Goal: Task Accomplishment & Management: Use online tool/utility

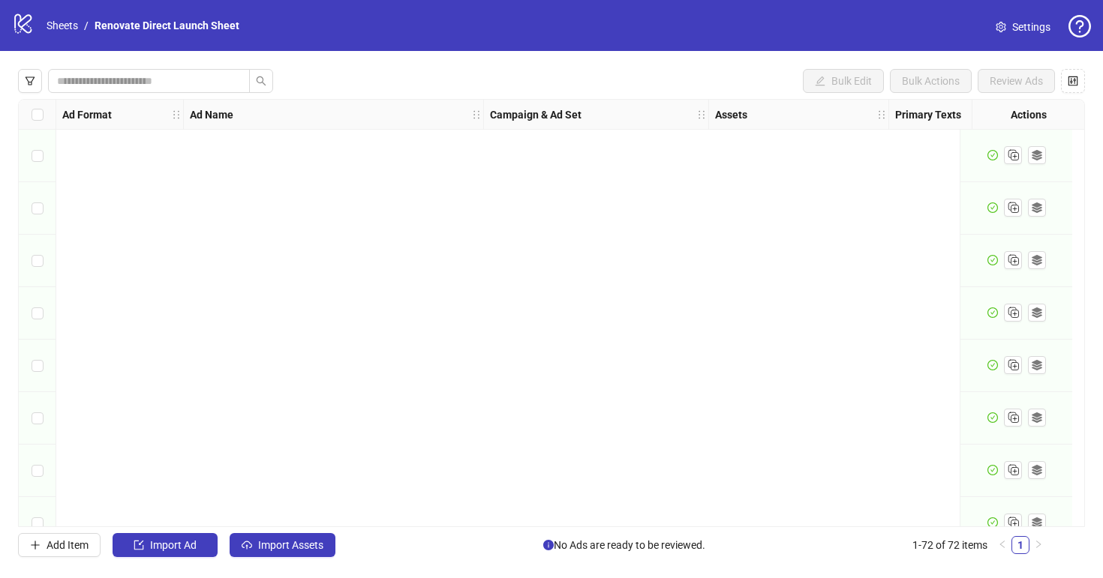
scroll to position [3390, 0]
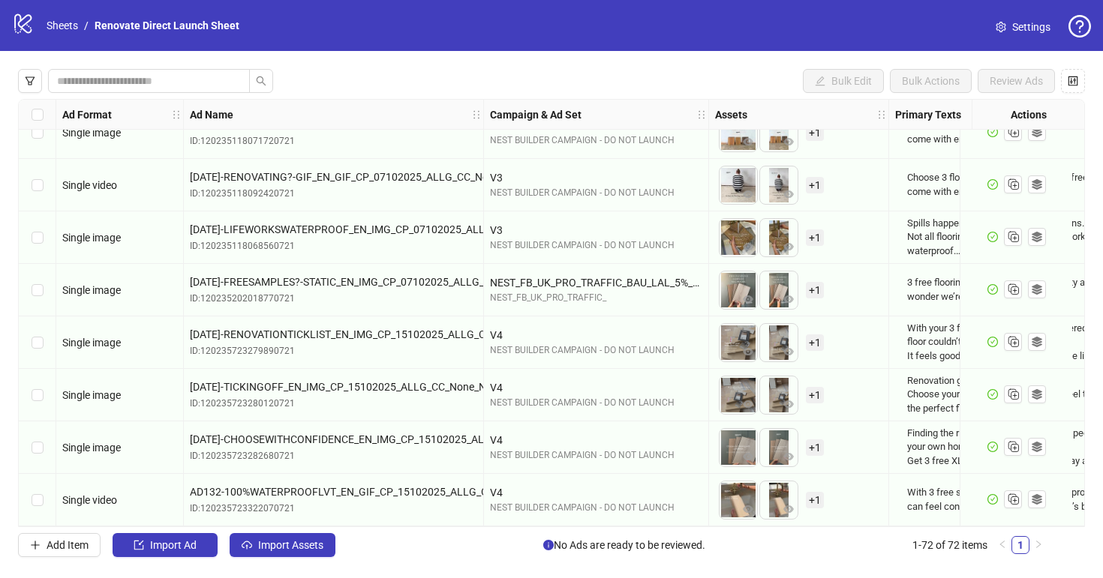
click at [66, 35] on div "logo/logo-mobile Sheets / Renovate Direct Launch Sheet" at bounding box center [128, 25] width 233 height 27
click at [68, 32] on link "Sheets" at bounding box center [63, 25] width 38 height 17
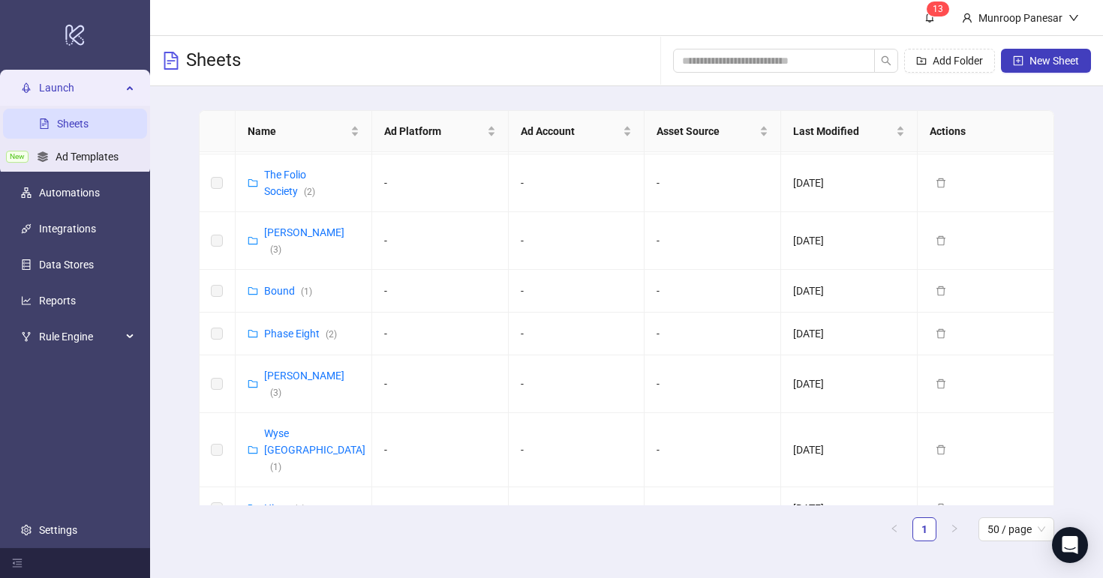
scroll to position [766, 0]
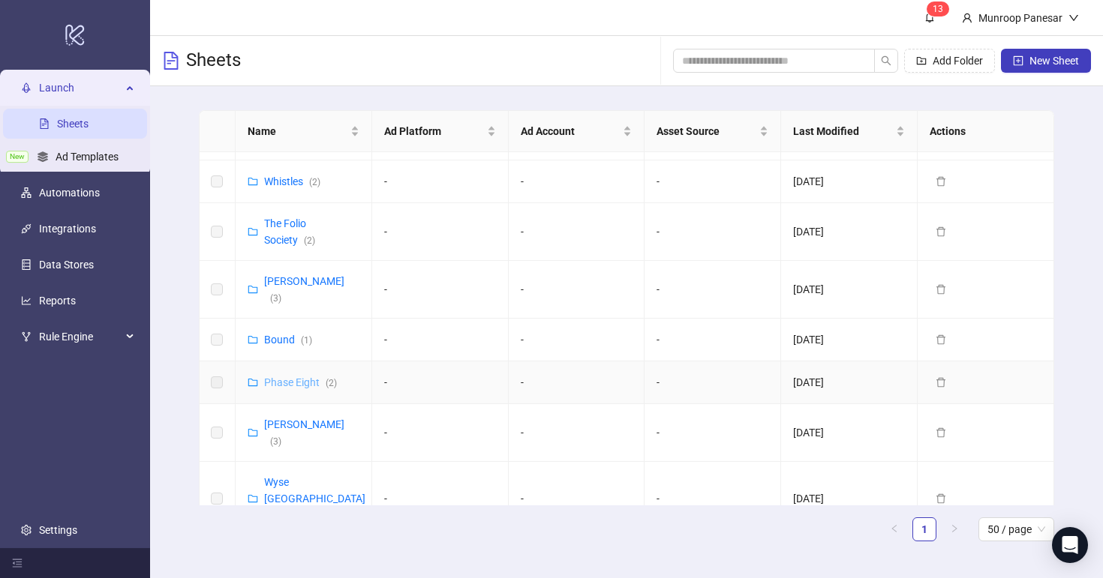
click at [294, 377] on link "Phase Eight ( 2 )" at bounding box center [300, 383] width 73 height 12
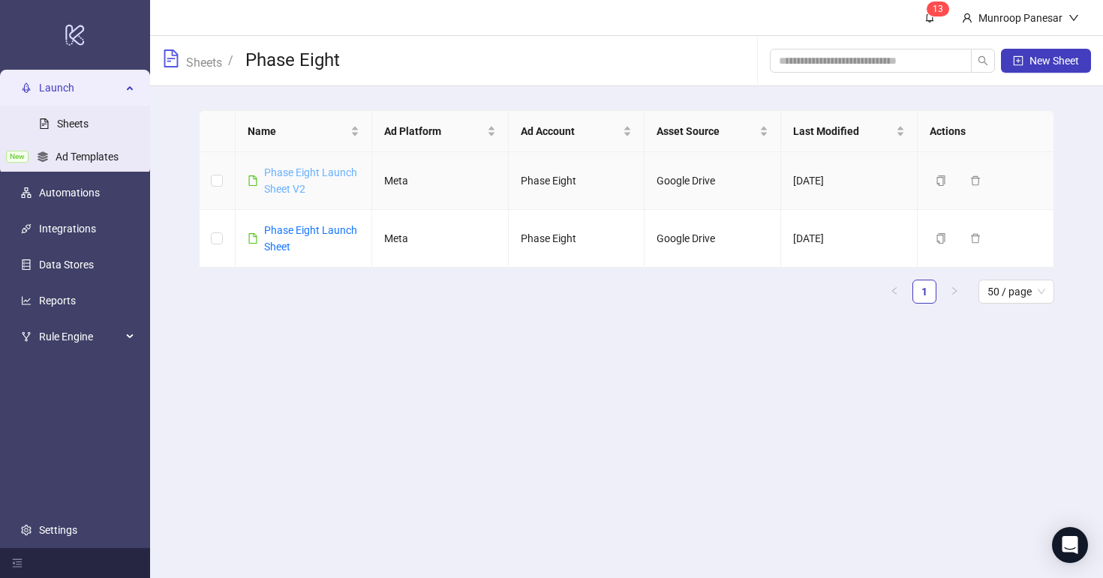
click at [308, 170] on link "Phase Eight Launch Sheet V2" at bounding box center [310, 181] width 93 height 29
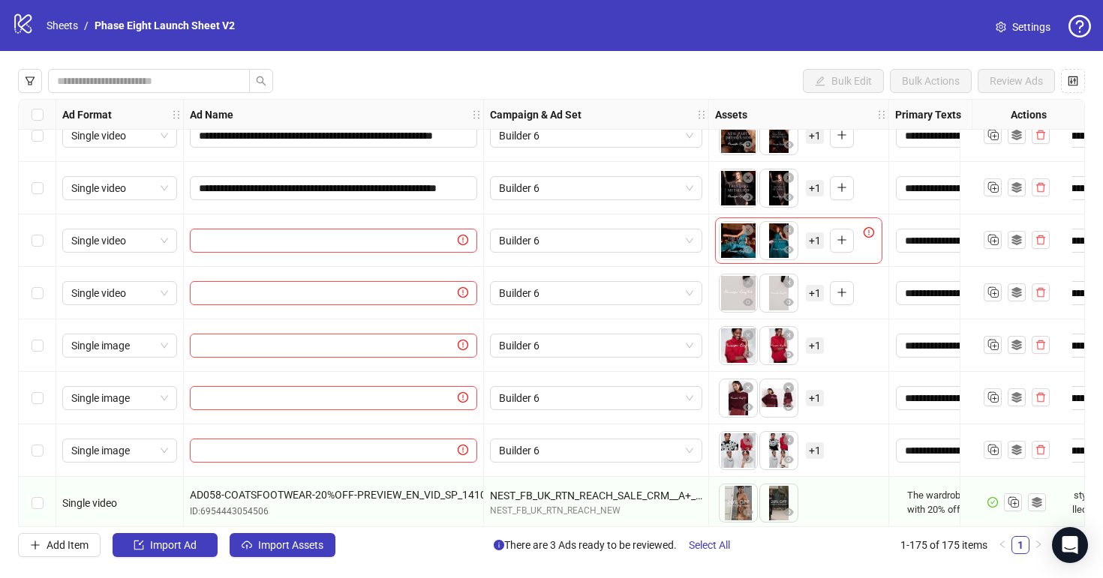
scroll to position [8798, 0]
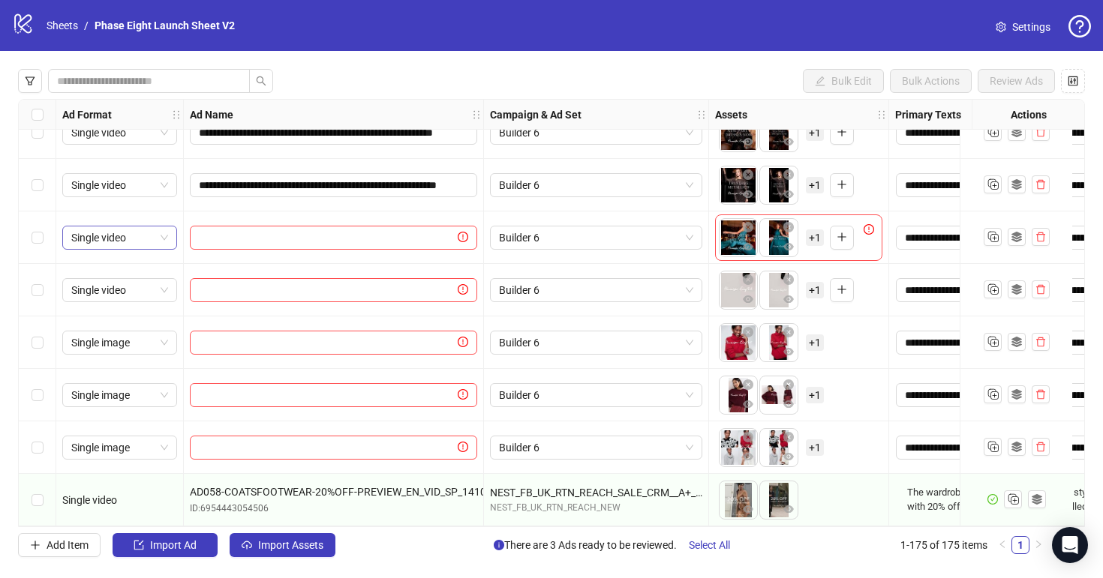
click at [143, 233] on span "Single video" at bounding box center [119, 238] width 97 height 23
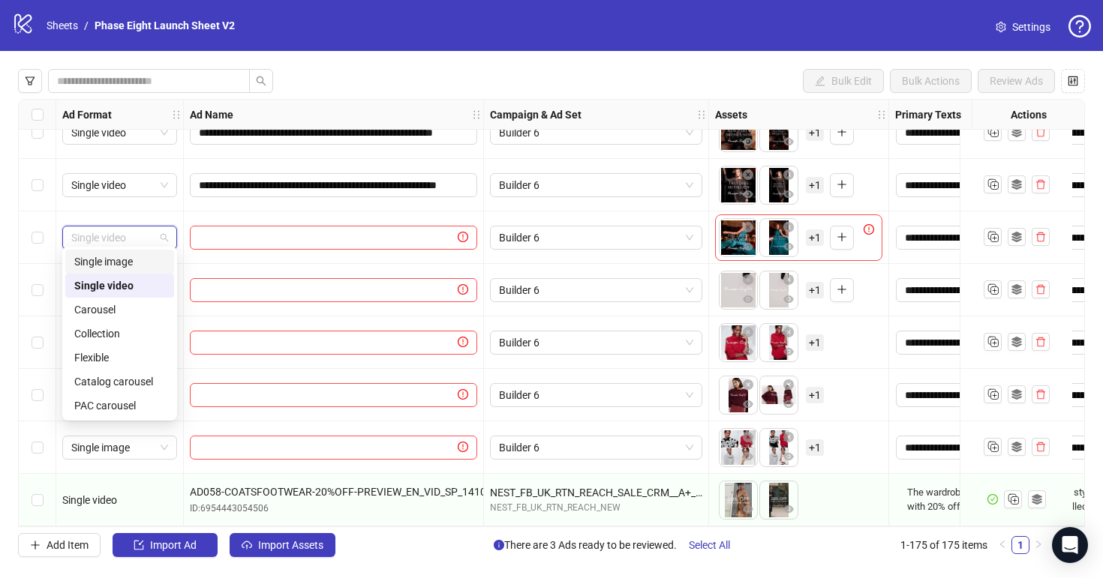
click at [137, 266] on div "Single image" at bounding box center [119, 262] width 91 height 17
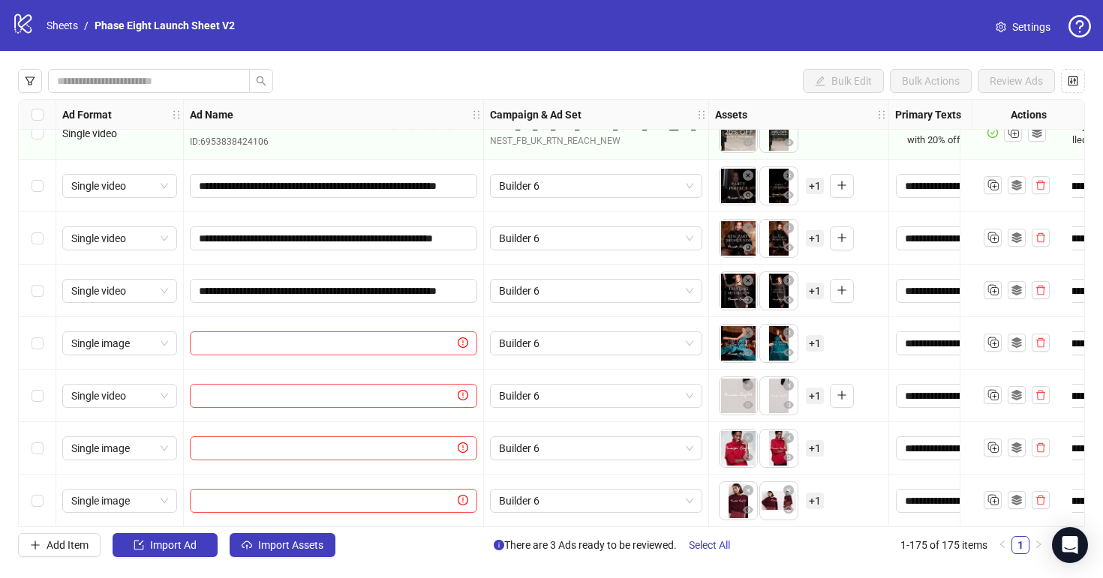
scroll to position [8632, 0]
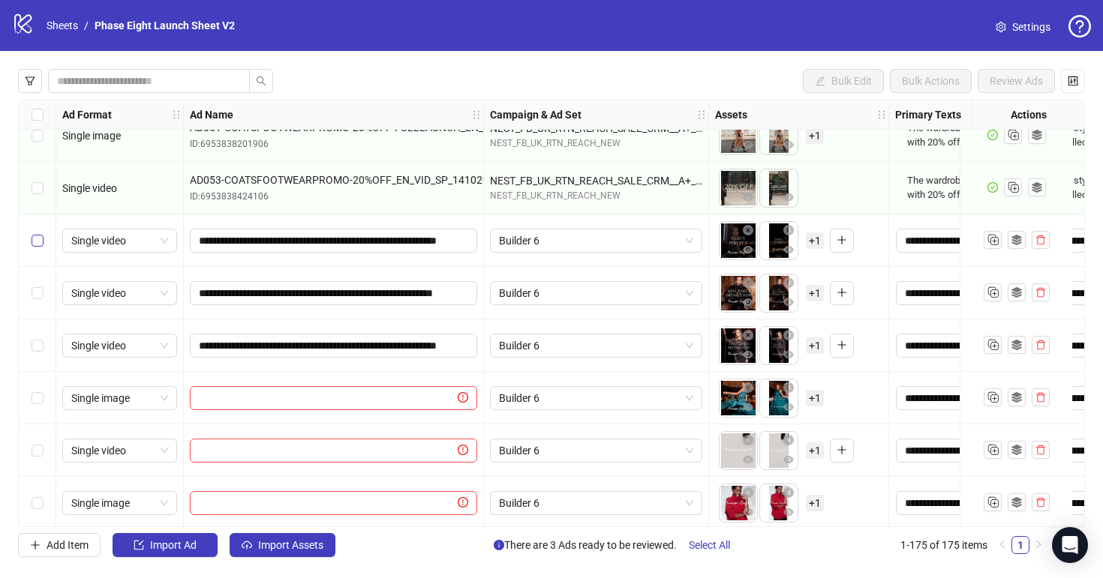
click at [36, 233] on label "Select row 167" at bounding box center [38, 241] width 12 height 17
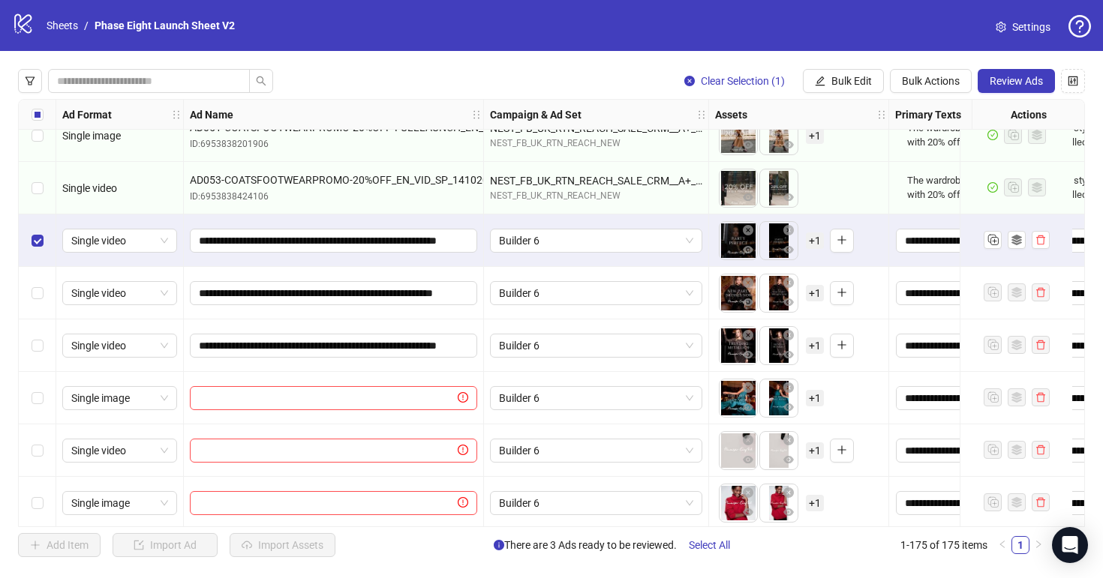
click at [44, 293] on div "Select row 168" at bounding box center [38, 293] width 38 height 53
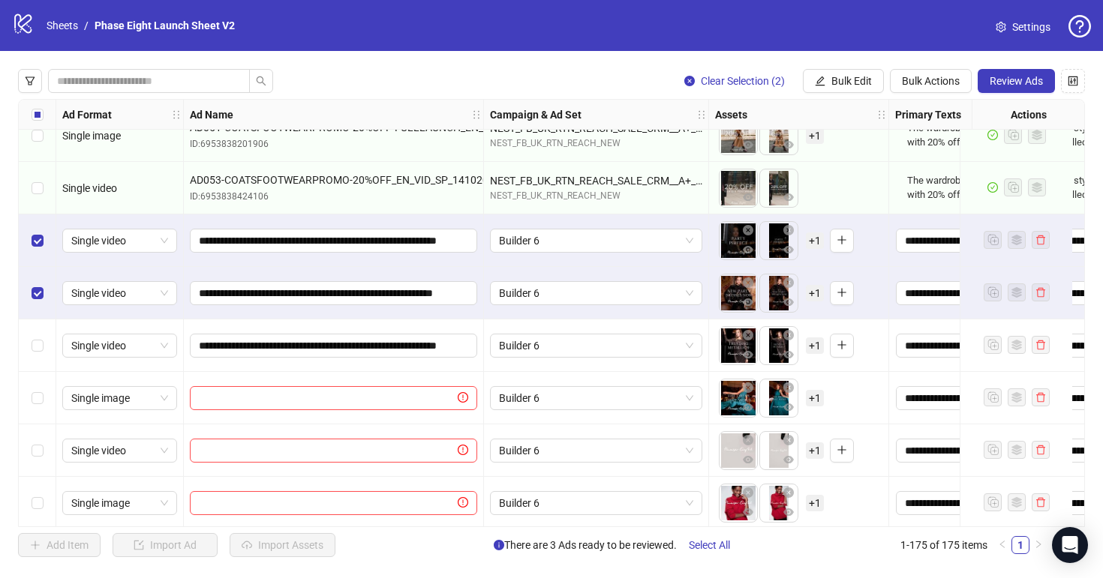
click at [44, 336] on div "Select row 169" at bounding box center [38, 346] width 38 height 53
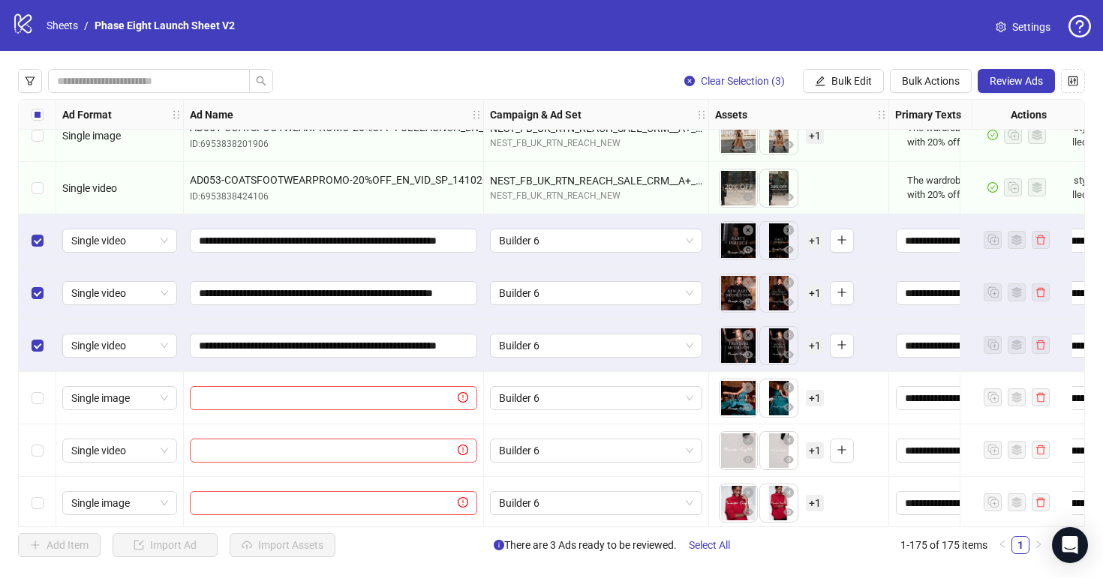
click at [44, 396] on div "Select row 170" at bounding box center [38, 398] width 38 height 53
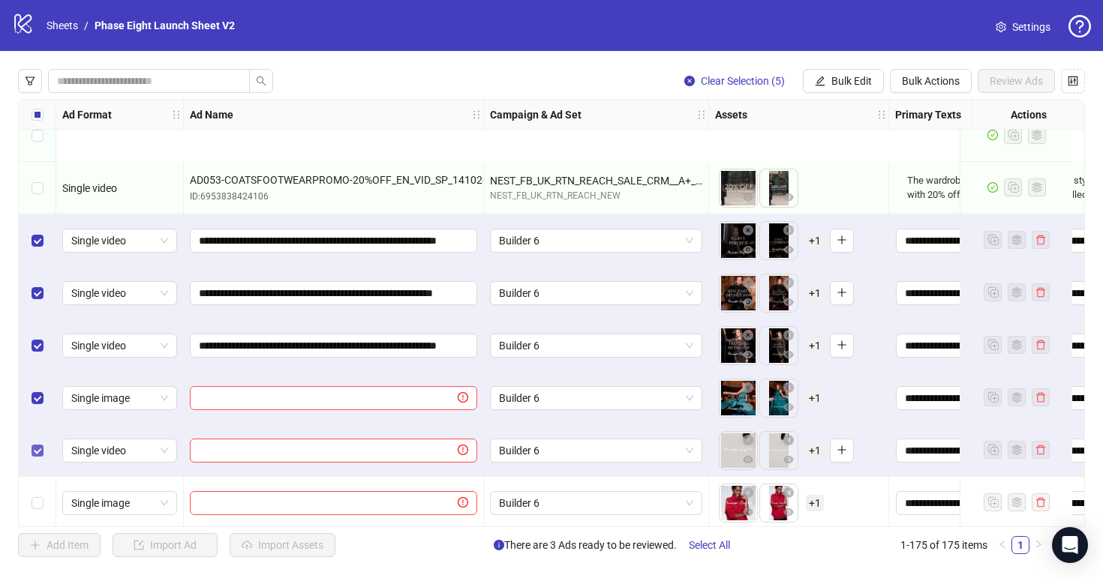
scroll to position [8798, 0]
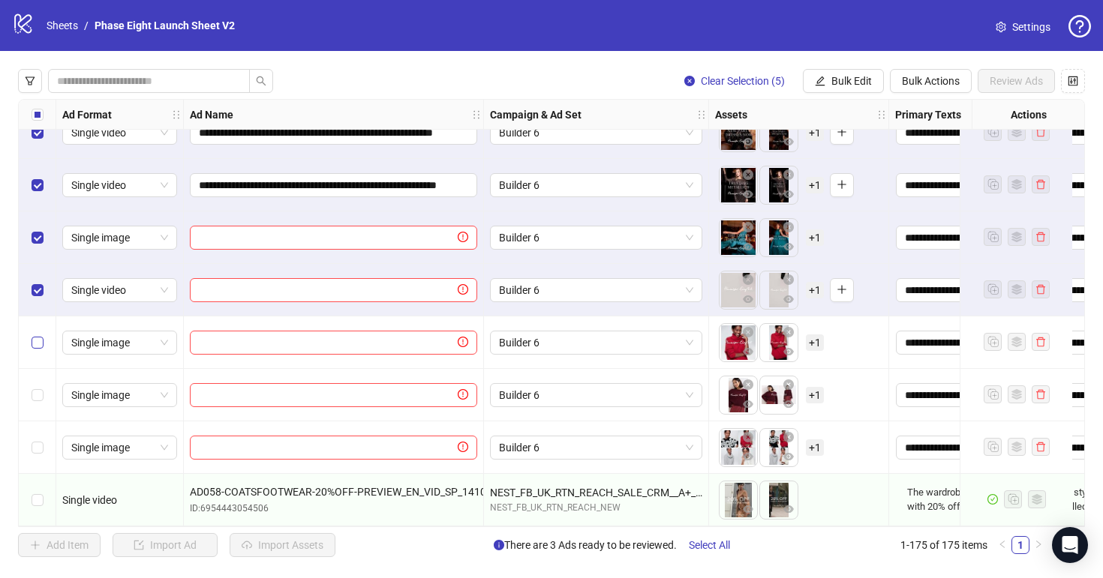
click at [43, 344] on label "Select row 172" at bounding box center [38, 343] width 12 height 17
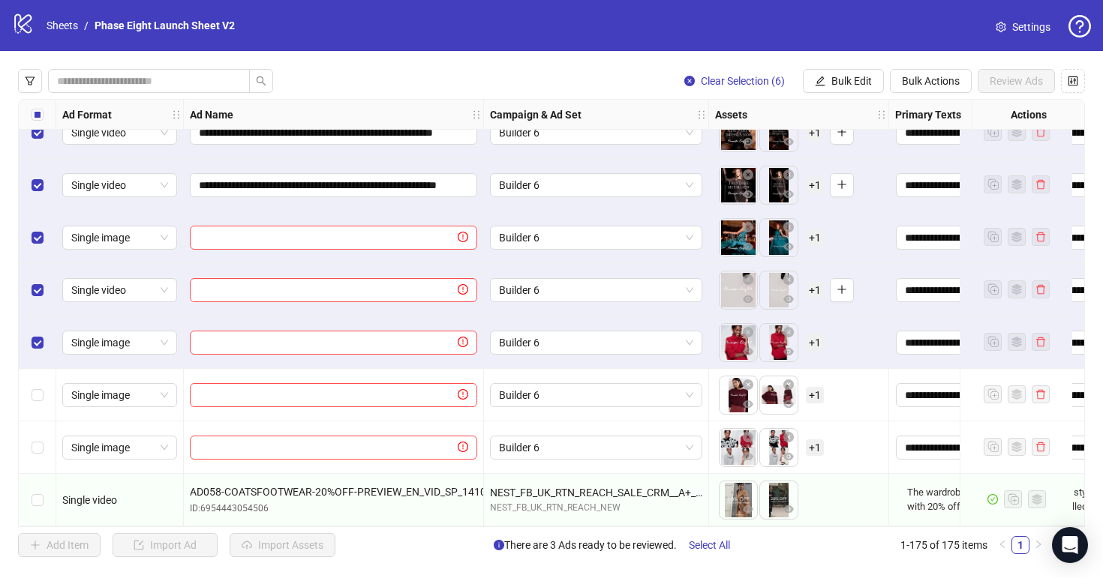
click at [43, 389] on div "Select row 173" at bounding box center [38, 395] width 38 height 53
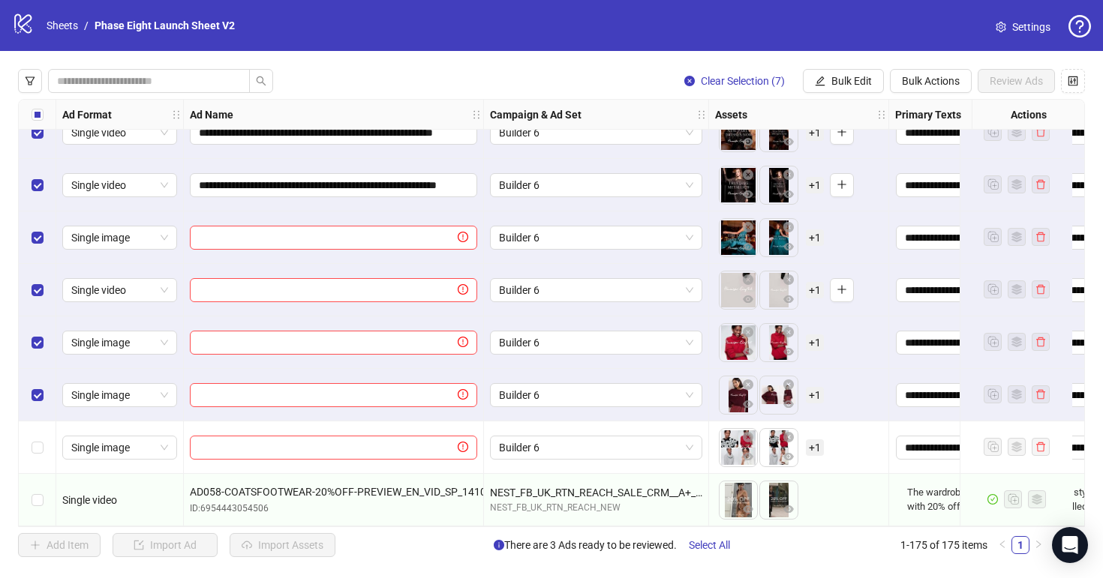
click at [43, 436] on div "Select row 174" at bounding box center [38, 448] width 38 height 53
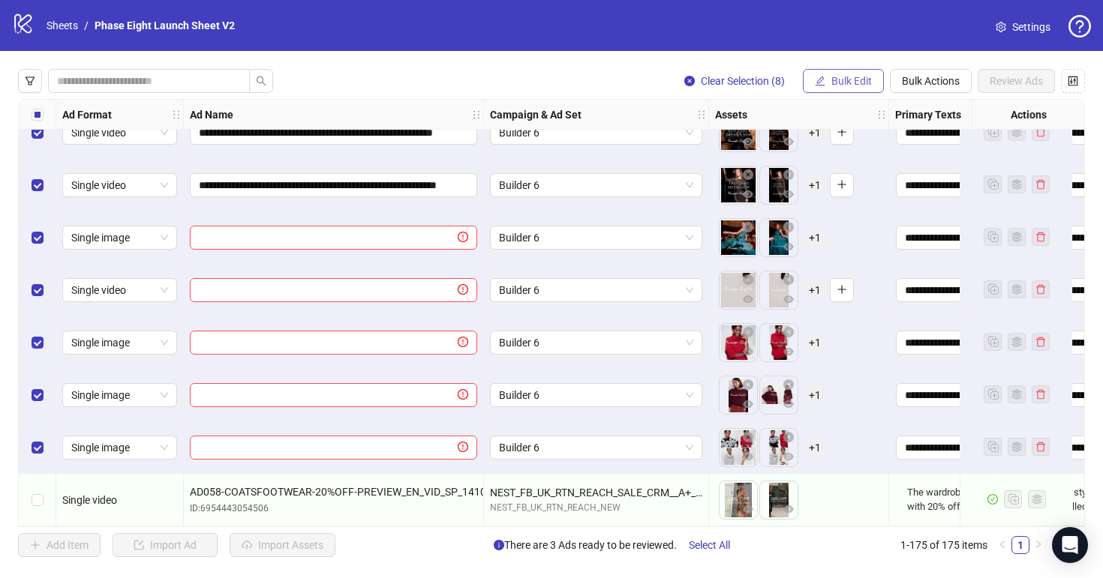
click at [849, 81] on span "Bulk Edit" at bounding box center [851, 81] width 41 height 12
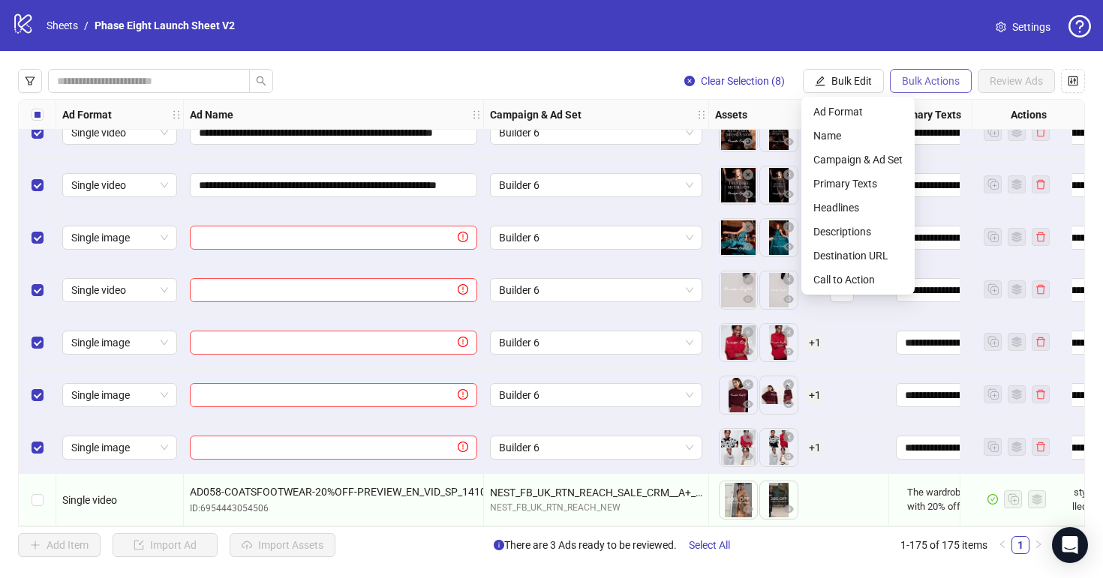
click at [909, 80] on span "Bulk Actions" at bounding box center [931, 81] width 58 height 12
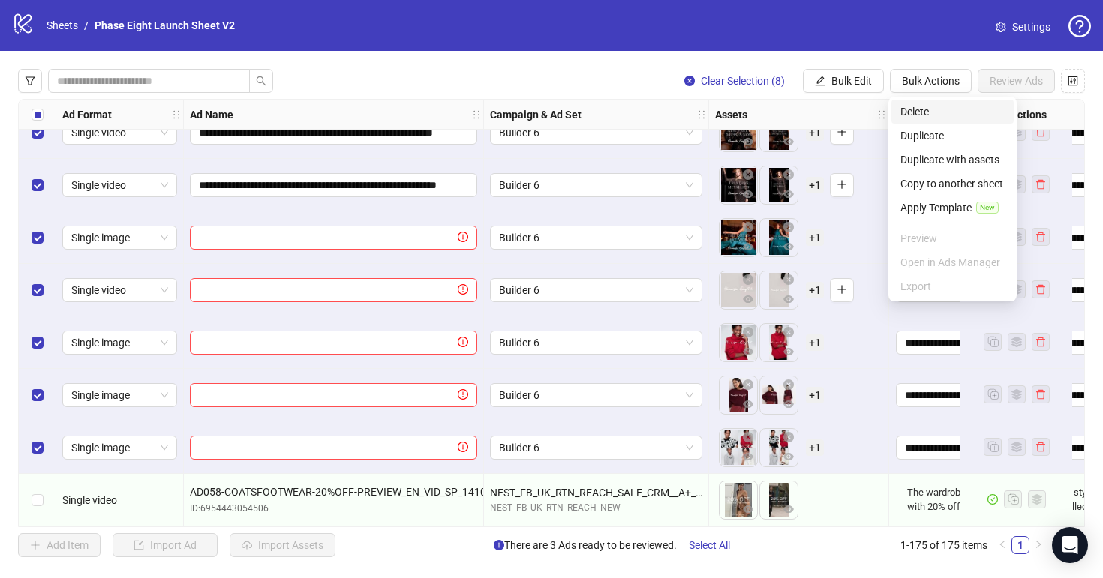
click at [929, 109] on span "Delete" at bounding box center [952, 112] width 104 height 17
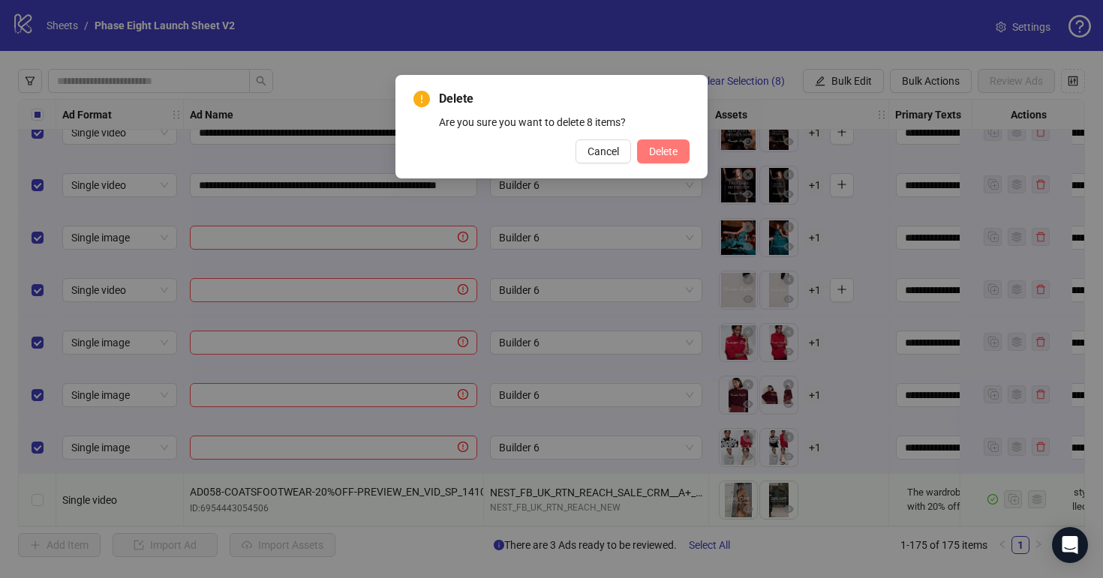
click at [672, 149] on span "Delete" at bounding box center [663, 152] width 29 height 12
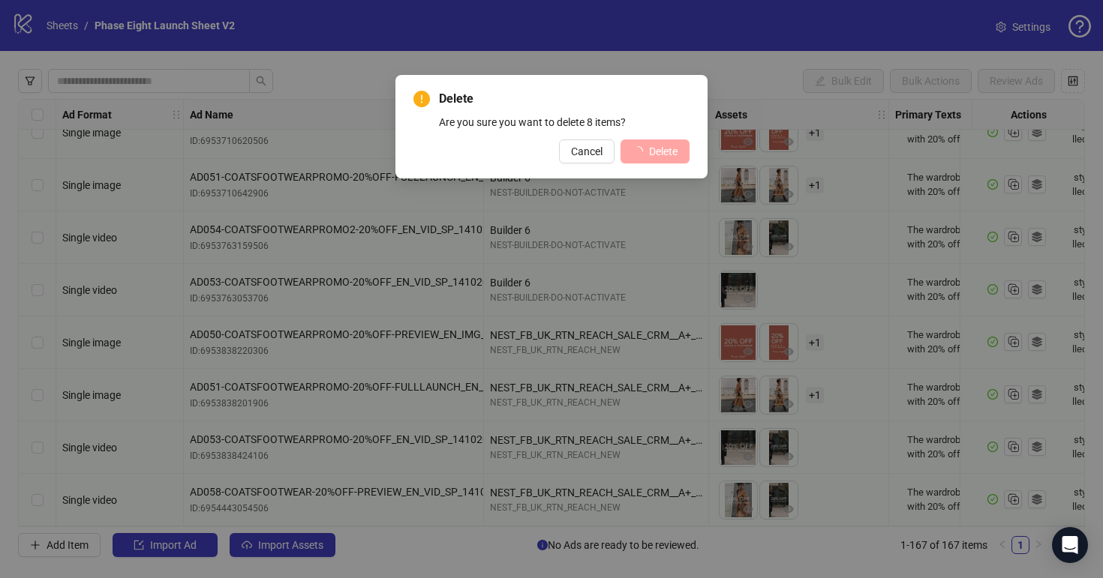
scroll to position [8378, 0]
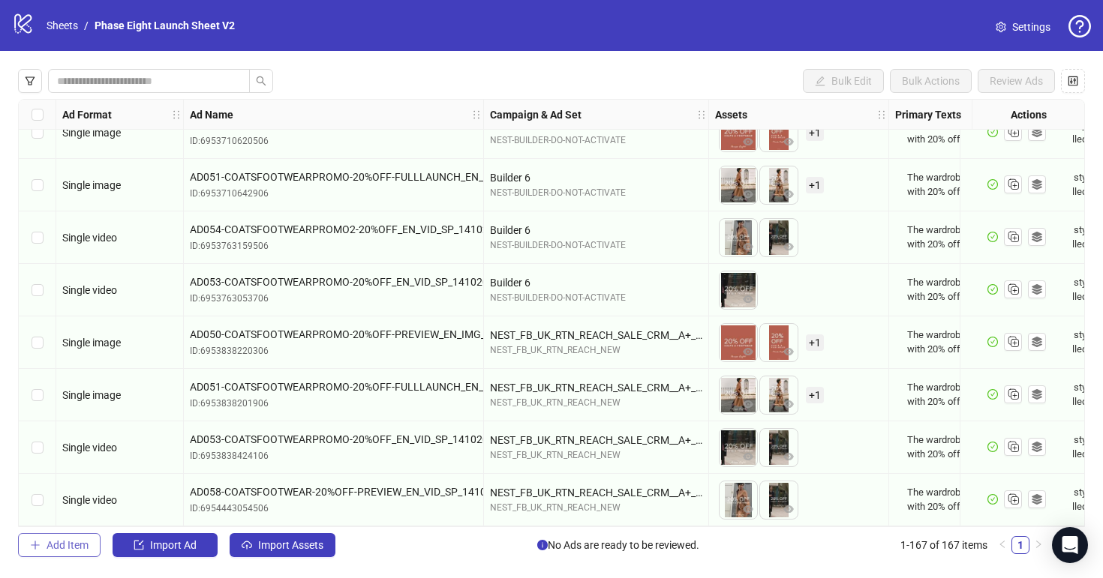
click at [87, 544] on span "Add Item" at bounding box center [68, 545] width 42 height 12
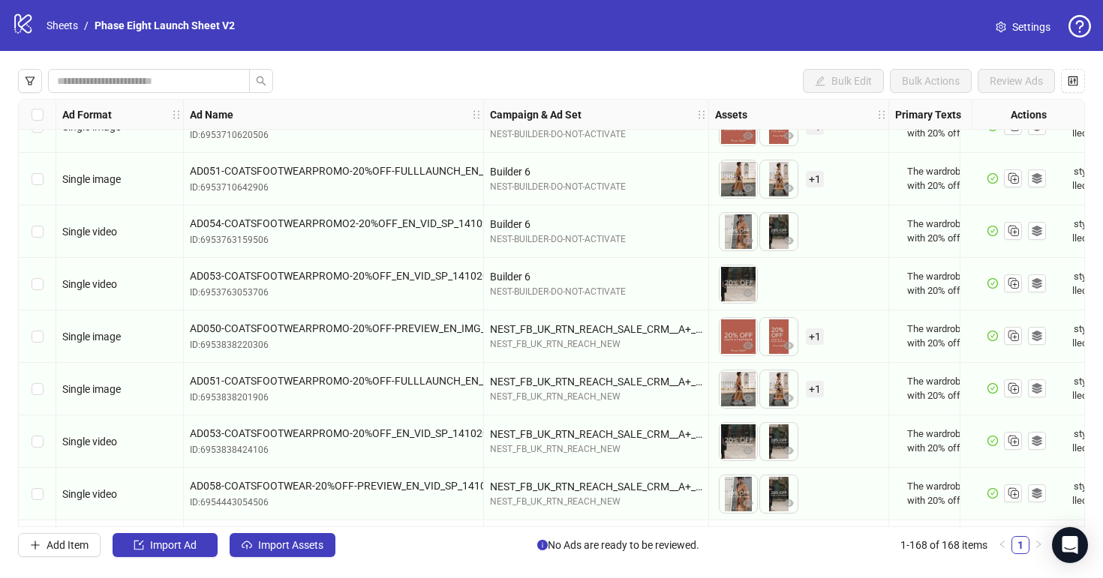
scroll to position [8430, 0]
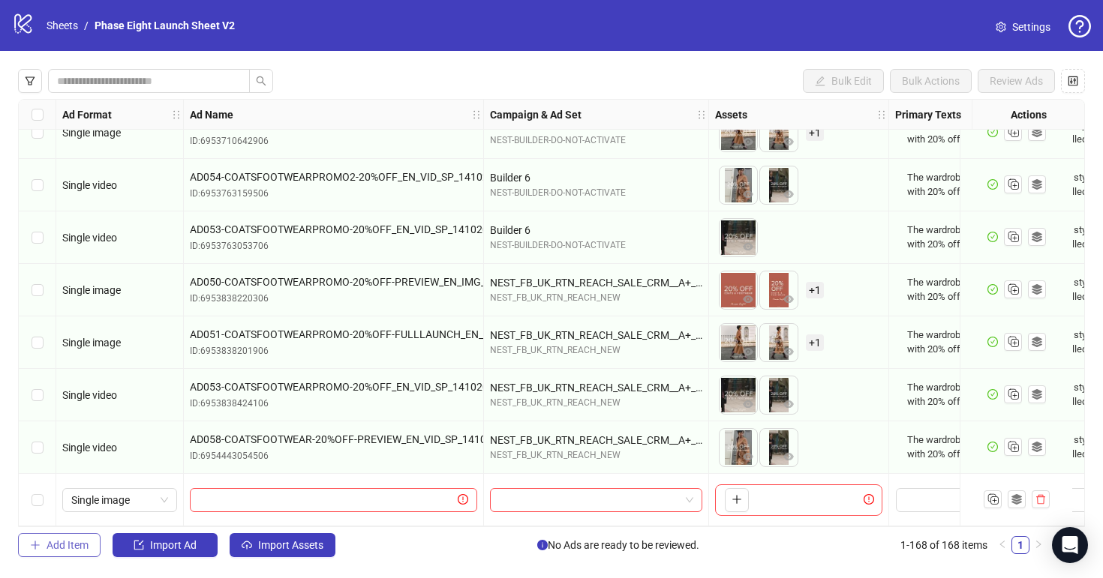
click at [80, 540] on span "Add Item" at bounding box center [68, 545] width 42 height 12
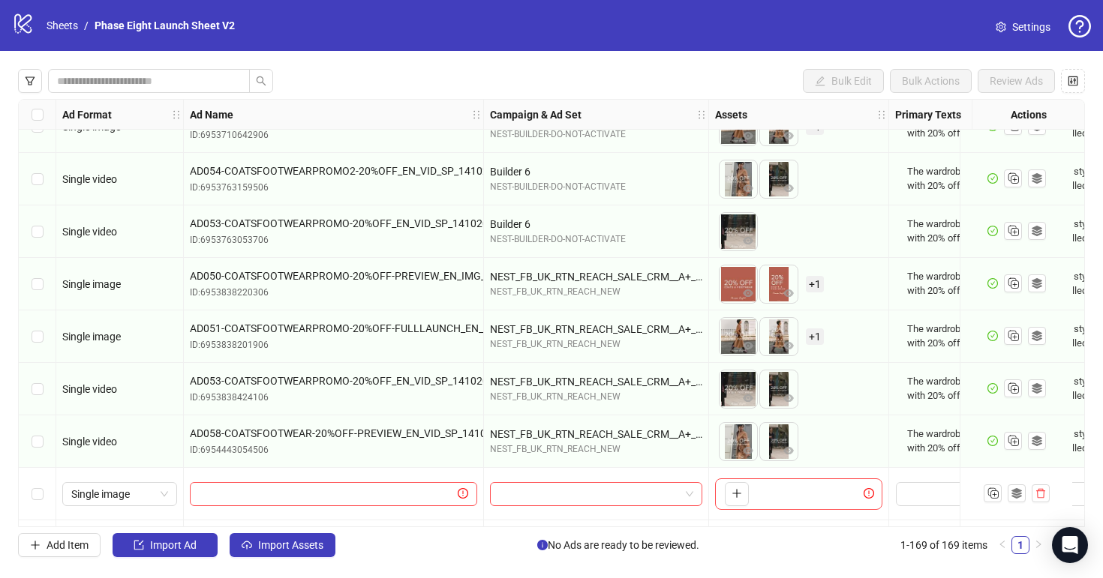
scroll to position [8483, 0]
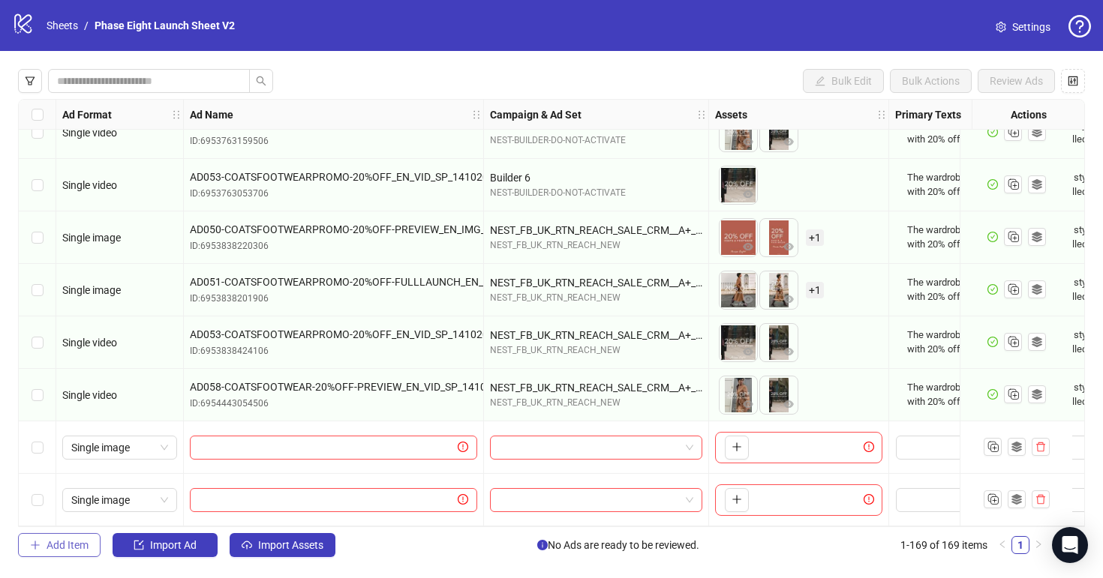
click at [83, 540] on span "Add Item" at bounding box center [68, 545] width 42 height 12
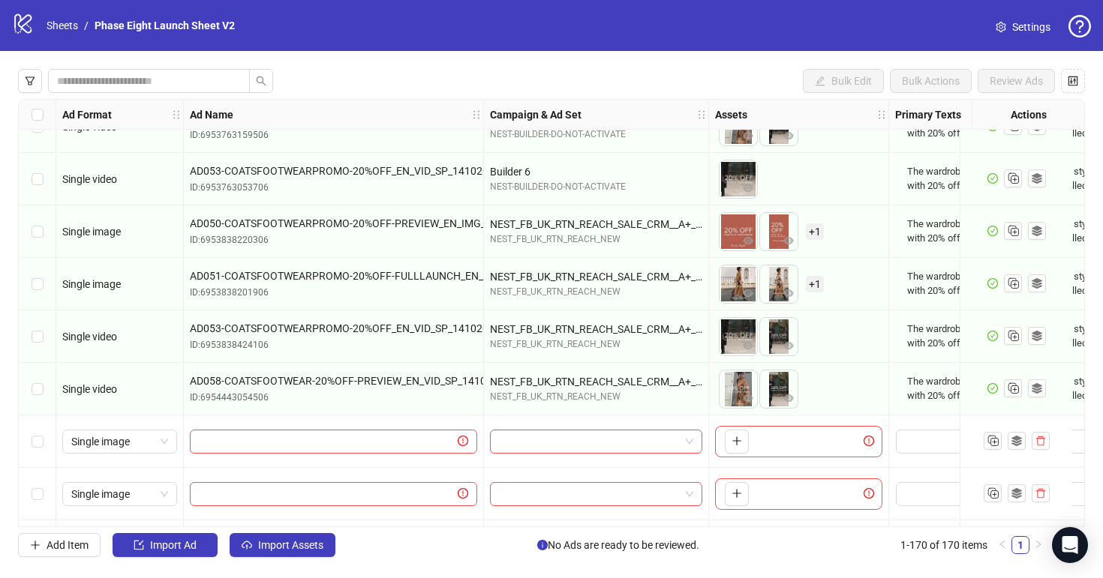
scroll to position [8536, 0]
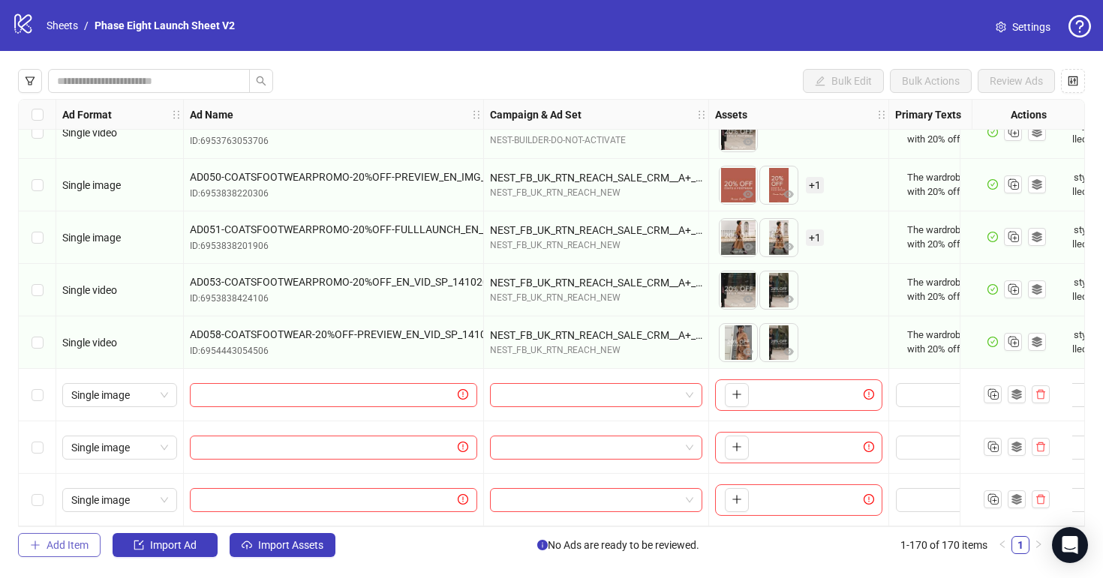
click at [84, 551] on span "Add Item" at bounding box center [68, 545] width 42 height 12
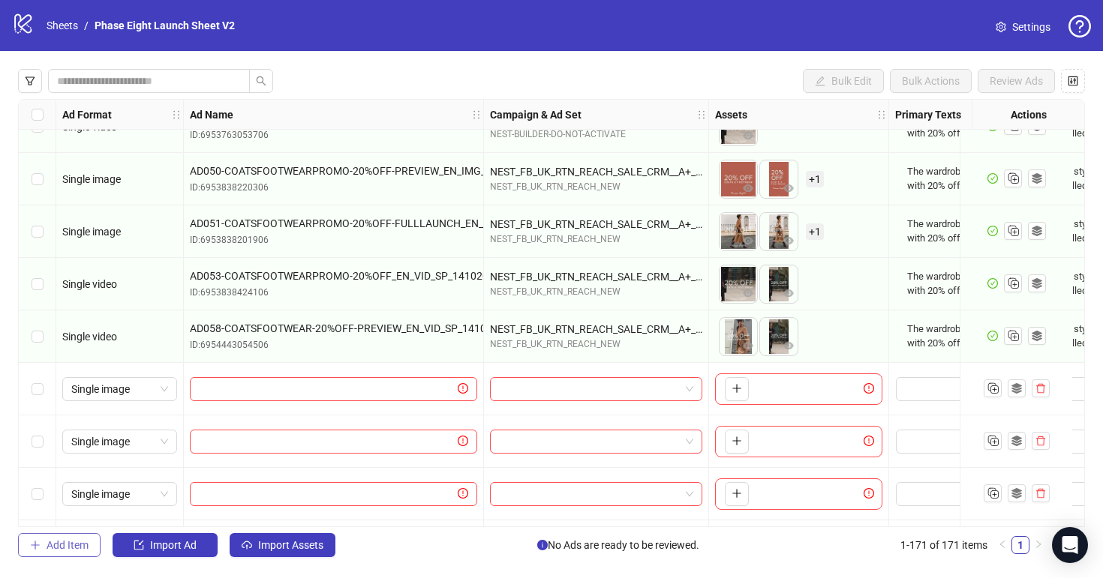
scroll to position [8588, 0]
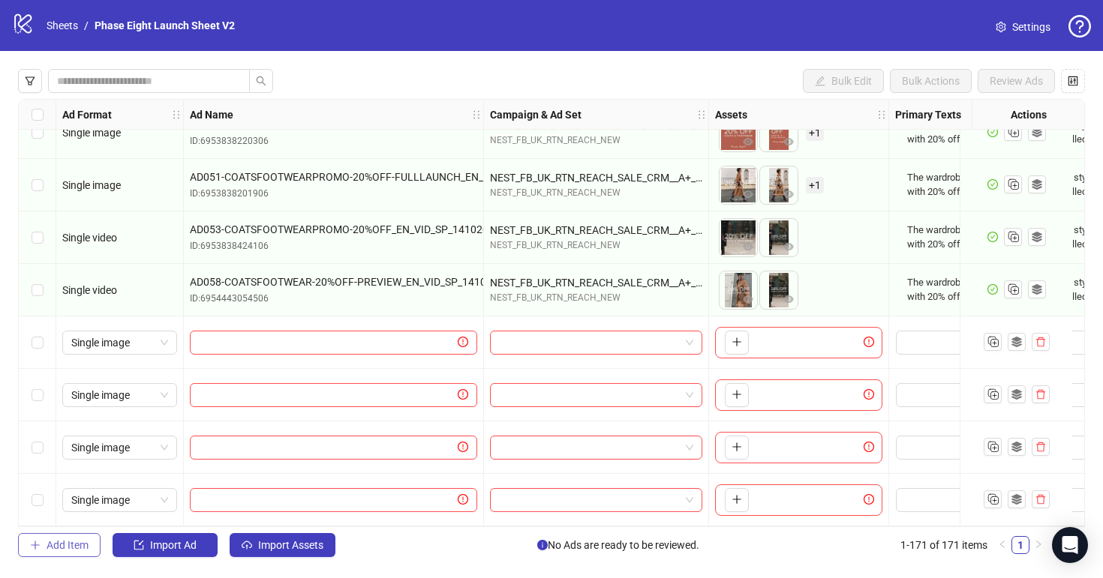
click at [83, 552] on button "Add Item" at bounding box center [59, 545] width 83 height 24
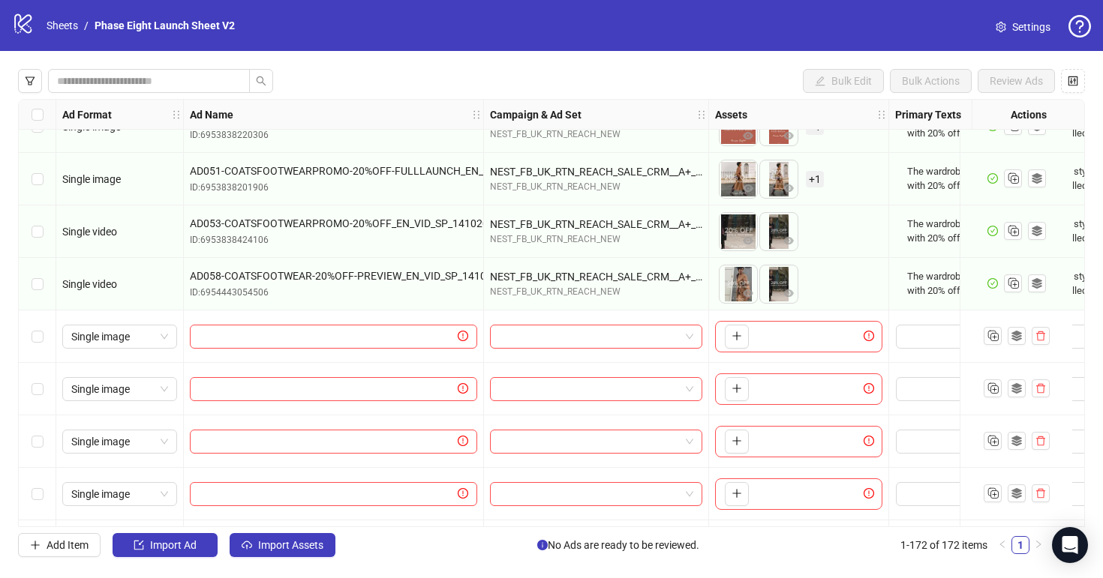
scroll to position [8641, 0]
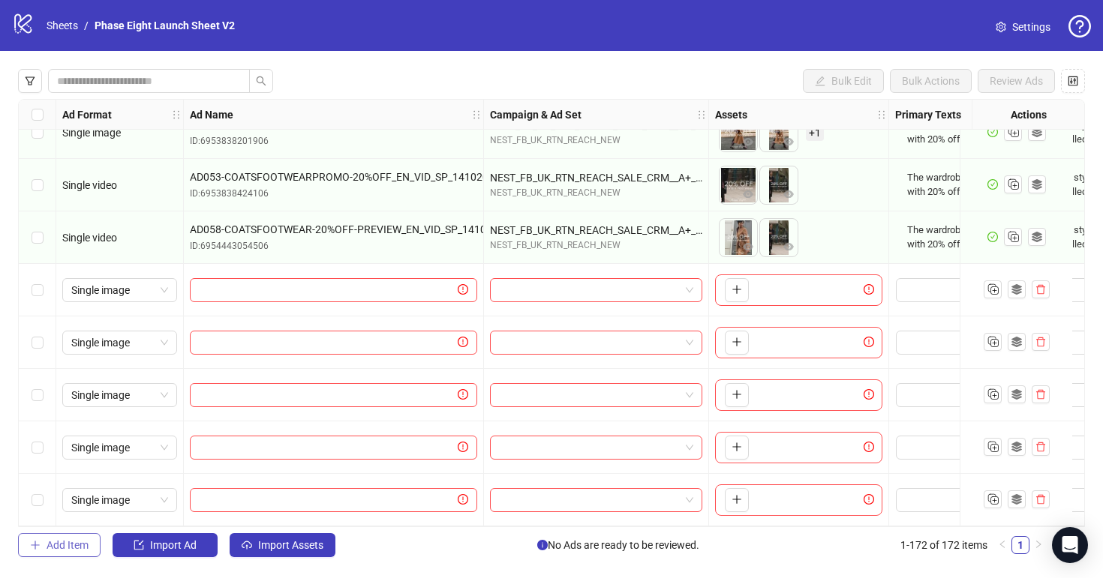
click at [92, 539] on button "Add Item" at bounding box center [59, 545] width 83 height 24
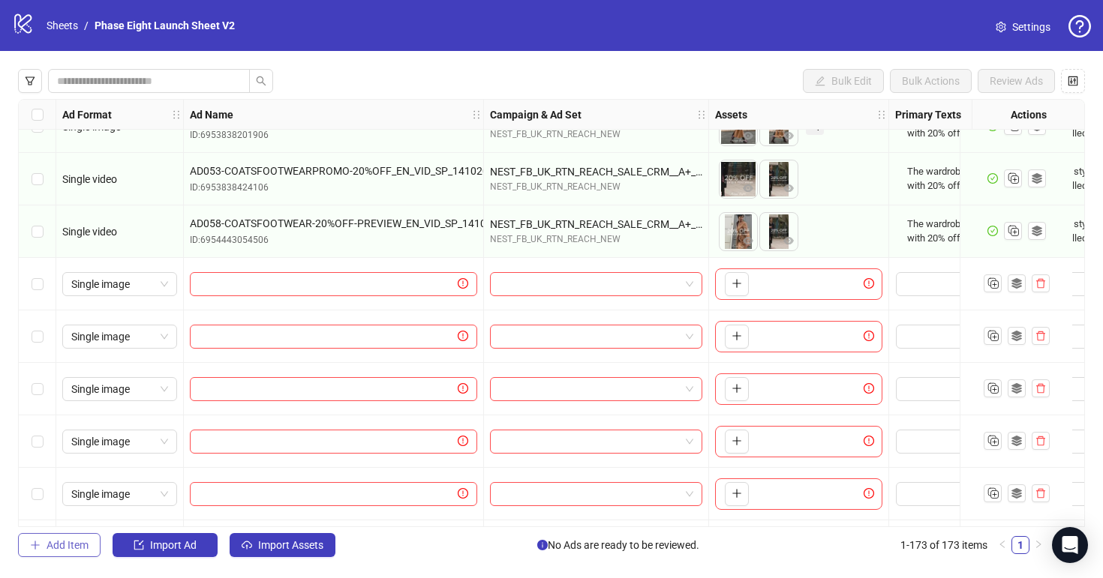
scroll to position [8693, 0]
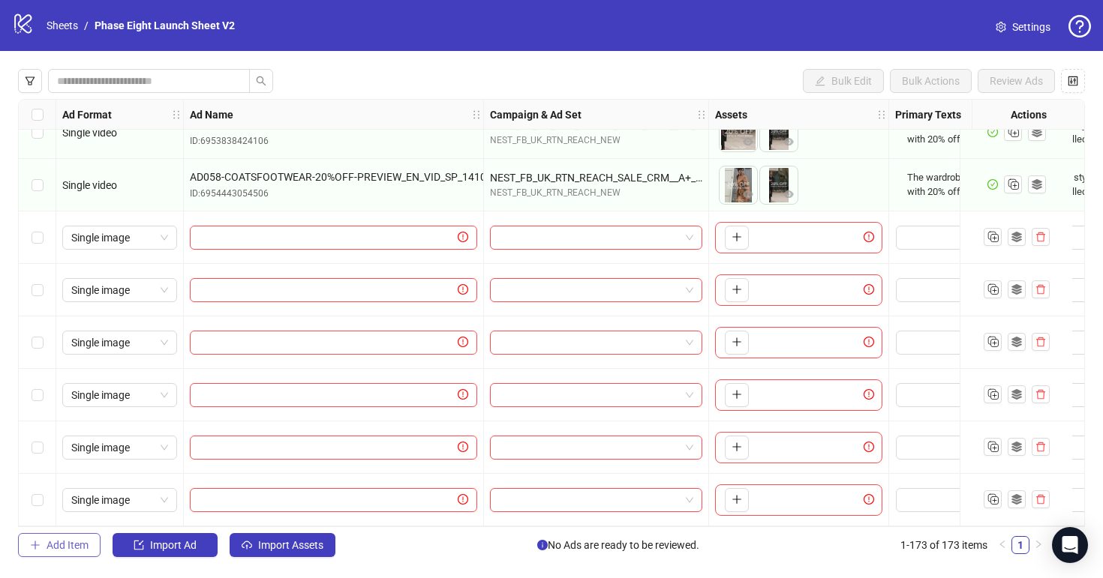
click at [75, 548] on span "Add Item" at bounding box center [68, 545] width 42 height 12
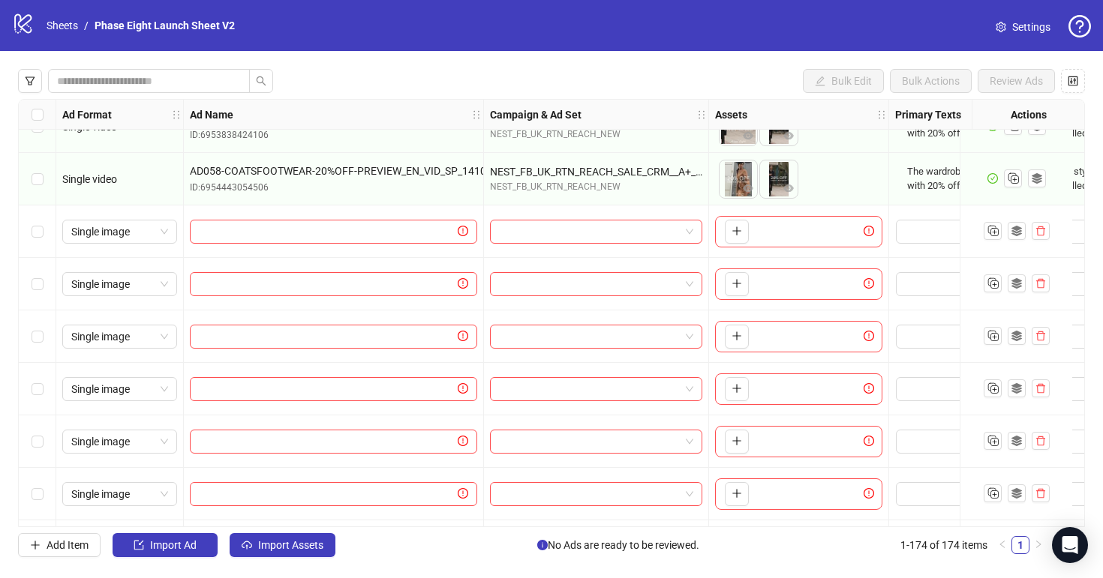
scroll to position [8746, 0]
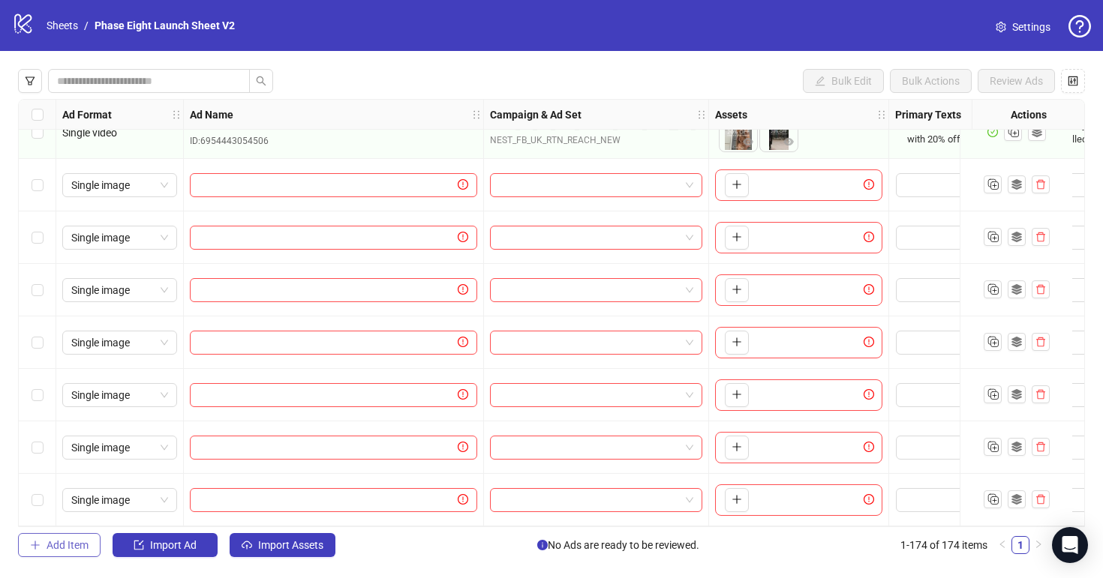
click at [77, 546] on span "Add Item" at bounding box center [68, 545] width 42 height 12
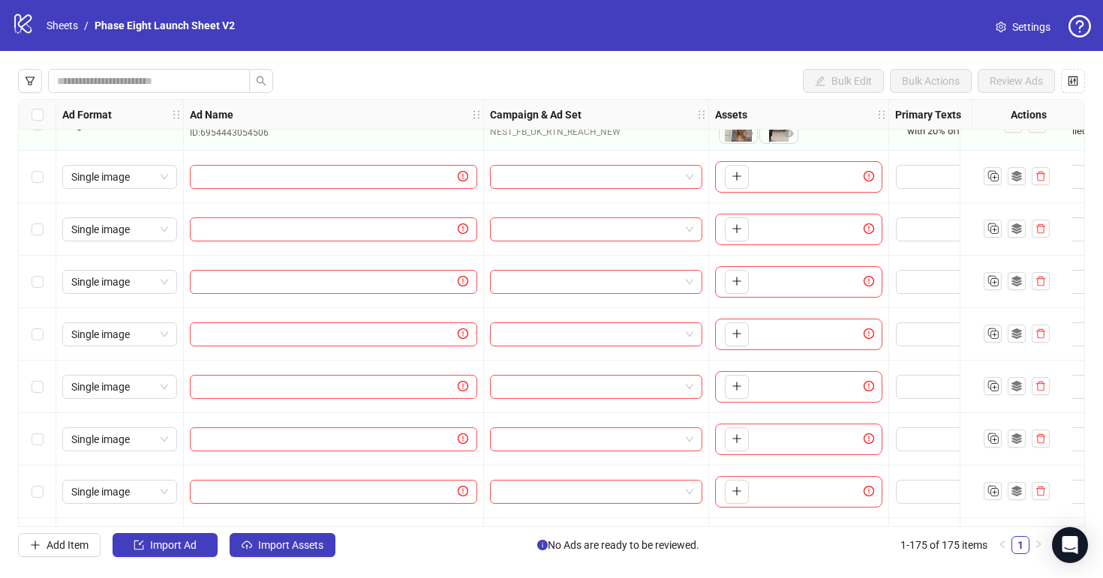
scroll to position [8753, 0]
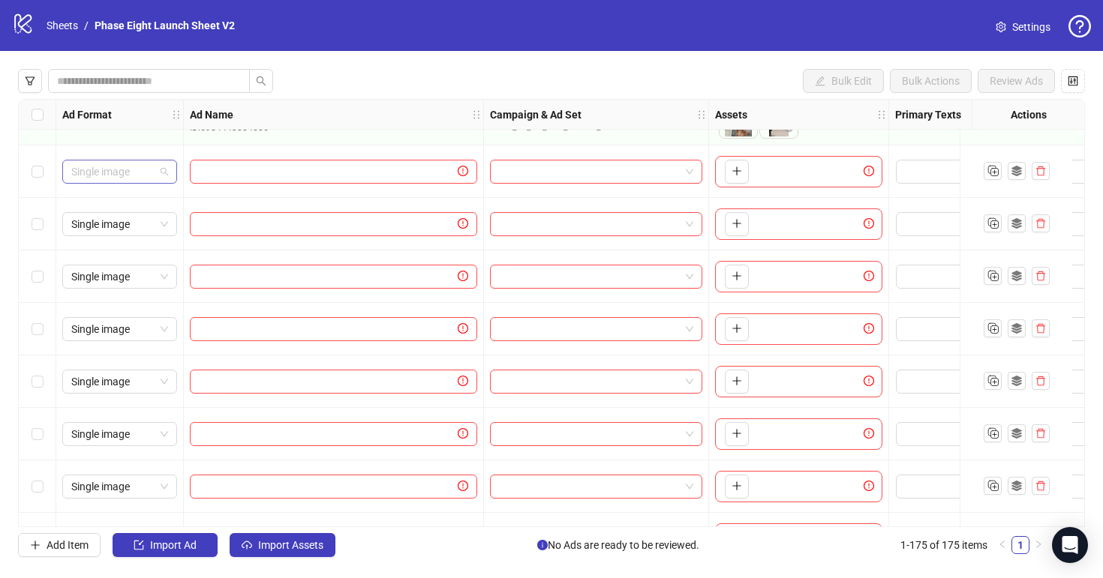
click at [152, 171] on span "Single image" at bounding box center [119, 172] width 97 height 23
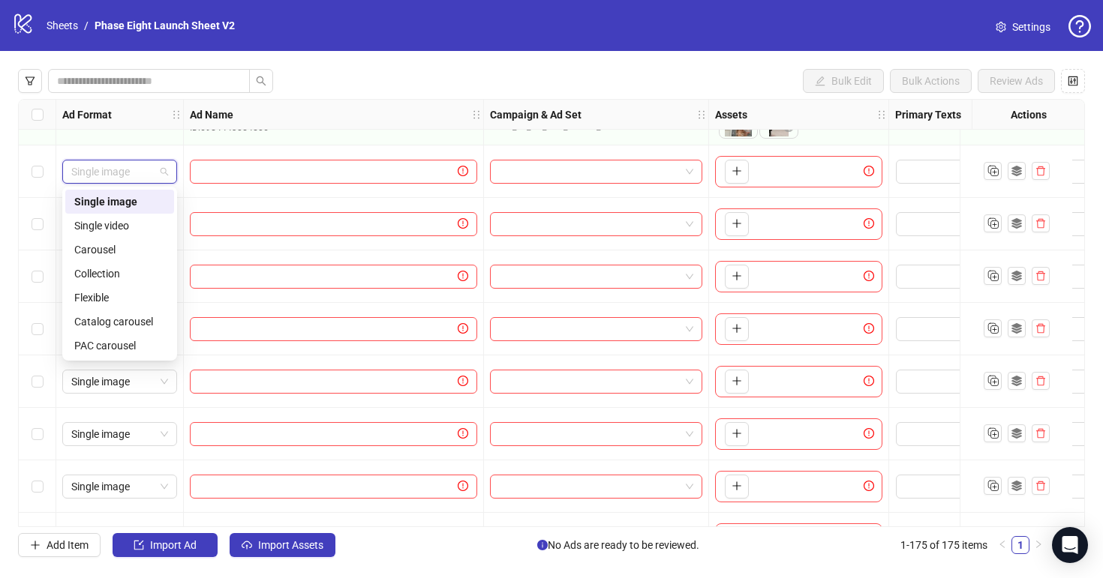
click at [137, 221] on div "Single video" at bounding box center [119, 226] width 91 height 17
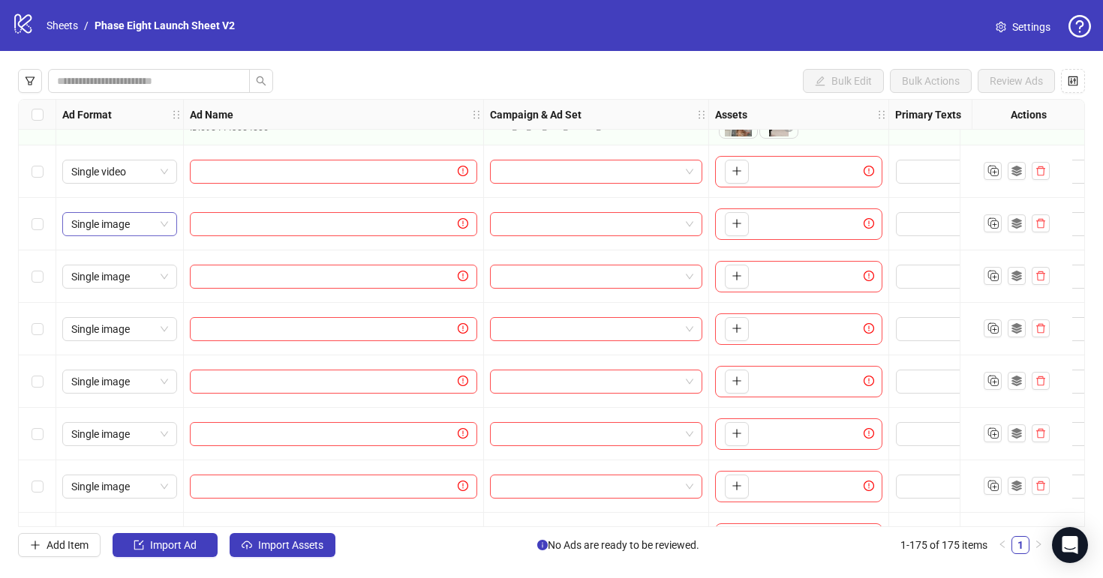
click at [164, 226] on span "Single image" at bounding box center [119, 224] width 97 height 23
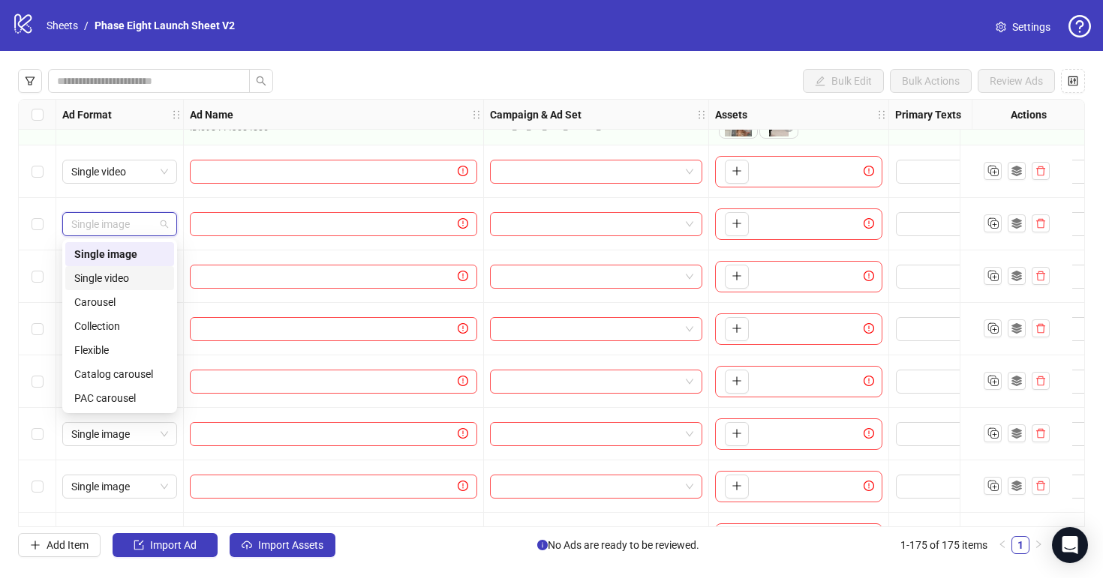
click at [140, 274] on div "Single video" at bounding box center [119, 278] width 91 height 17
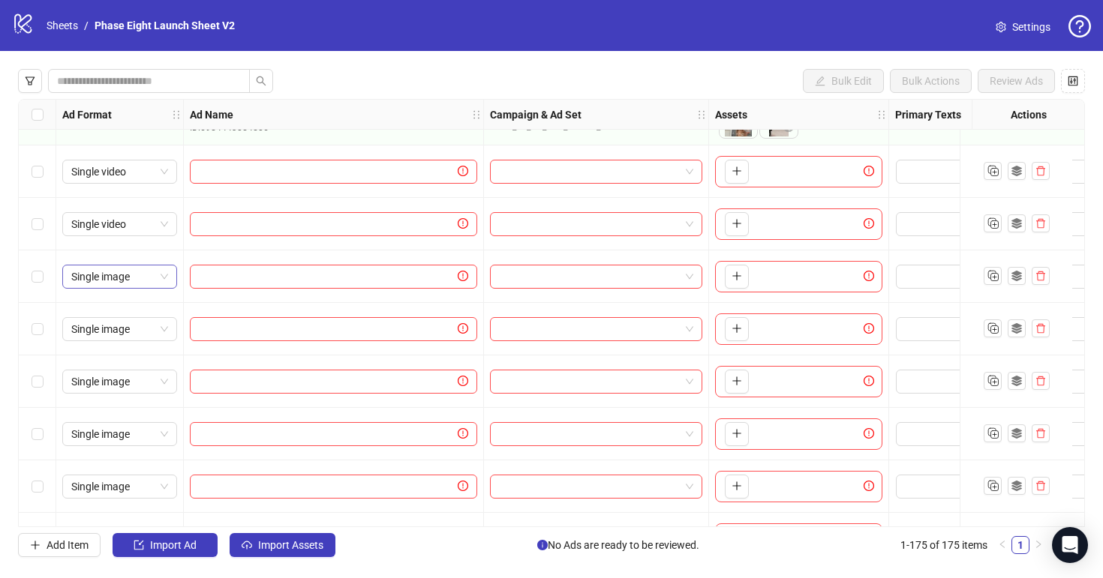
click at [140, 268] on span "Single image" at bounding box center [119, 277] width 97 height 23
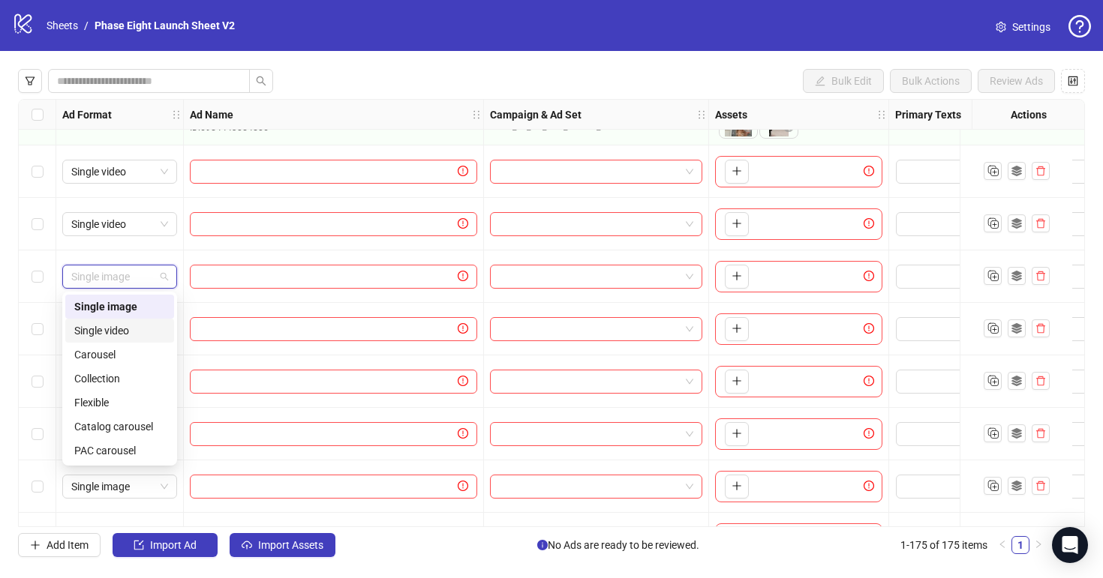
drag, startPoint x: 128, startPoint y: 335, endPoint x: 142, endPoint y: 329, distance: 15.8
click at [128, 335] on div "Single video" at bounding box center [119, 331] width 91 height 17
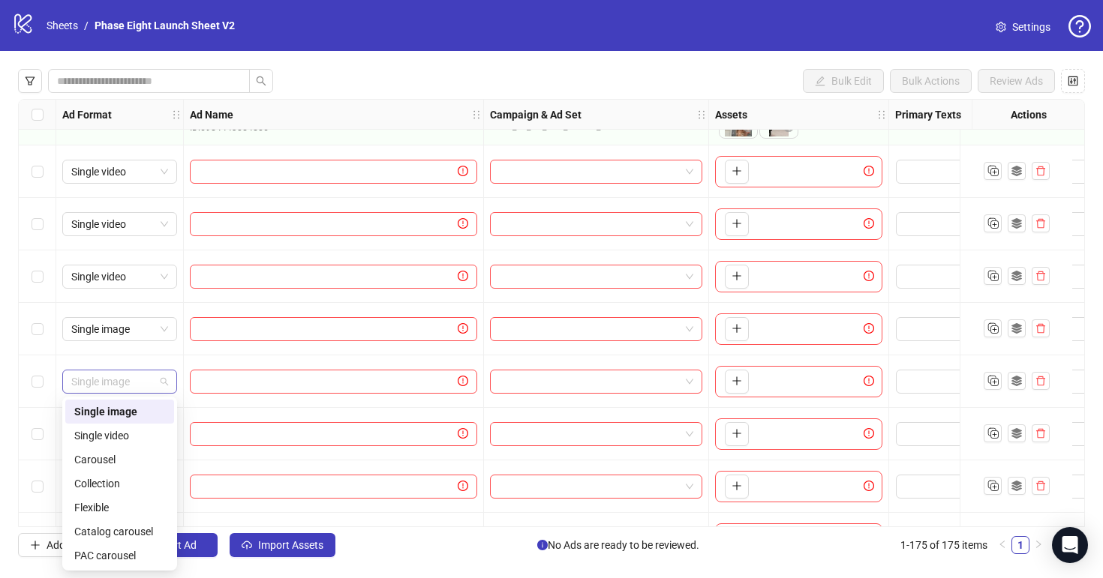
click at [161, 380] on span "Single image" at bounding box center [119, 382] width 97 height 23
click at [142, 434] on div "Single video" at bounding box center [119, 436] width 91 height 17
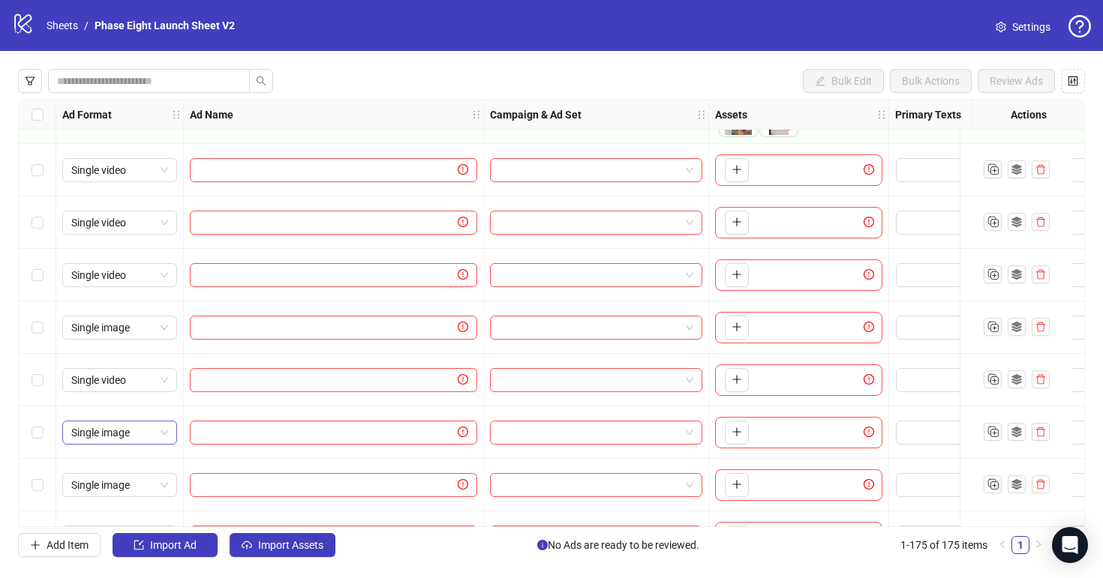
scroll to position [8736, 0]
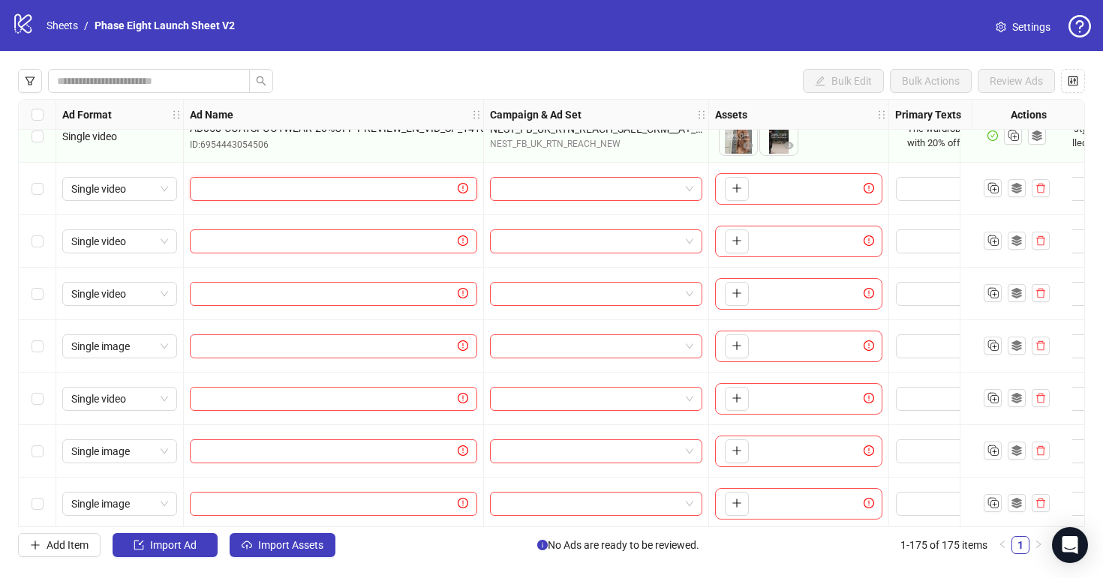
click at [300, 194] on input "text" at bounding box center [327, 189] width 256 height 17
paste input "**********"
type input "**********"
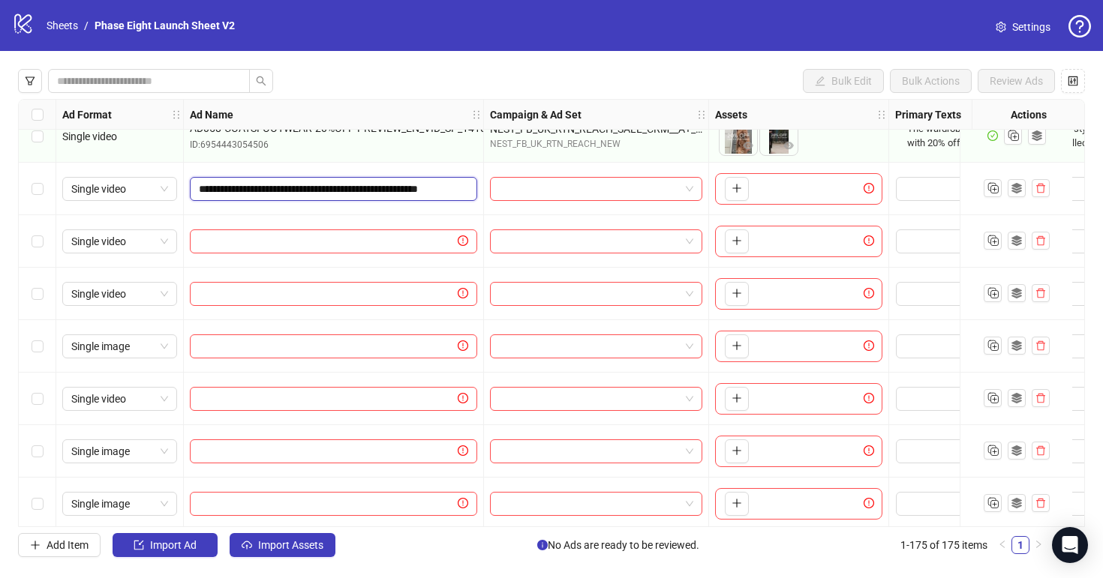
scroll to position [0, 77]
click at [397, 242] on input "text" at bounding box center [327, 241] width 256 height 17
paste input "**********"
type input "**********"
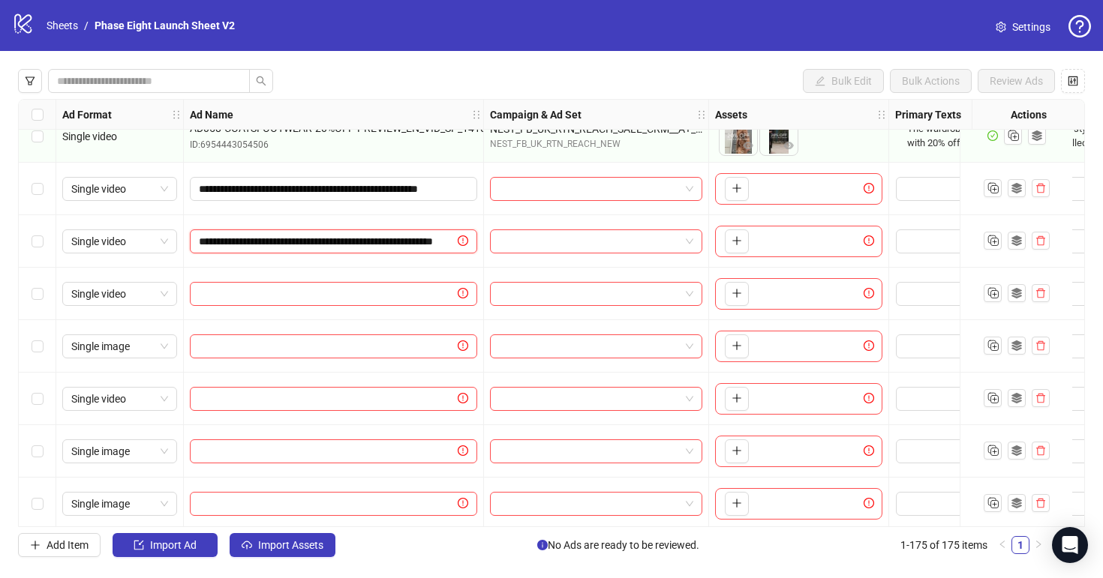
scroll to position [0, 104]
click at [368, 293] on input "text" at bounding box center [327, 294] width 256 height 17
paste input "**********"
type input "**********"
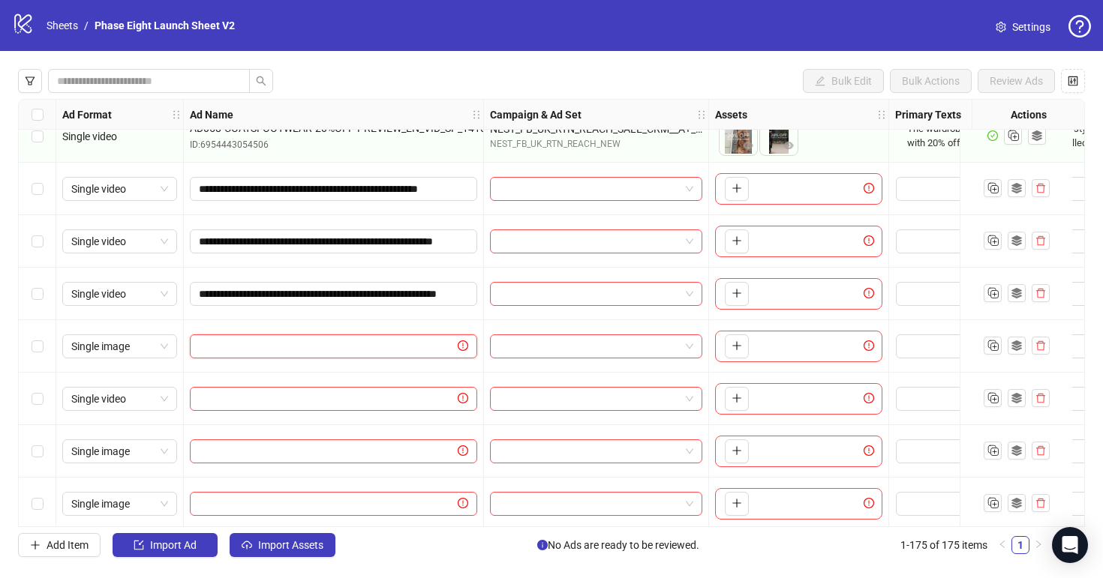
click at [347, 347] on input "text" at bounding box center [327, 346] width 256 height 17
paste input "**********"
type input "**********"
click at [275, 401] on input "text" at bounding box center [327, 399] width 256 height 17
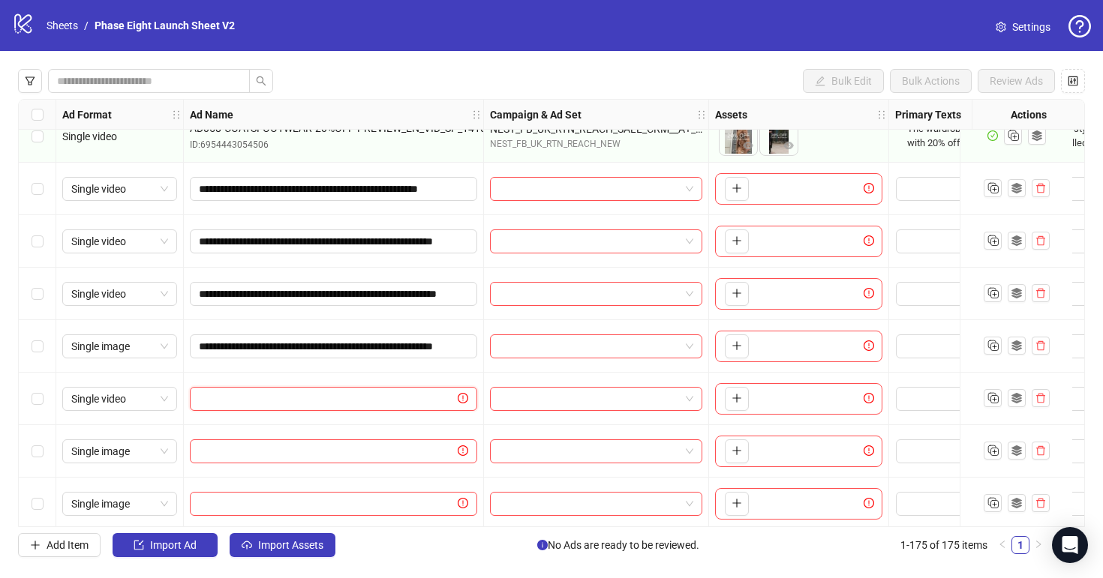
paste input "**********"
type input "**********"
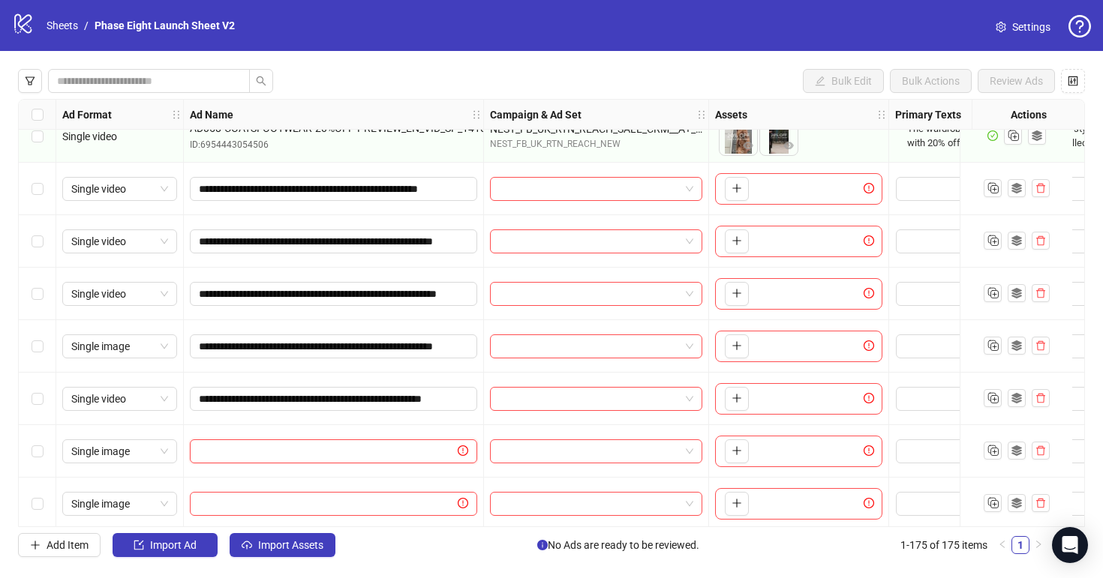
click at [310, 444] on input "text" at bounding box center [327, 451] width 256 height 17
paste input "**********"
type input "**********"
click at [289, 503] on input "text" at bounding box center [327, 504] width 256 height 17
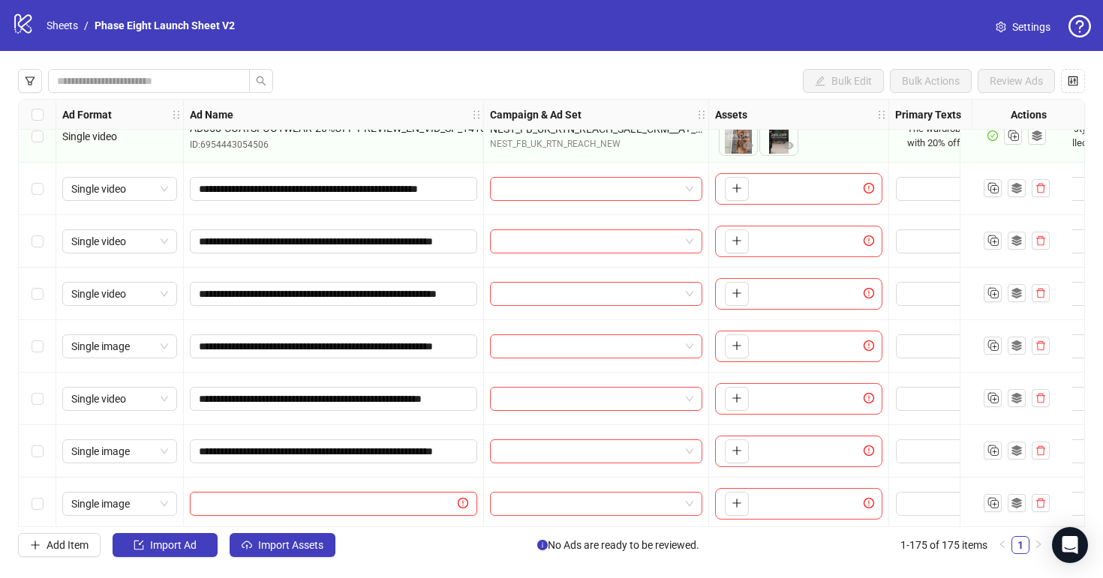
paste input "**********"
type input "**********"
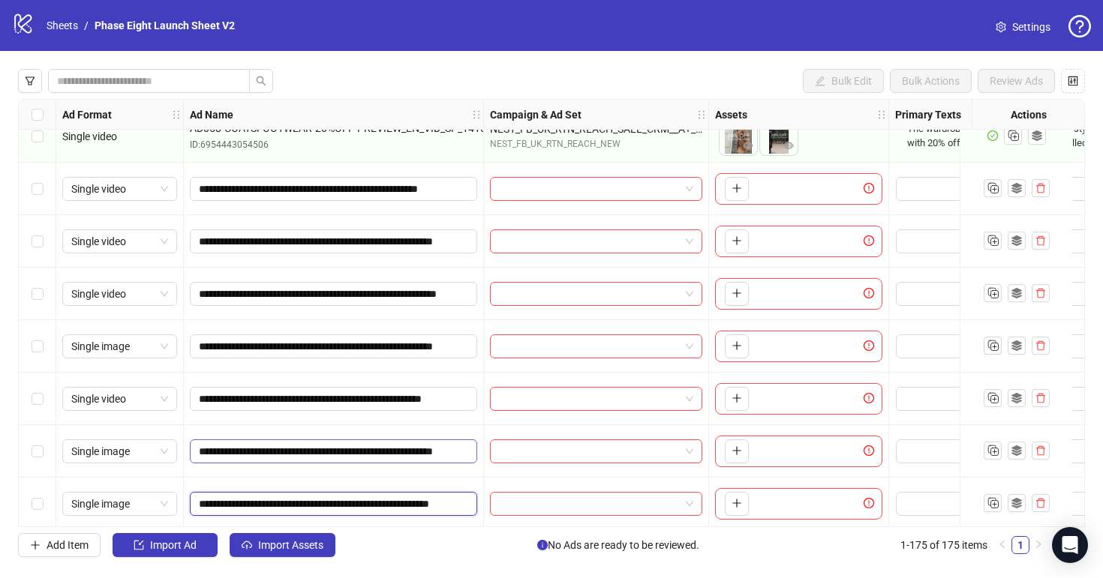
scroll to position [8798, 0]
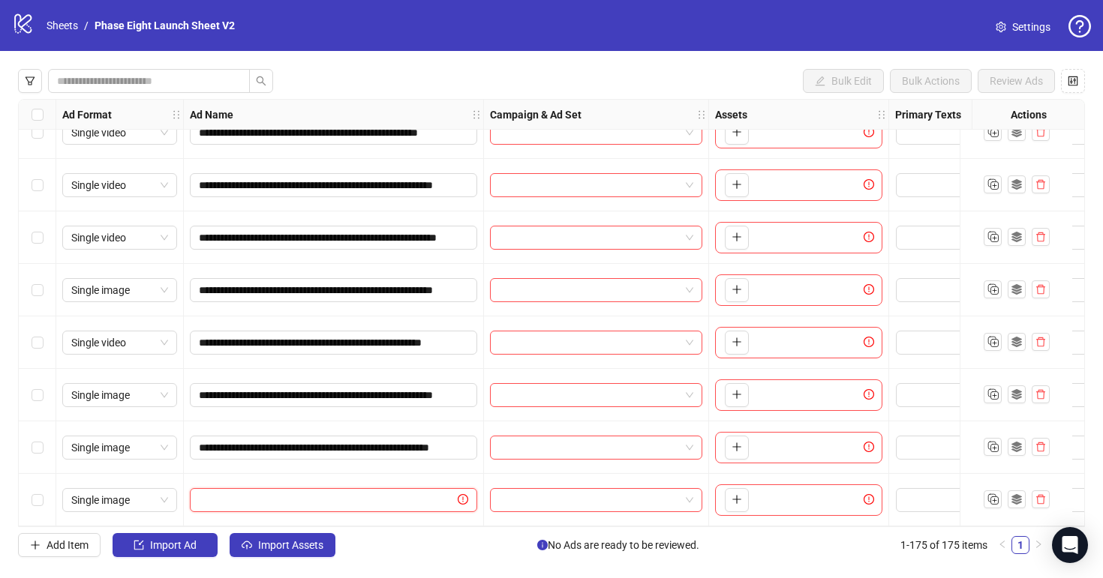
click at [371, 497] on input "text" at bounding box center [327, 500] width 256 height 17
paste input "**********"
type input "**********"
click at [395, 549] on div "Add Item Import Ad Import Assets No Ads are ready to be reviewed. 1-175 of 175 …" at bounding box center [532, 545] width 1029 height 24
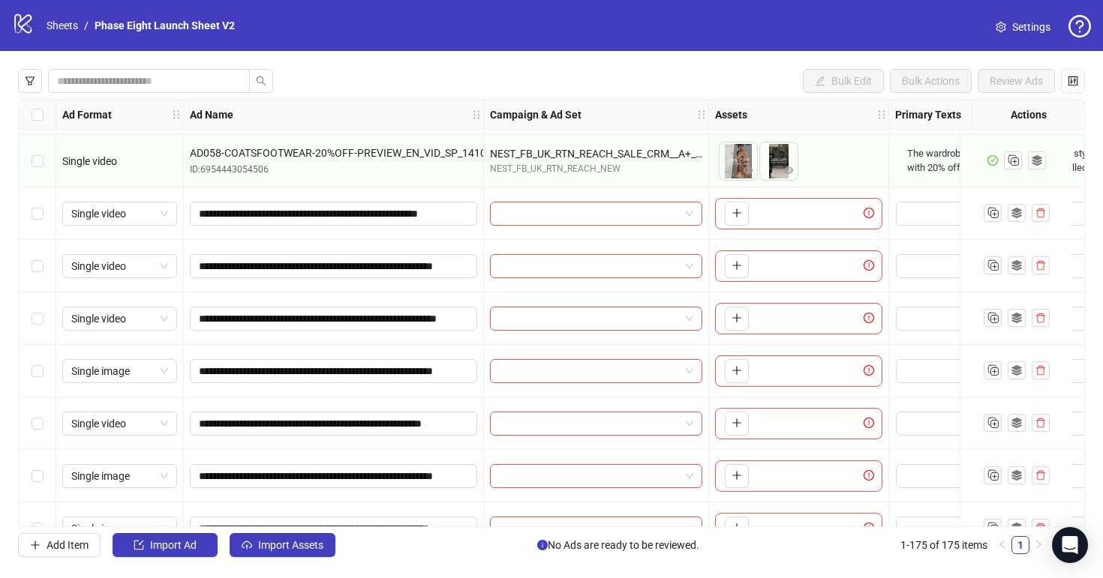
scroll to position [8733, 0]
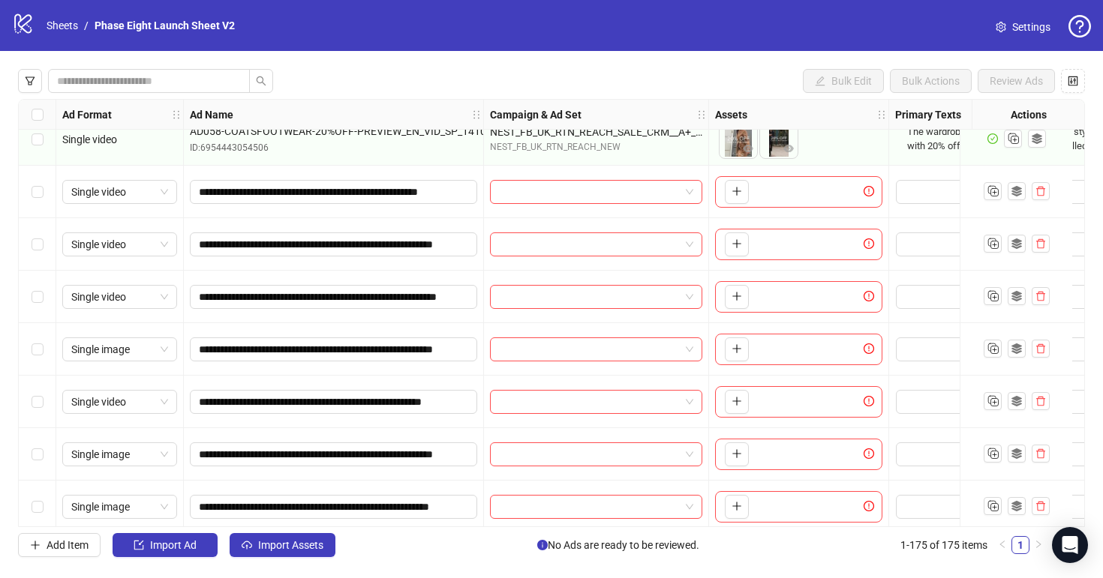
click at [29, 190] on div "Select row 168" at bounding box center [38, 192] width 38 height 53
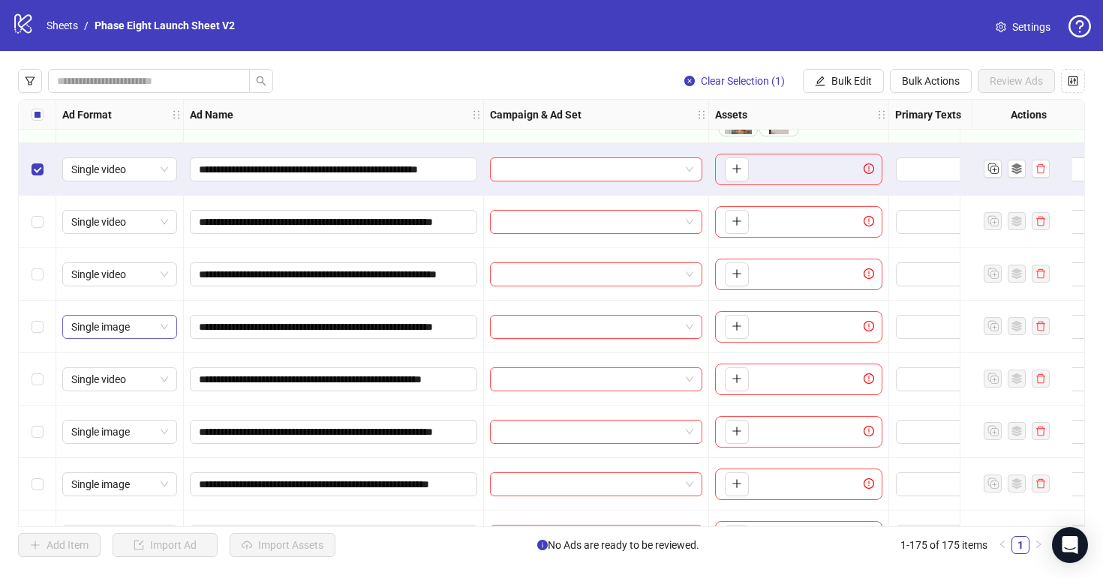
scroll to position [8798, 0]
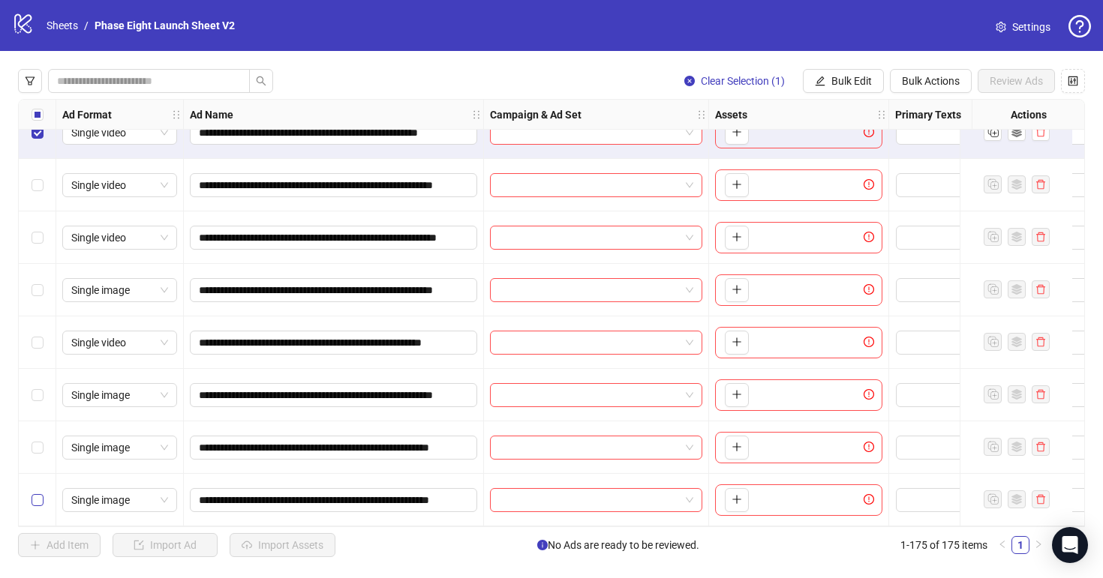
click at [39, 492] on label "Select row 175" at bounding box center [38, 500] width 12 height 17
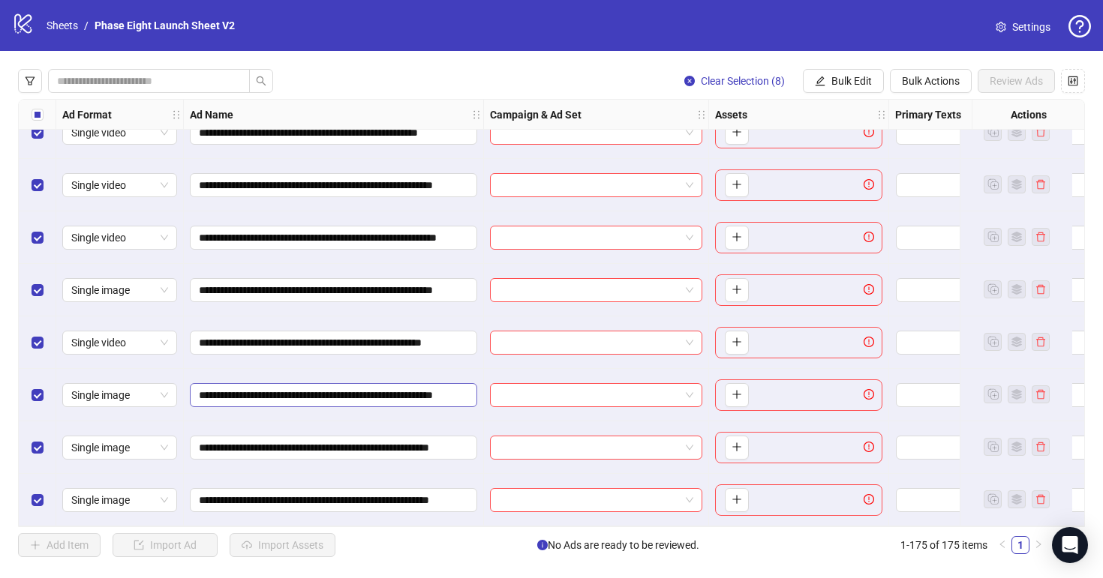
scroll to position [8758, 0]
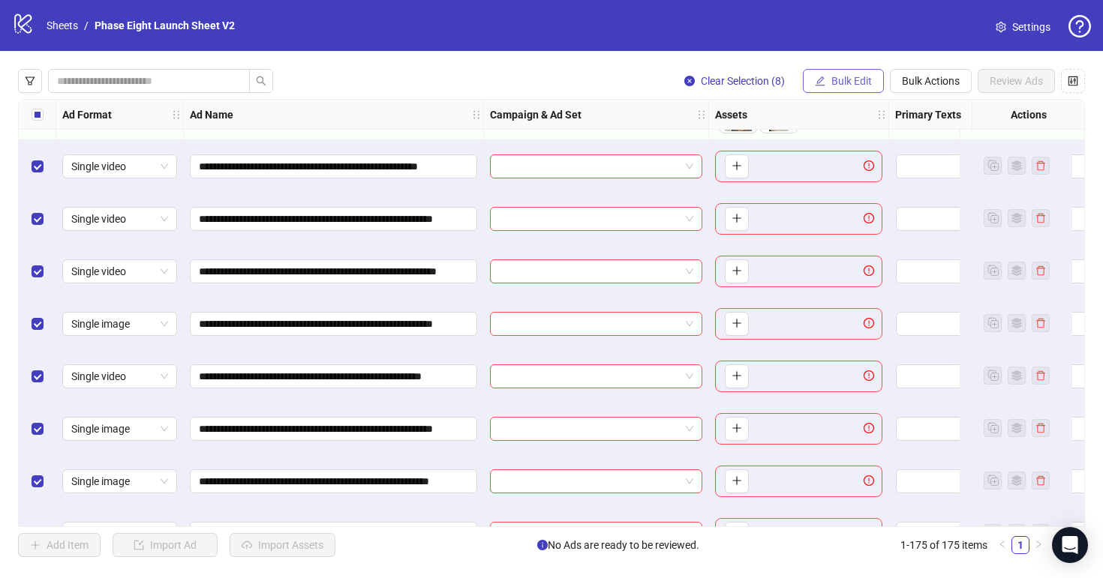
click at [824, 80] on button "Bulk Edit" at bounding box center [843, 81] width 81 height 24
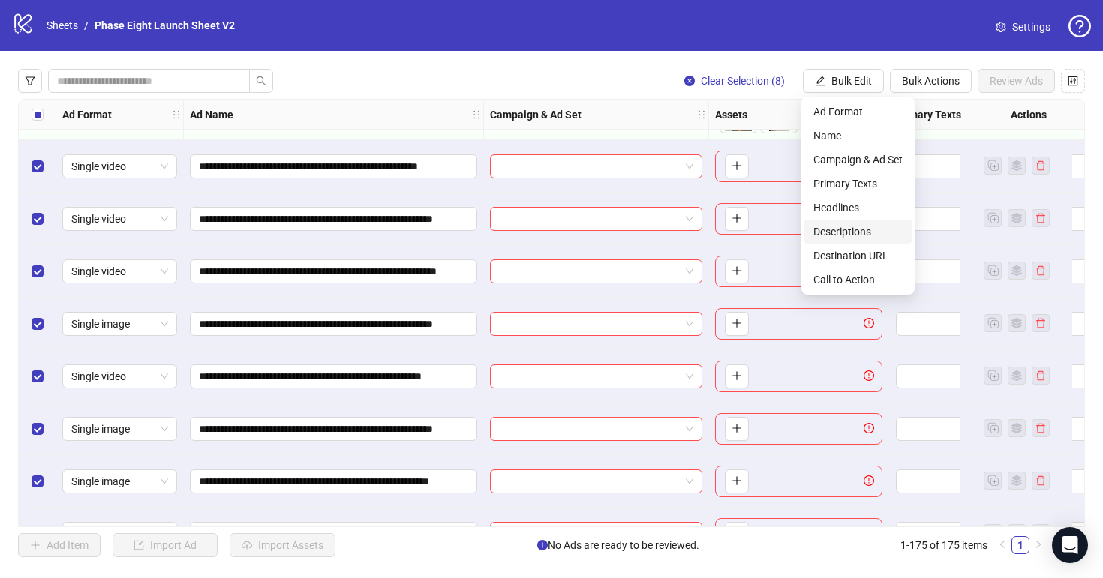
click at [859, 225] on span "Descriptions" at bounding box center [857, 232] width 89 height 17
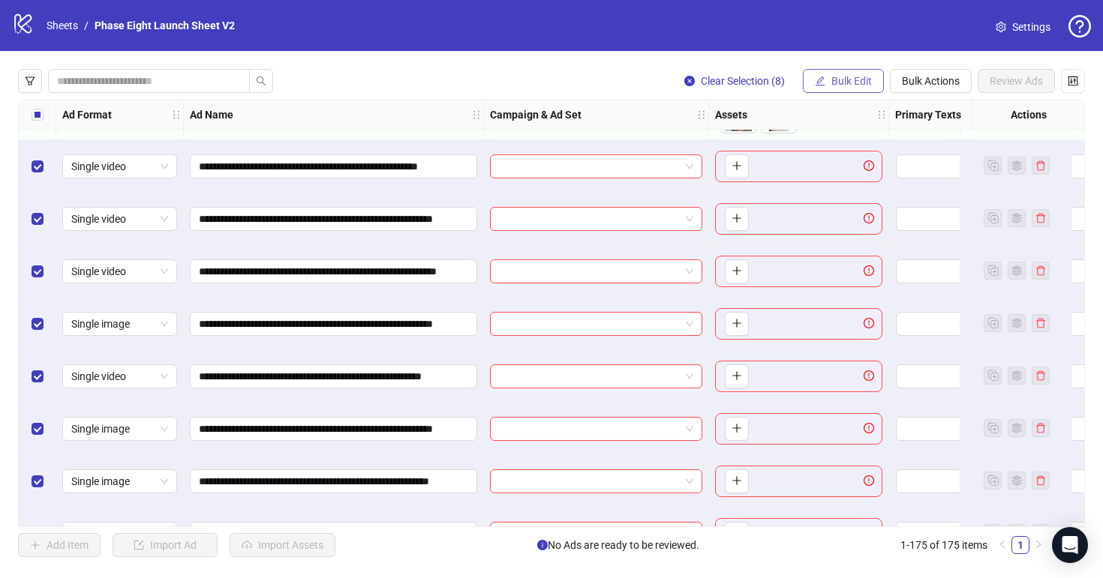
click at [833, 84] on span "Bulk Edit" at bounding box center [851, 81] width 41 height 12
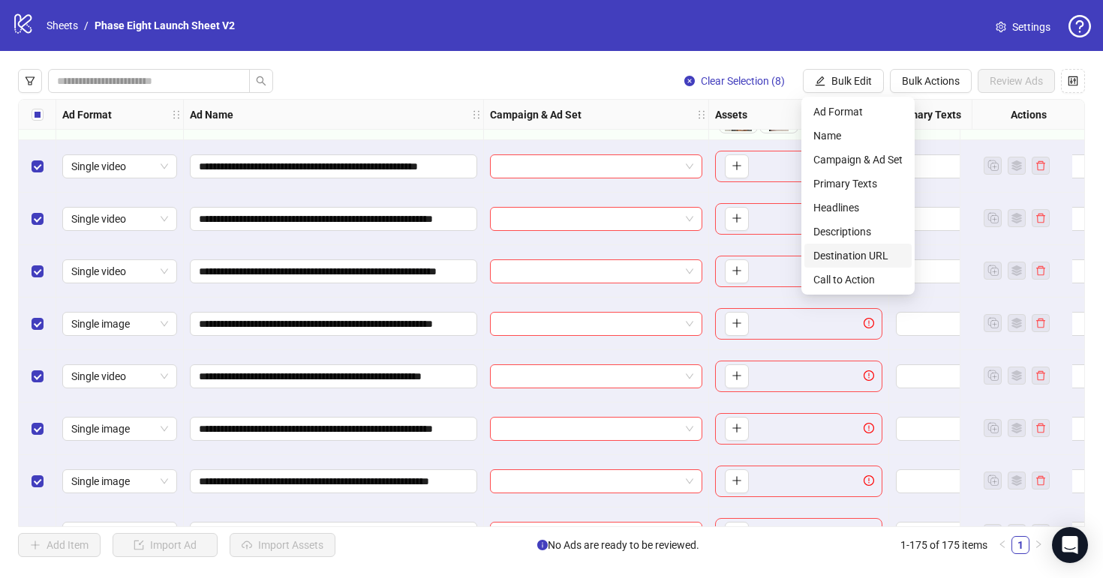
click at [870, 256] on span "Destination URL" at bounding box center [857, 256] width 89 height 17
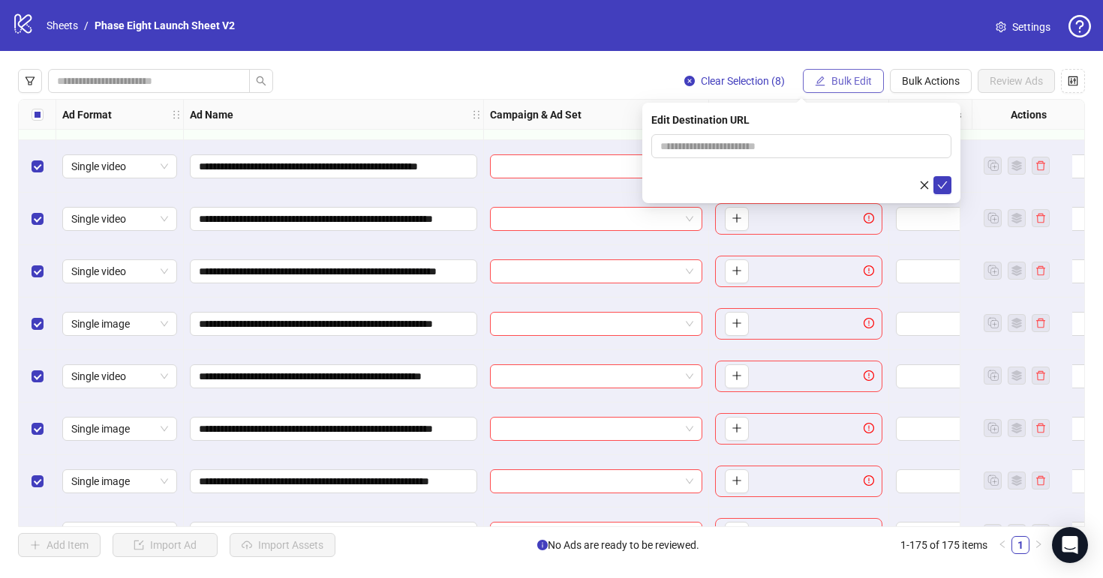
click at [847, 86] on span "Bulk Edit" at bounding box center [851, 81] width 41 height 12
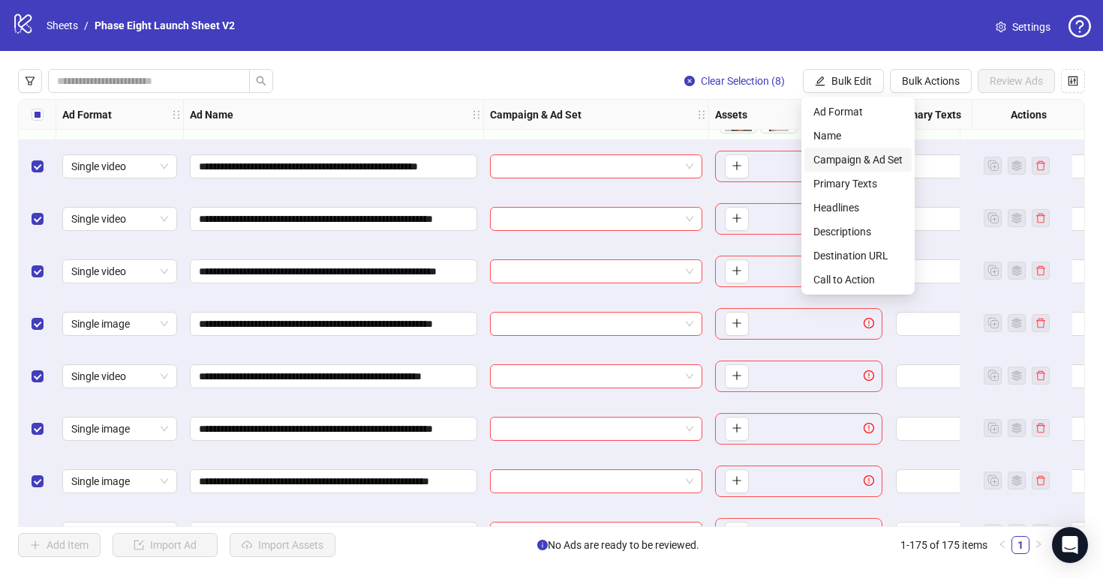
click at [859, 166] on span "Campaign & Ad Set" at bounding box center [857, 160] width 89 height 17
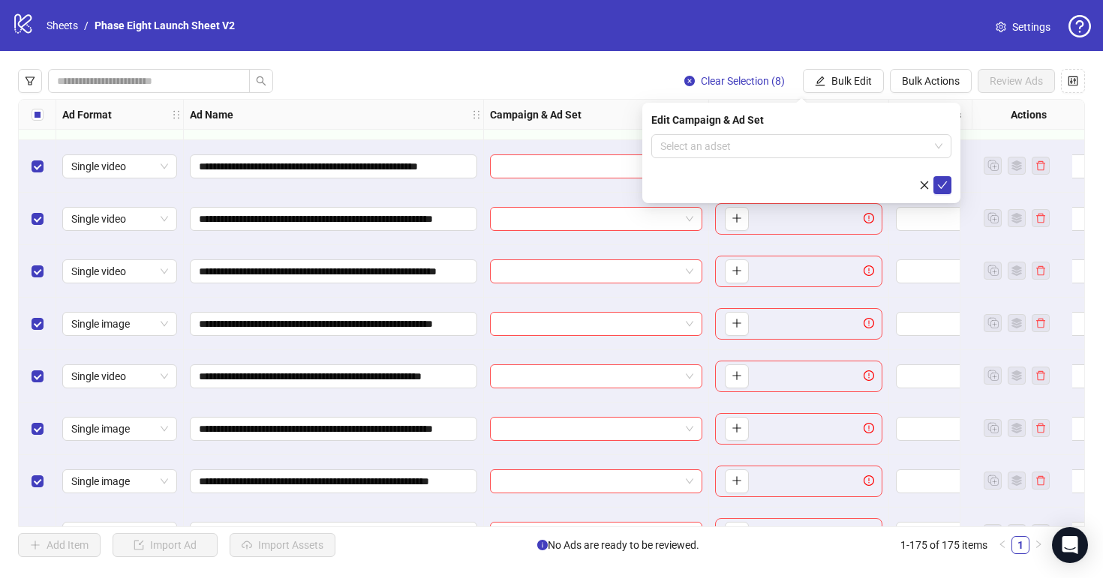
click at [774, 163] on form "Select an adset" at bounding box center [801, 164] width 300 height 60
click at [774, 155] on input "search" at bounding box center [794, 146] width 269 height 23
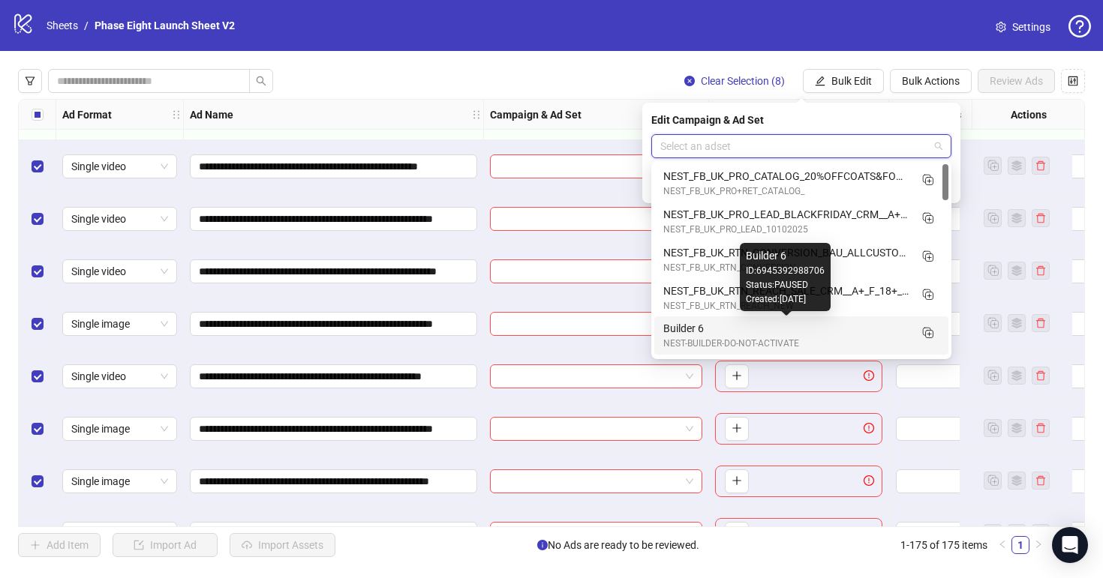
click at [755, 336] on div "Builder 6" at bounding box center [786, 328] width 246 height 17
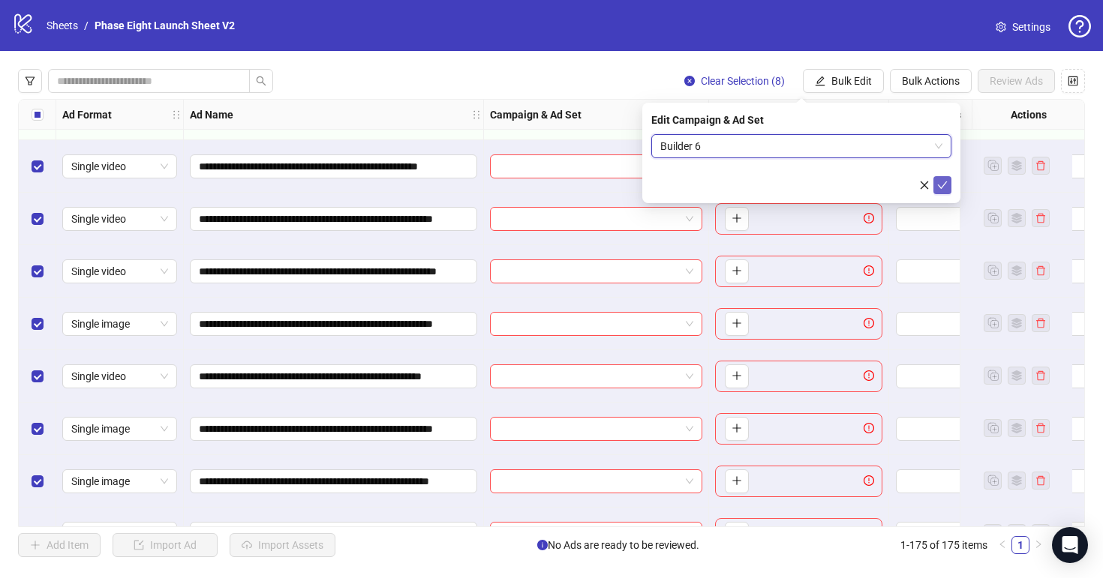
click at [948, 190] on button "submit" at bounding box center [942, 185] width 18 height 18
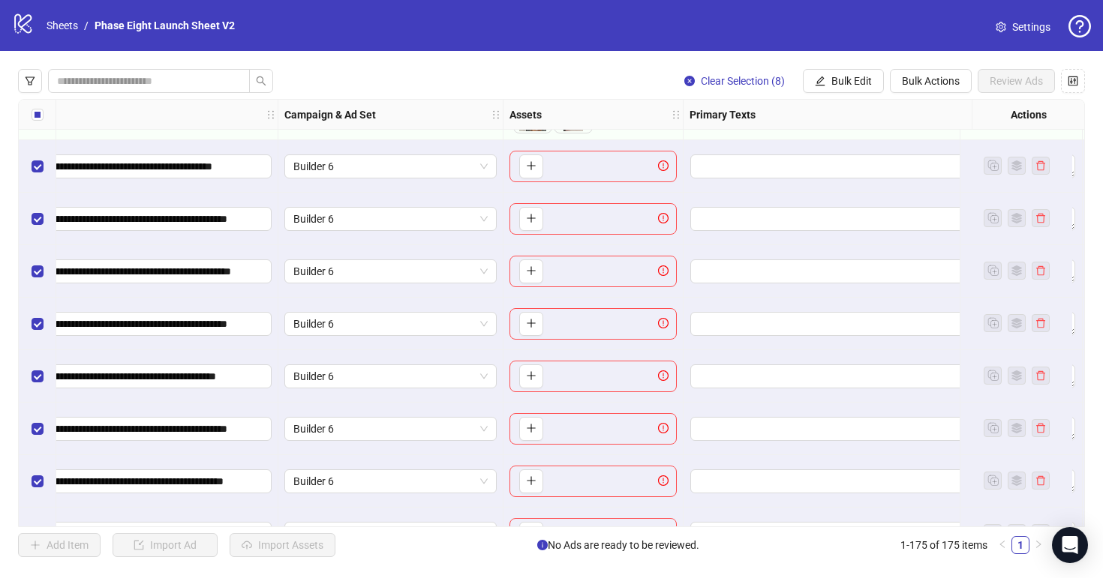
scroll to position [8758, 233]
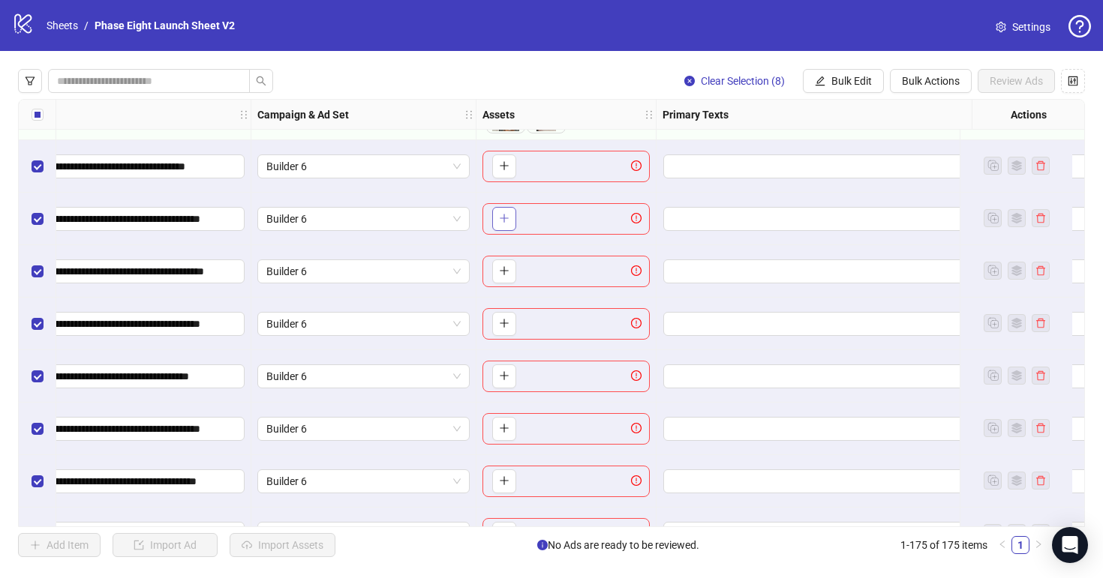
click at [504, 227] on button "button" at bounding box center [504, 219] width 24 height 24
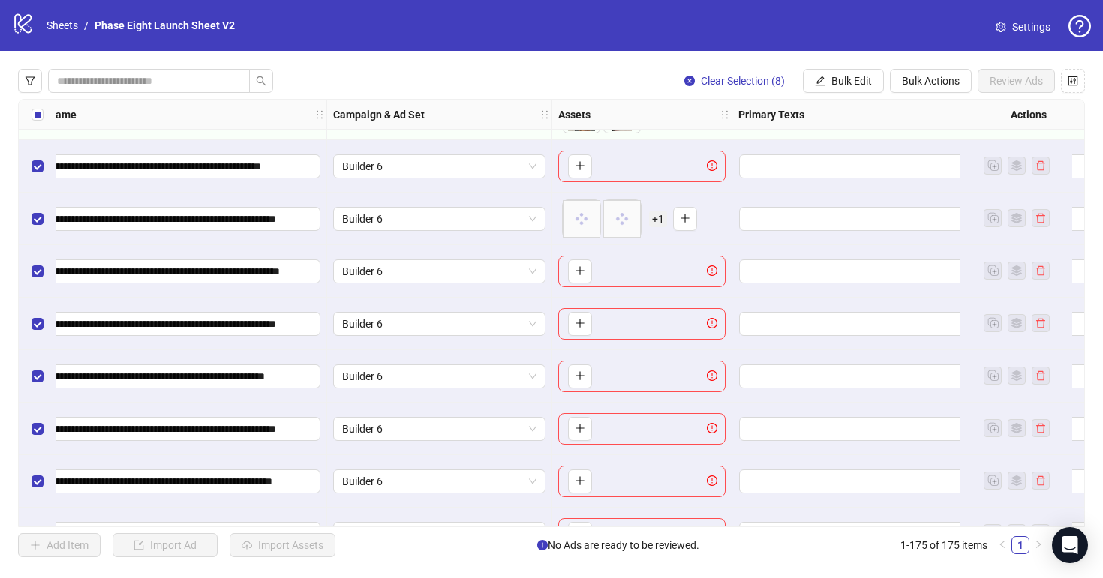
scroll to position [8758, 131]
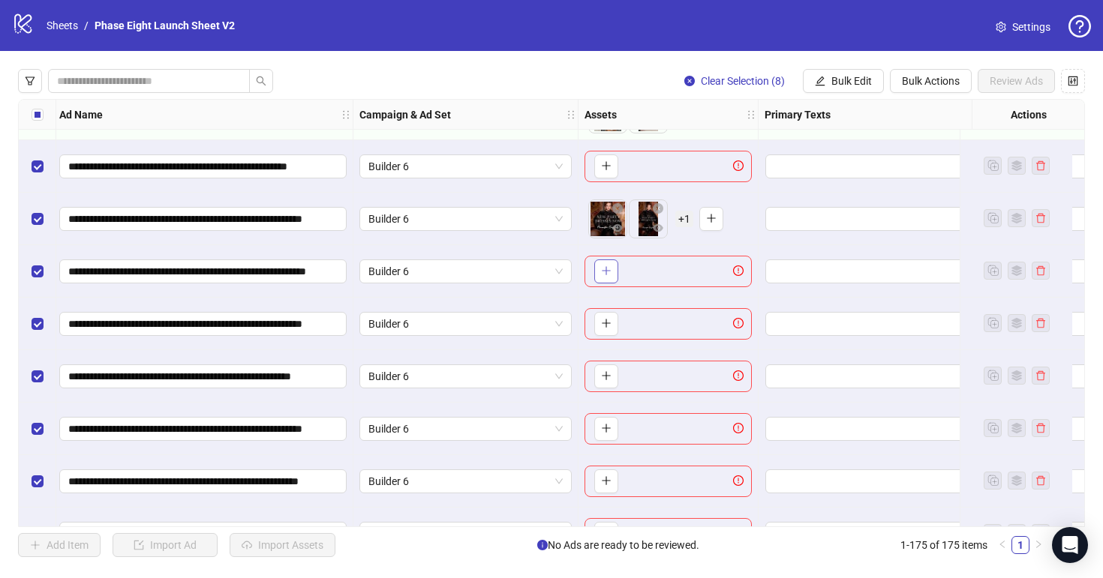
click at [611, 269] on icon "plus" at bounding box center [606, 271] width 11 height 11
click at [606, 331] on button "button" at bounding box center [606, 324] width 24 height 24
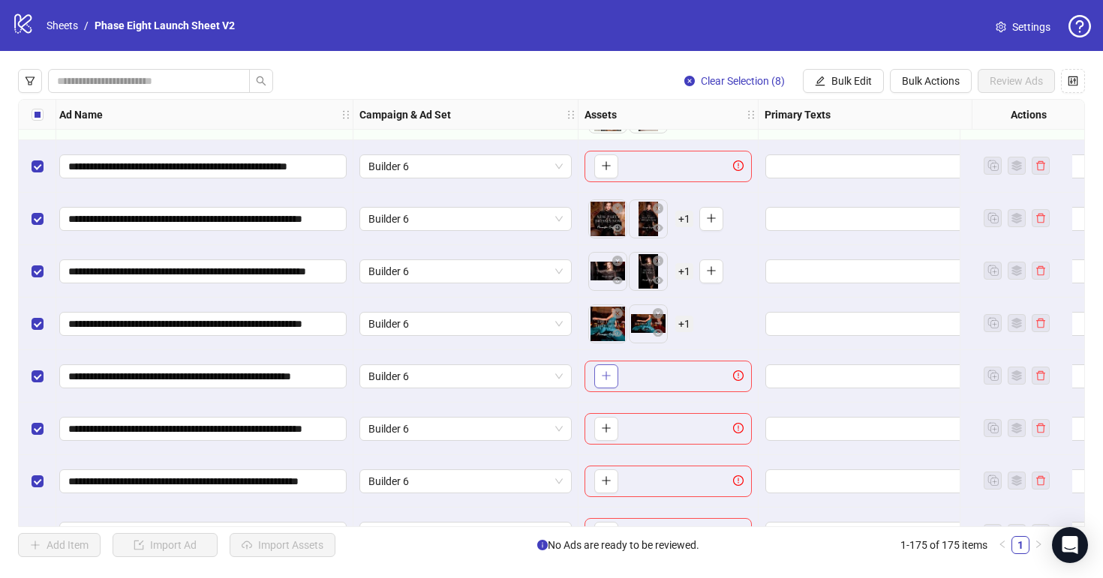
click at [599, 371] on button "button" at bounding box center [606, 377] width 24 height 24
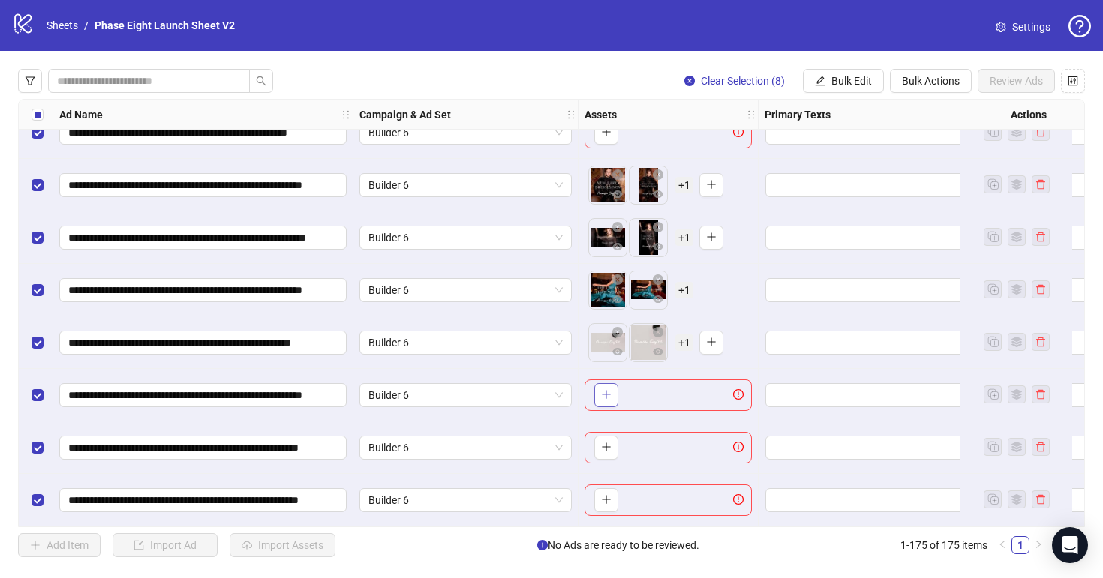
click at [608, 389] on icon "plus" at bounding box center [606, 394] width 11 height 11
click at [612, 399] on icon "eye" at bounding box center [617, 404] width 11 height 11
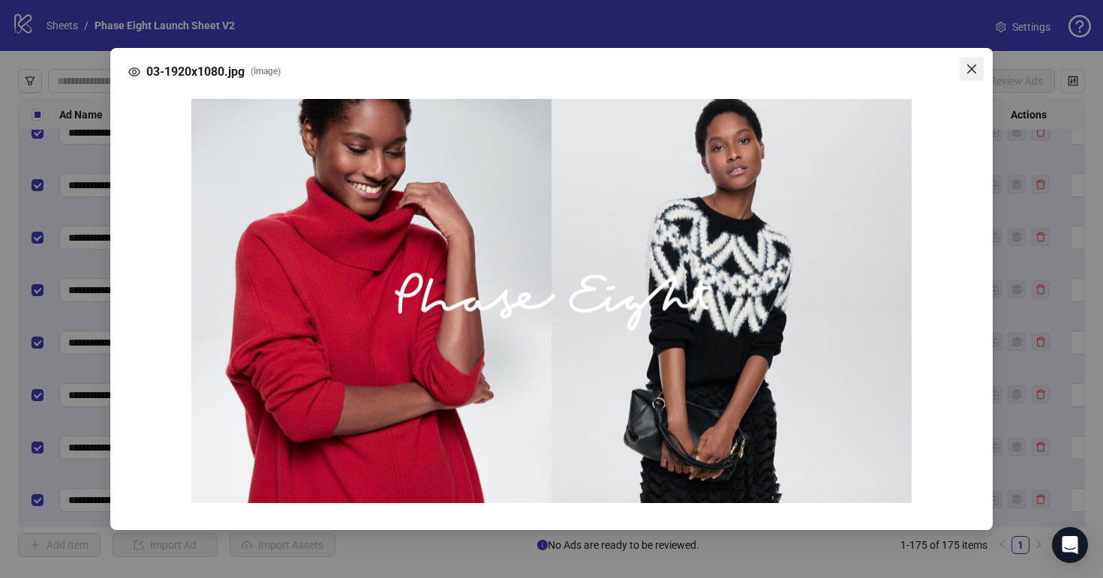
click at [968, 68] on icon "close" at bounding box center [971, 69] width 12 height 12
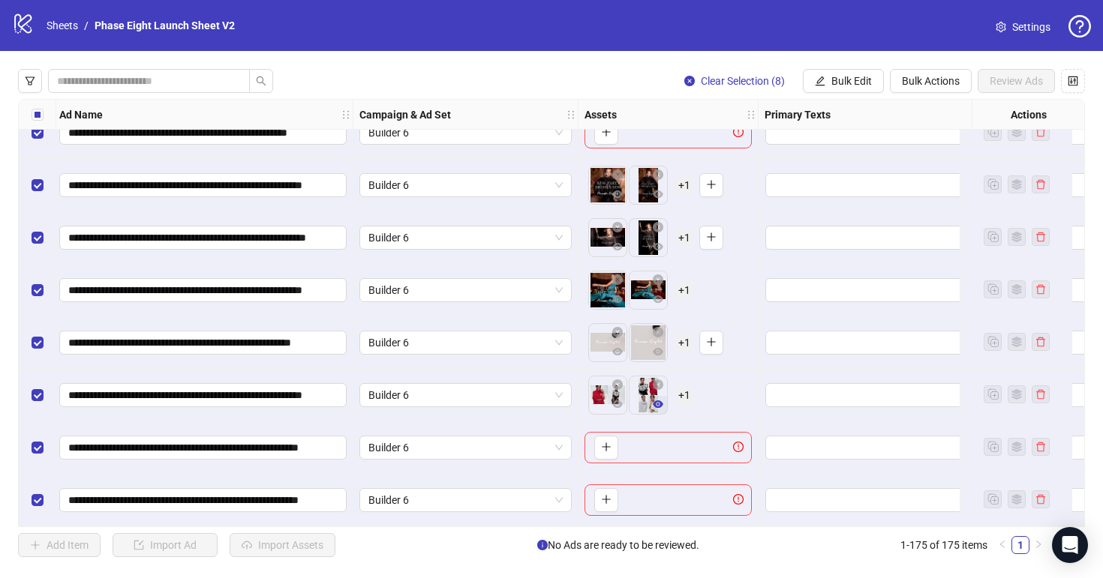
click at [658, 399] on icon "eye" at bounding box center [658, 404] width 11 height 11
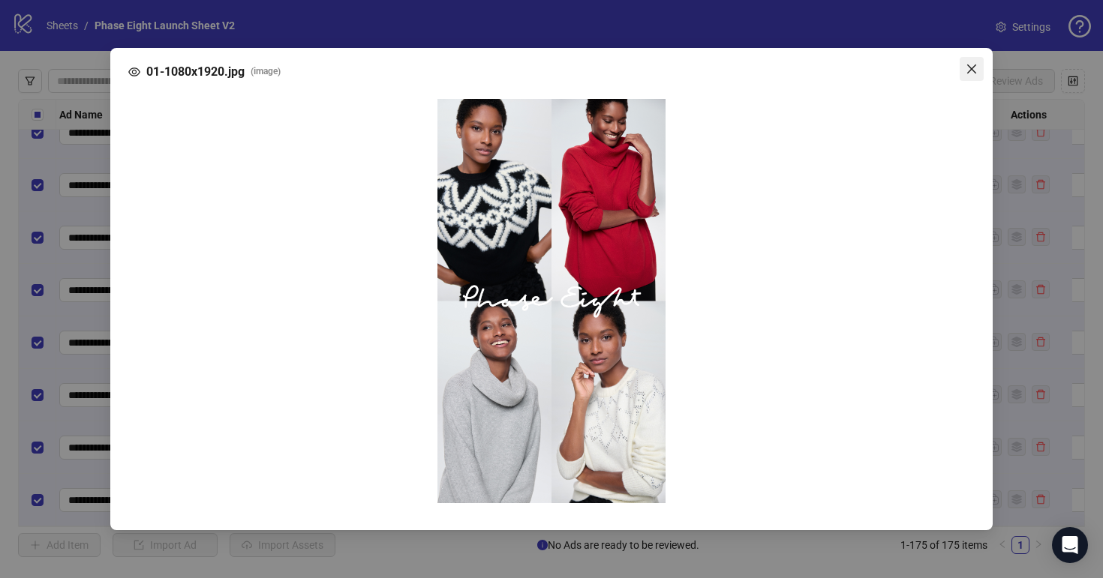
click at [975, 67] on icon "close" at bounding box center [971, 69] width 12 height 12
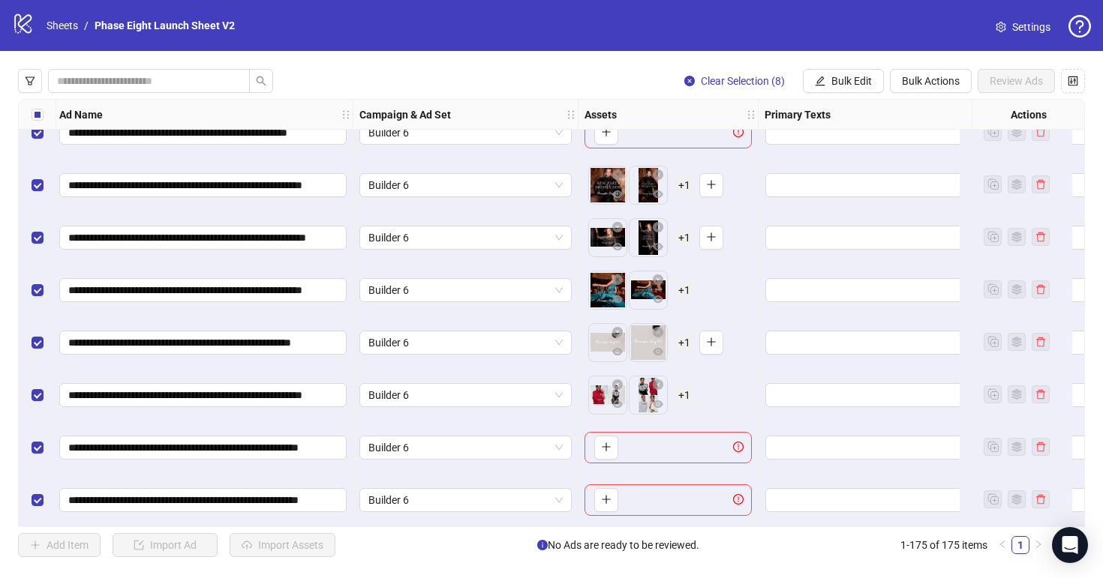
click at [690, 387] on span "+ 1" at bounding box center [684, 395] width 18 height 17
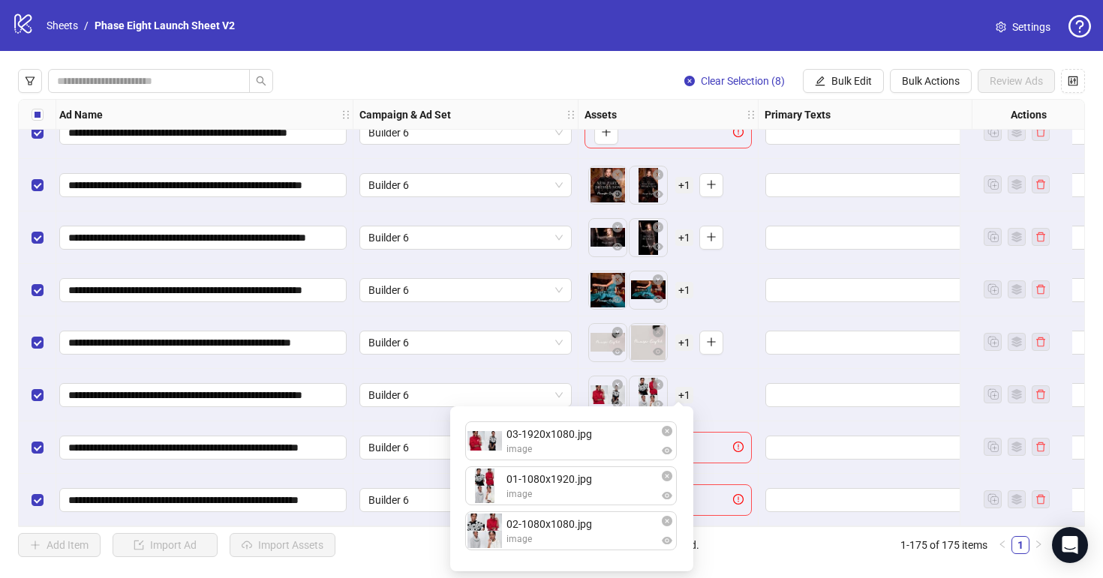
click at [732, 390] on div "To pick up a draggable item, press the space bar. While dragging, use the arrow…" at bounding box center [667, 395] width 167 height 47
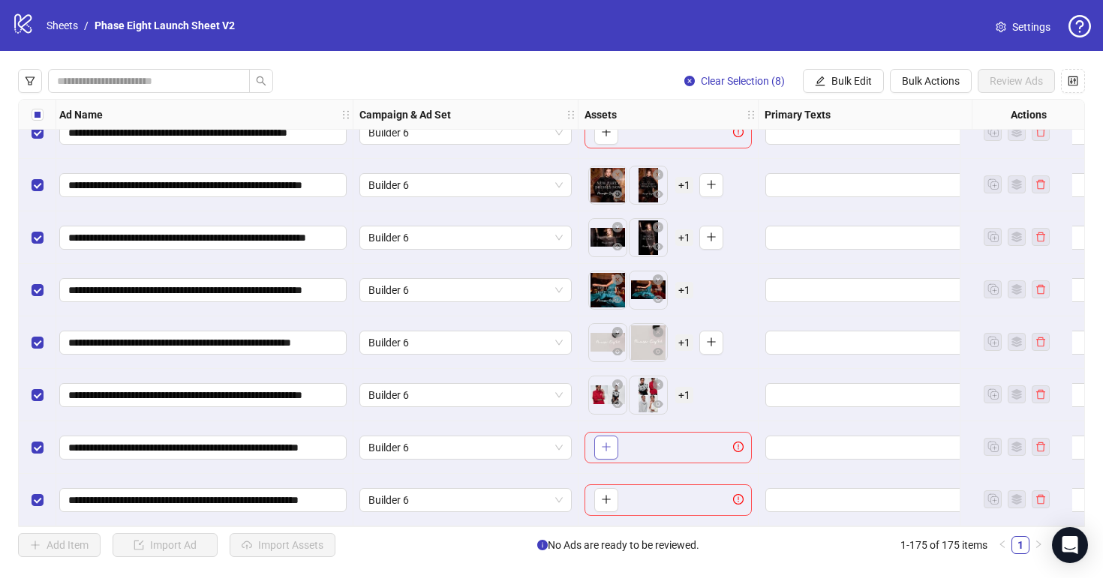
click at [605, 446] on icon "plus" at bounding box center [606, 447] width 11 height 11
click at [608, 499] on span "button" at bounding box center [606, 500] width 11 height 12
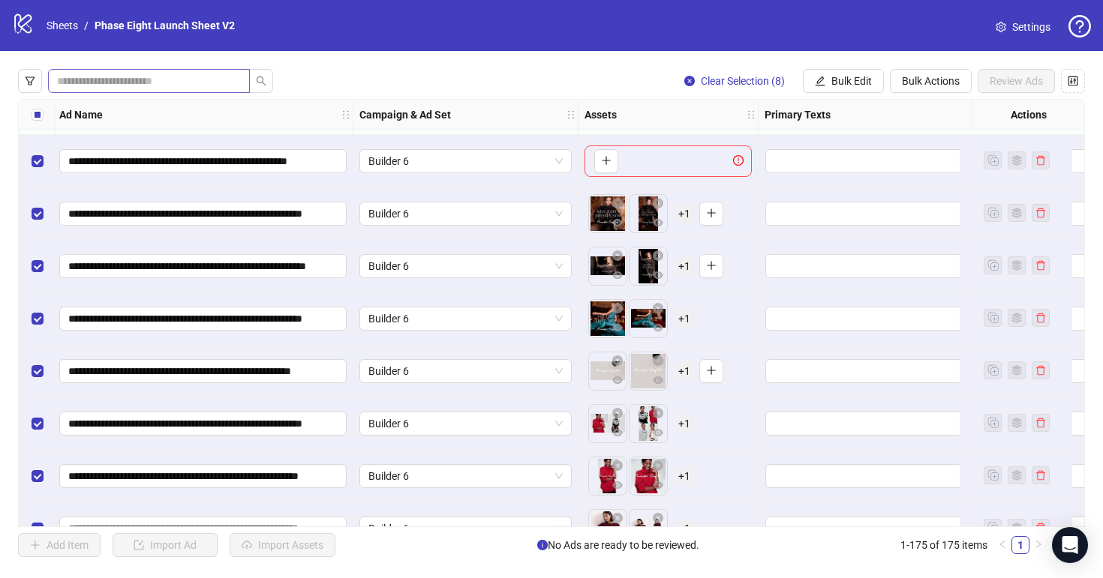
scroll to position [8763, 131]
click at [686, 218] on span "+ 1" at bounding box center [684, 214] width 18 height 17
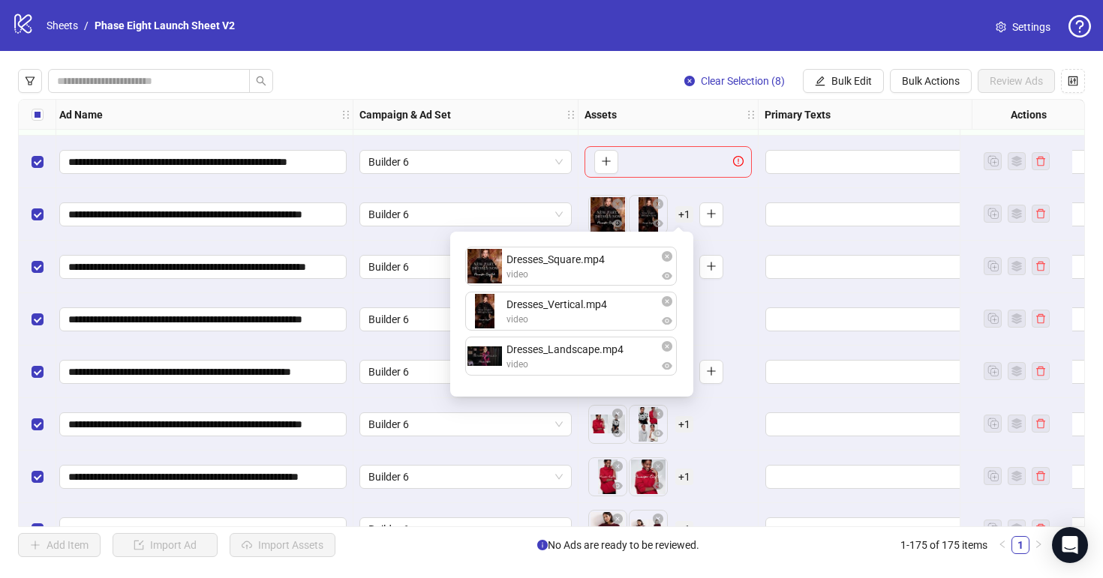
click at [721, 252] on div "To pick up a draggable item, press the space bar. While dragging, use the arrow…" at bounding box center [655, 267] width 135 height 39
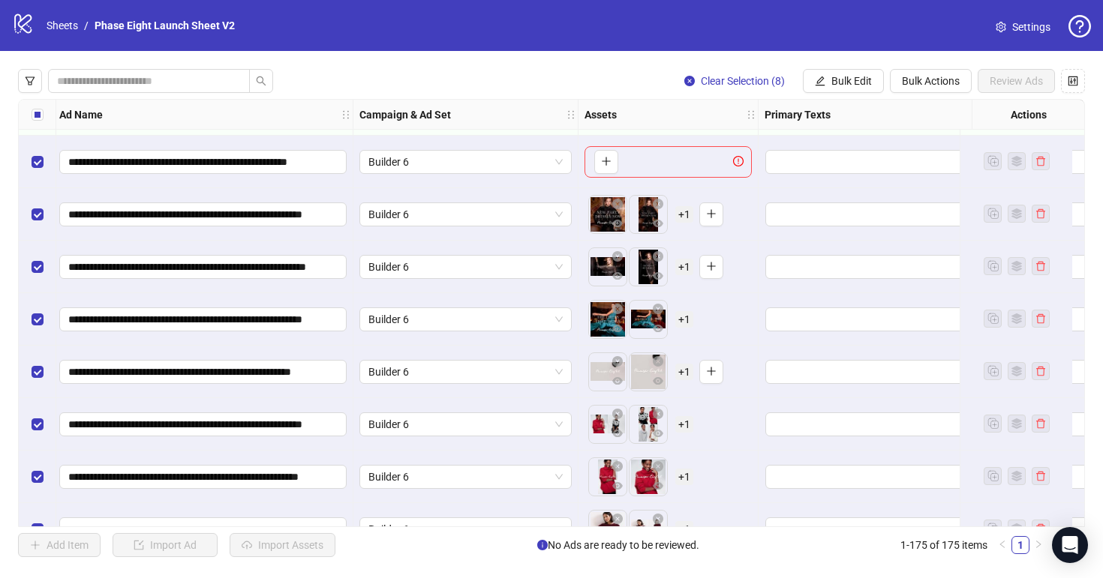
click at [686, 262] on span "+ 1" at bounding box center [684, 267] width 18 height 17
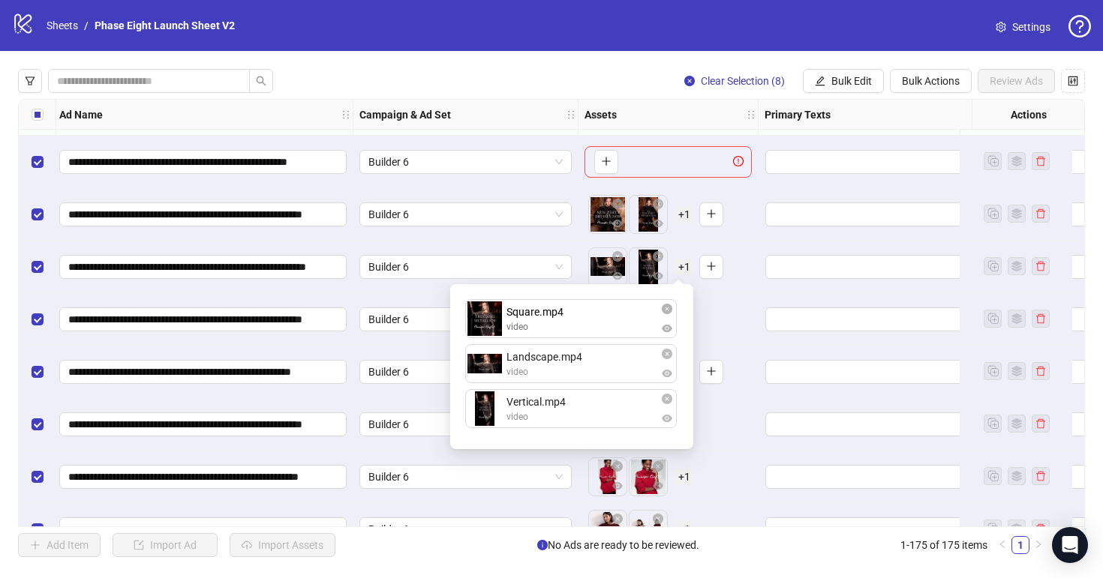
drag, startPoint x: 578, startPoint y: 421, endPoint x: 578, endPoint y: 333, distance: 87.8
click at [578, 333] on div "Landscape.mp4 video Vertical.mp4 video Square.mp4 video Square.mp4 video To pic…" at bounding box center [571, 366] width 225 height 147
drag, startPoint x: 575, startPoint y: 413, endPoint x: 575, endPoint y: 373, distance: 40.5
click at [575, 373] on div "Square.mp4 video Landscape.mp4 video Vertical.mp4 video Vertical.mp4 video To p…" at bounding box center [571, 366] width 225 height 147
click at [740, 323] on div "To pick up a draggable item, press the space bar. While dragging, use the arrow…" at bounding box center [667, 319] width 167 height 47
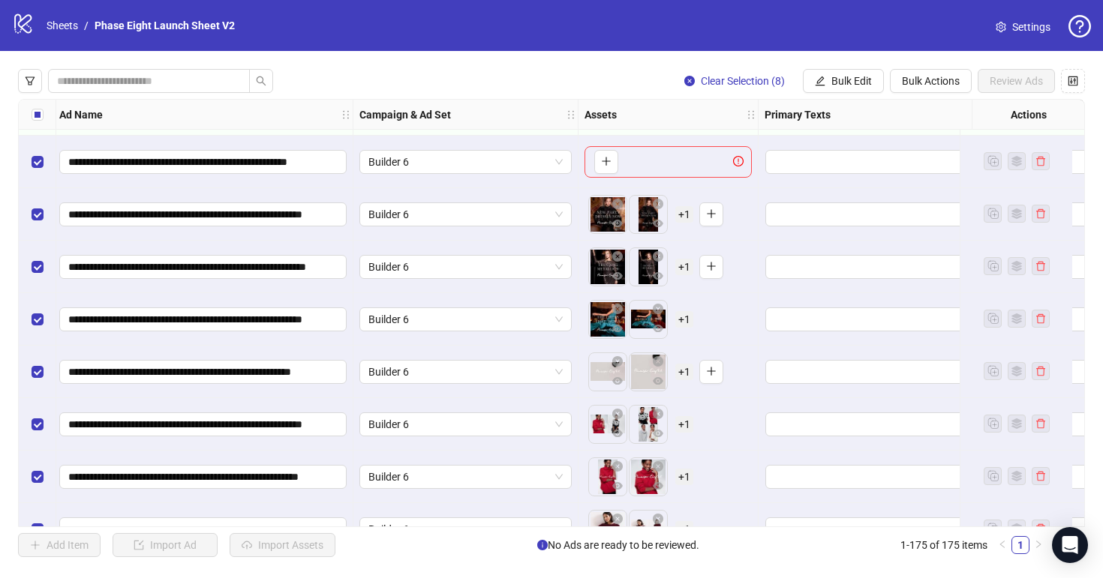
click at [682, 317] on span "+ 1" at bounding box center [684, 319] width 18 height 17
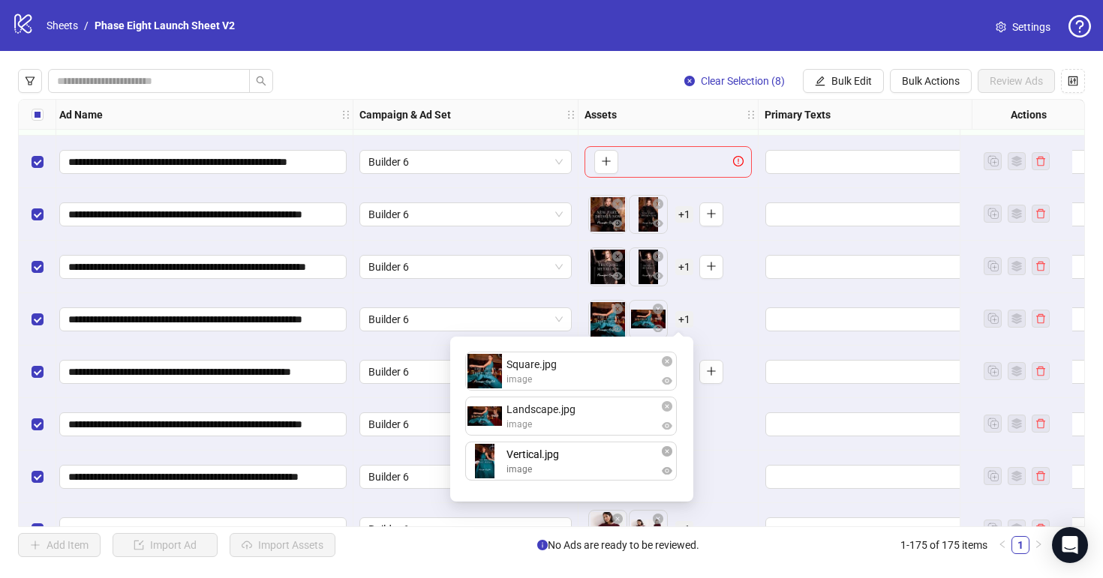
click at [581, 455] on div "Square.jpg image Landscape.jpg image Vertical.jpg image Vertical.jpg image To p…" at bounding box center [571, 419] width 225 height 147
drag, startPoint x: 581, startPoint y: 455, endPoint x: 581, endPoint y: 420, distance: 34.5
click at [581, 420] on div "Square.jpg image Landscape.jpg image Vertical.jpg image Vertical.jpg image To p…" at bounding box center [571, 419] width 225 height 147
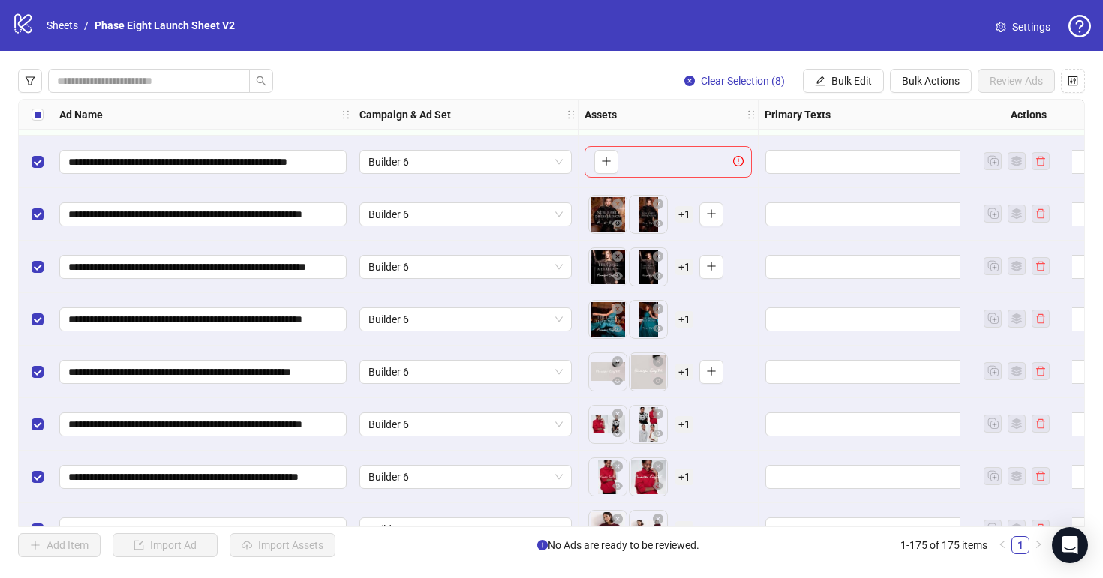
click at [738, 316] on div "To pick up a draggable item, press the space bar. While dragging, use the arrow…" at bounding box center [667, 319] width 167 height 47
click at [683, 374] on span "+ 1" at bounding box center [684, 372] width 18 height 17
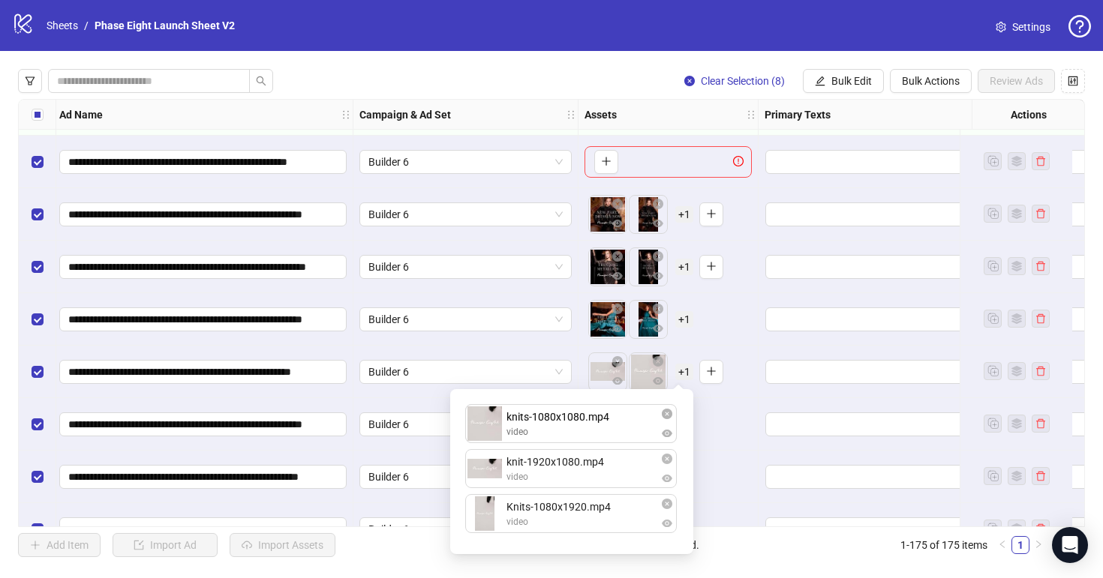
drag, startPoint x: 599, startPoint y: 461, endPoint x: 599, endPoint y: 421, distance: 39.8
click at [599, 421] on div "knit-1920x1080.mp4 video knits-1080x1080.mp4 video Knits-1080x1920.mp4 video kn…" at bounding box center [571, 471] width 225 height 147
drag, startPoint x: 584, startPoint y: 523, endPoint x: 584, endPoint y: 478, distance: 45.0
click at [584, 478] on div "knits-1080x1080.mp4 video knit-1920x1080.mp4 video Knits-1080x1920.mp4 video Kn…" at bounding box center [571, 471] width 225 height 147
click at [734, 462] on div "To pick up a draggable item, press the space bar. While dragging, use the arrow…" at bounding box center [667, 477] width 167 height 47
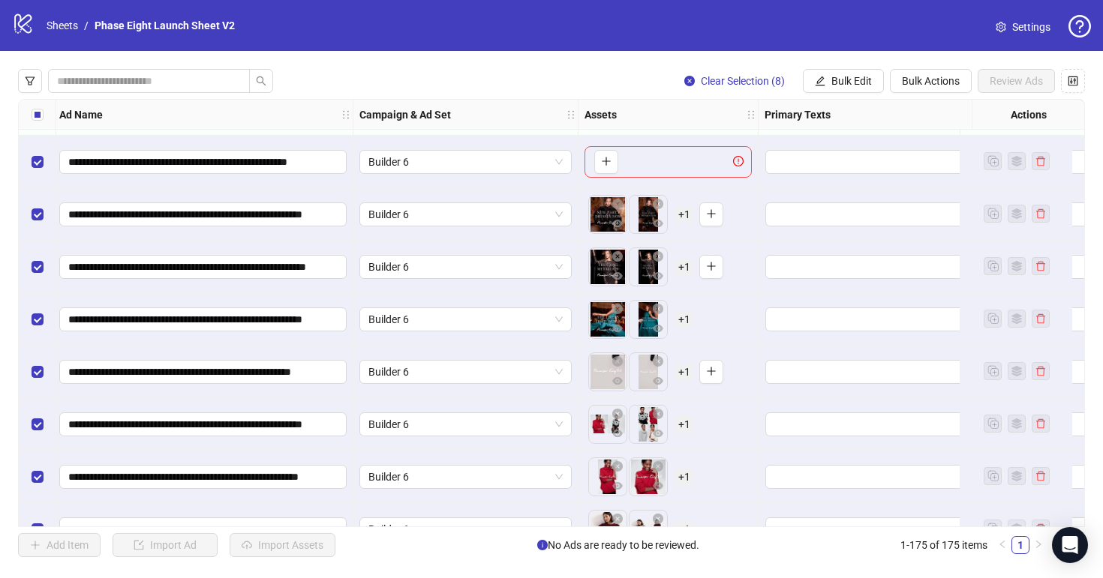
click at [691, 423] on span "+ 1" at bounding box center [684, 424] width 18 height 17
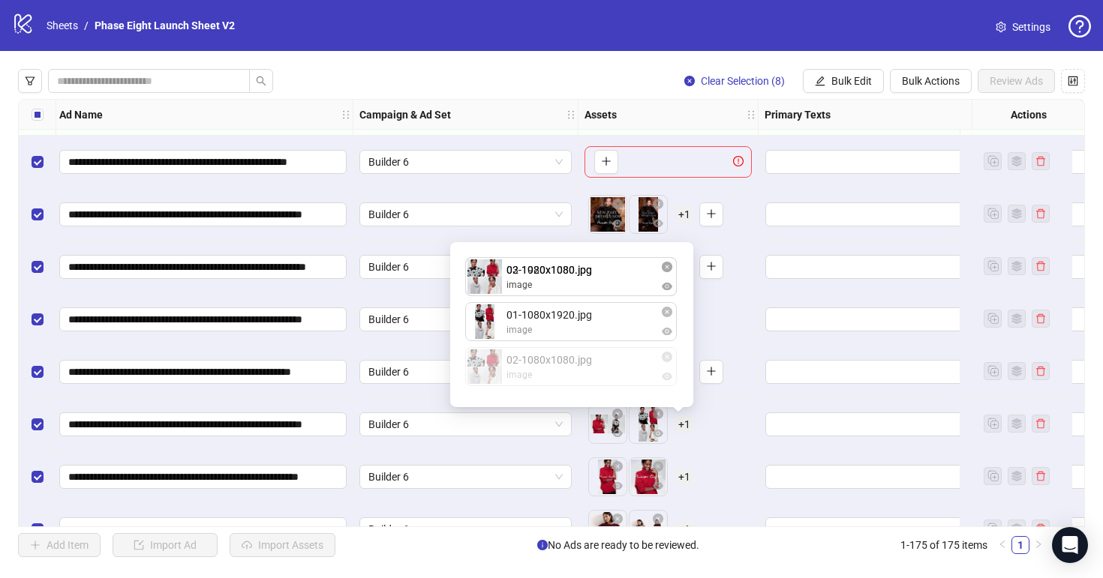
drag, startPoint x: 600, startPoint y: 353, endPoint x: 599, endPoint y: 265, distance: 87.8
click at [599, 265] on div "03-1920x1080.jpg image 01-1080x1920.jpg image 02-1080x1080.jpg image 02-1080x10…" at bounding box center [571, 324] width 225 height 147
drag, startPoint x: 582, startPoint y: 357, endPoint x: 583, endPoint y: 329, distance: 28.5
click at [583, 329] on div "02-1080x1080.jpg image 03-1920x1080.jpg image 01-1080x1920.jpg image 01-1080x19…" at bounding box center [571, 324] width 225 height 147
click at [705, 481] on div "To pick up a draggable item, press the space bar. While dragging, use the arrow…" at bounding box center [667, 477] width 167 height 47
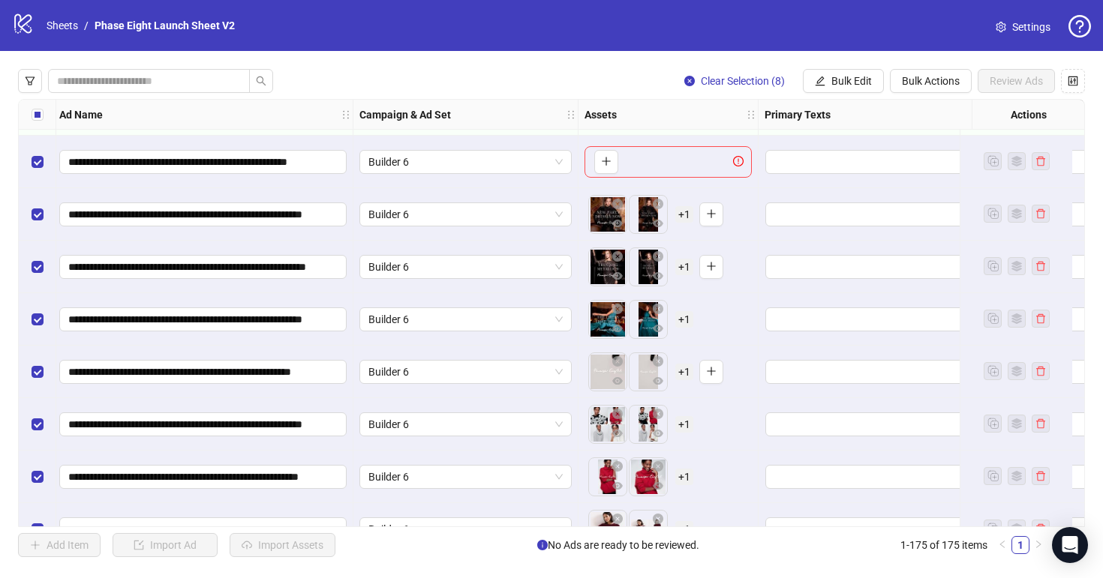
click at [681, 478] on span "+ 1" at bounding box center [684, 477] width 18 height 17
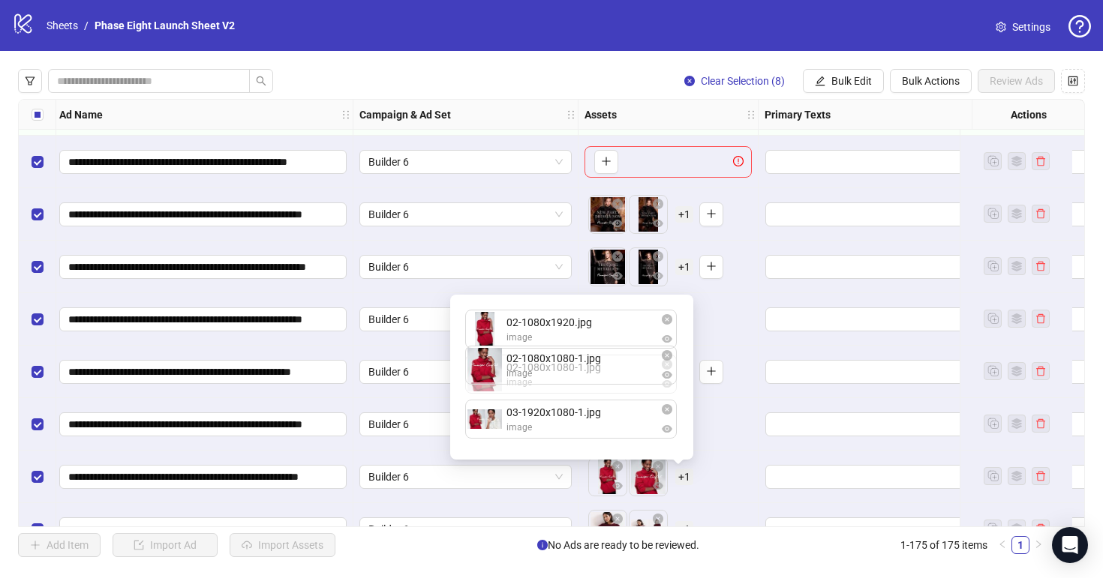
drag, startPoint x: 601, startPoint y: 377, endPoint x: 601, endPoint y: 359, distance: 18.0
click at [601, 325] on div "02-1080x1920.jpg image 02-1080x1080-1.jpg image 03-1920x1080-1.jpg image 02-108…" at bounding box center [571, 377] width 225 height 147
click at [701, 485] on div "To pick up a draggable item, press the space bar. While dragging, use the arrow…" at bounding box center [667, 477] width 167 height 47
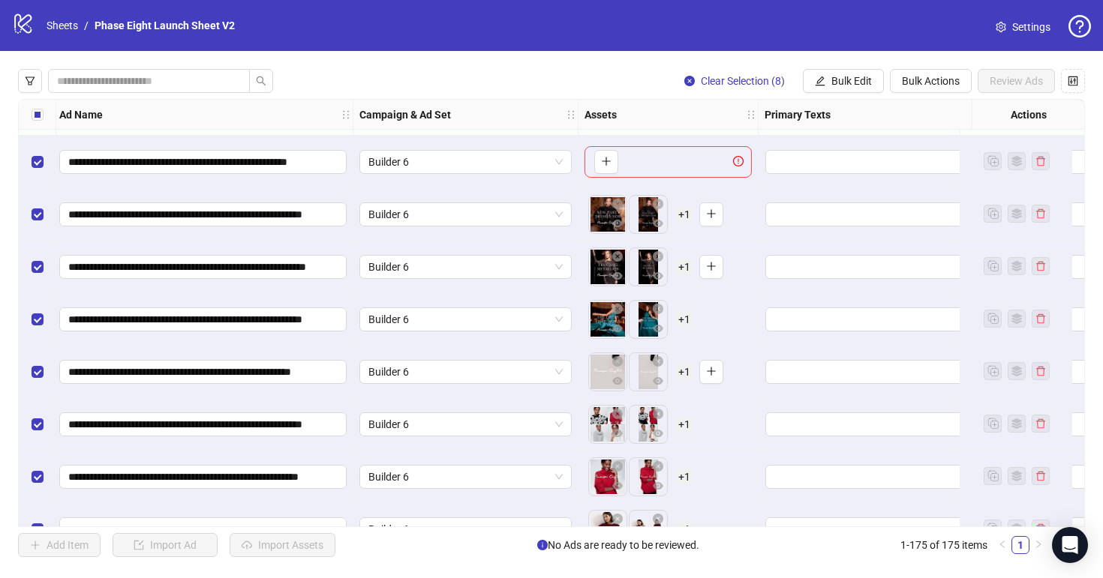
scroll to position [8798, 131]
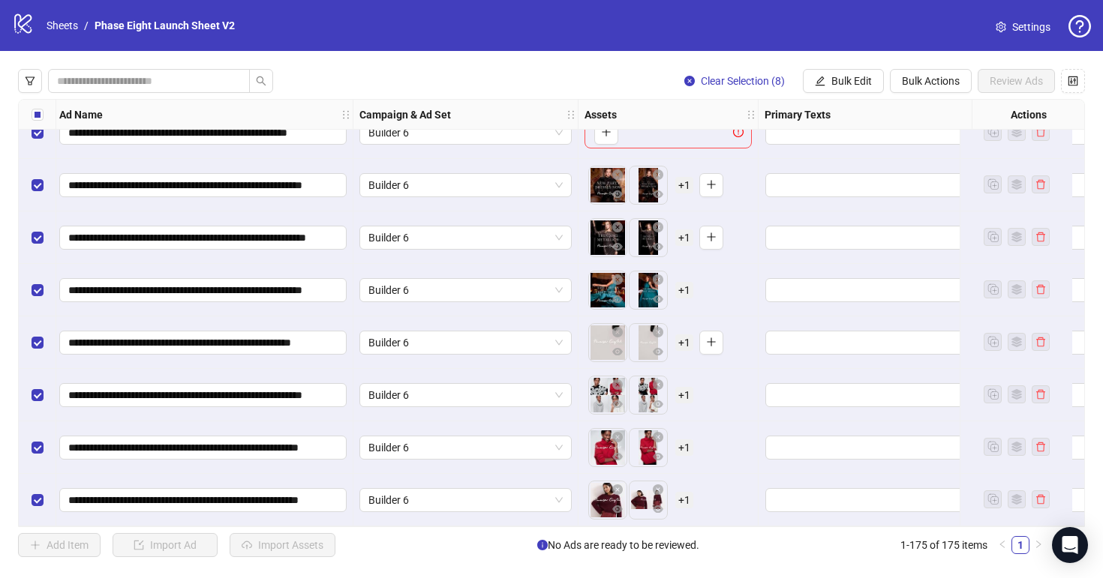
click at [684, 493] on span "+ 1" at bounding box center [684, 500] width 18 height 17
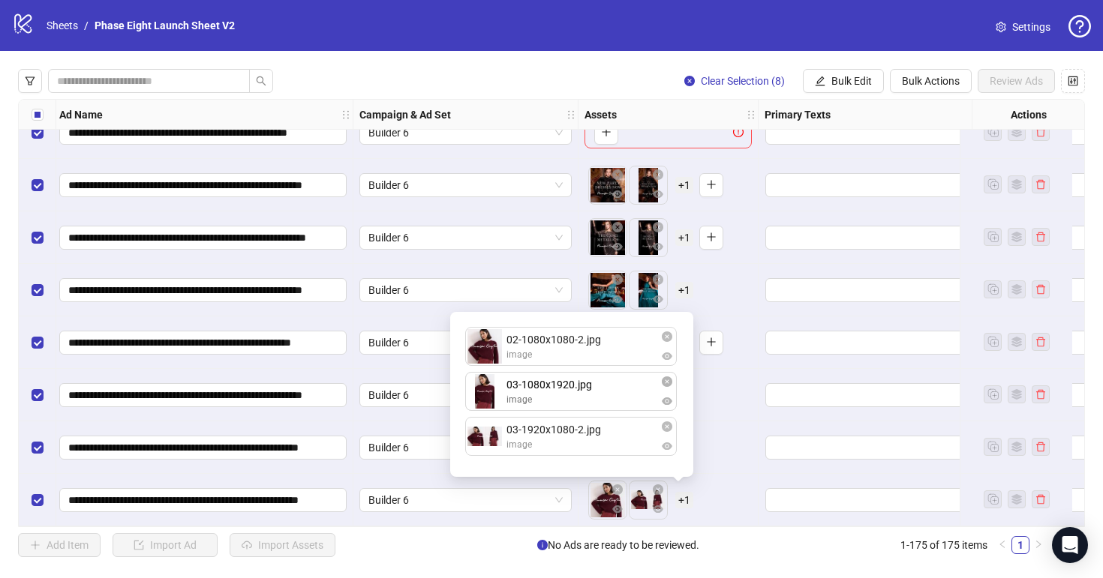
drag, startPoint x: 623, startPoint y: 431, endPoint x: 623, endPoint y: 386, distance: 45.0
click at [624, 387] on div "02-1080x1080-2.jpg image 03-1920x1080-2.jpg image 03-1080x1920.jpg image 03-108…" at bounding box center [571, 394] width 225 height 147
click at [742, 481] on div "To pick up a draggable item, press the space bar. While dragging, use the arrow…" at bounding box center [667, 500] width 167 height 47
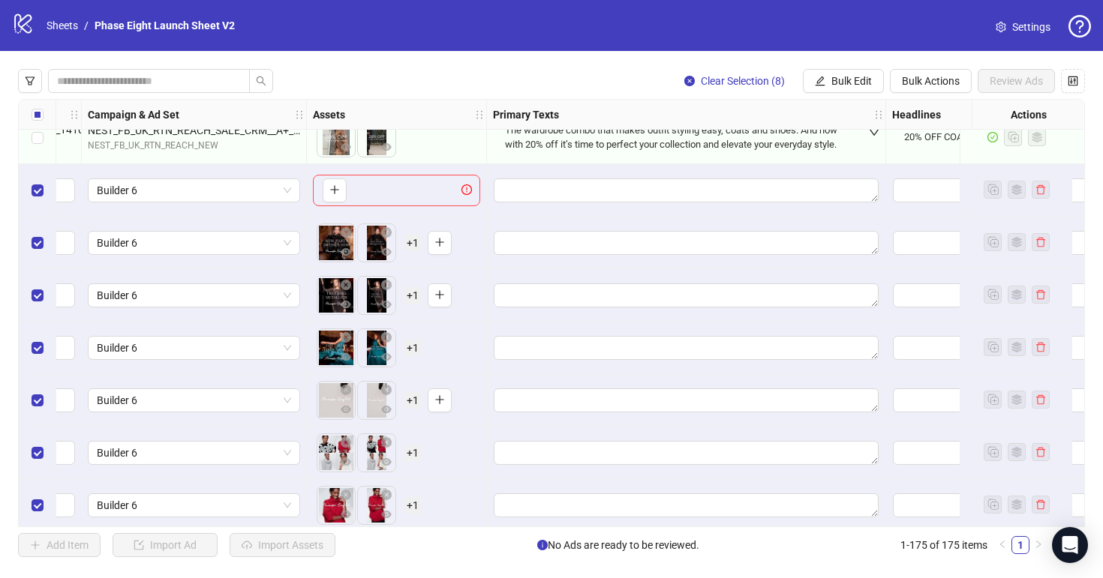
scroll to position [8798, 402]
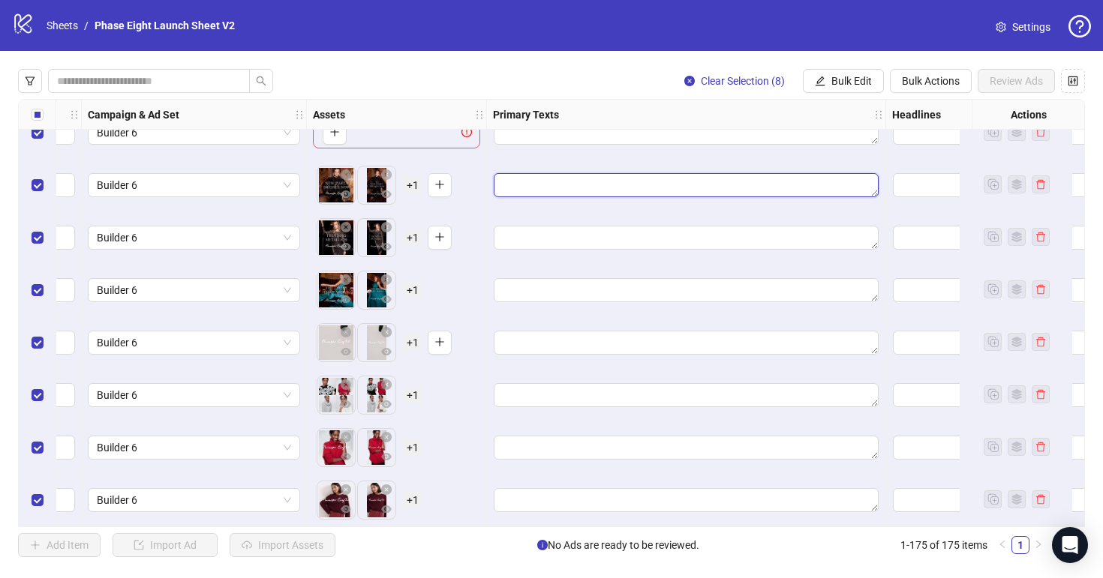
click at [556, 190] on textarea "Edit values" at bounding box center [686, 185] width 385 height 24
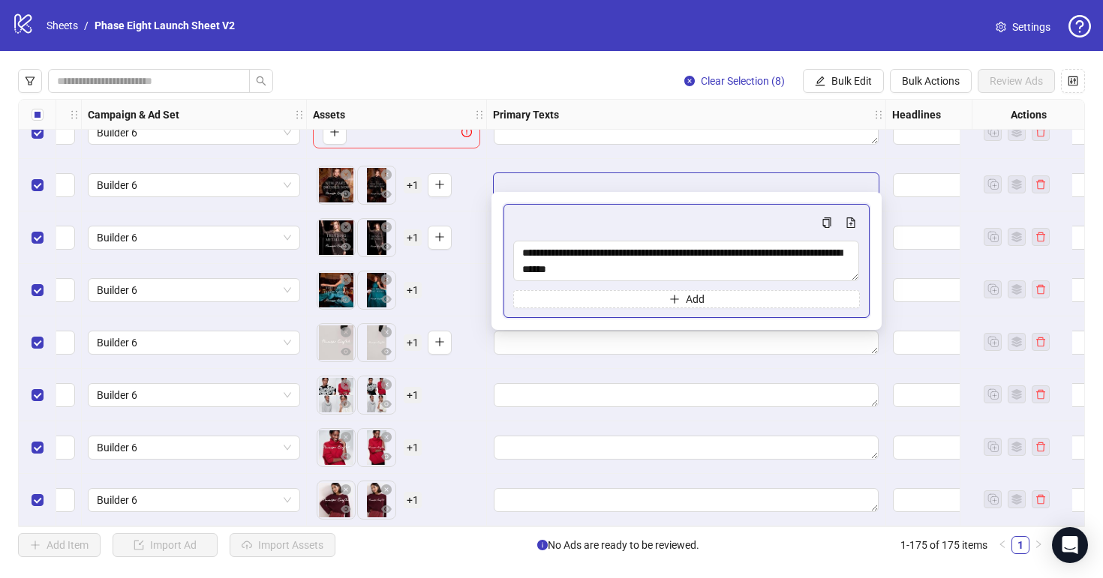
click at [462, 320] on div "To pick up a draggable item, press the space bar. While dragging, use the arrow…" at bounding box center [396, 343] width 167 height 47
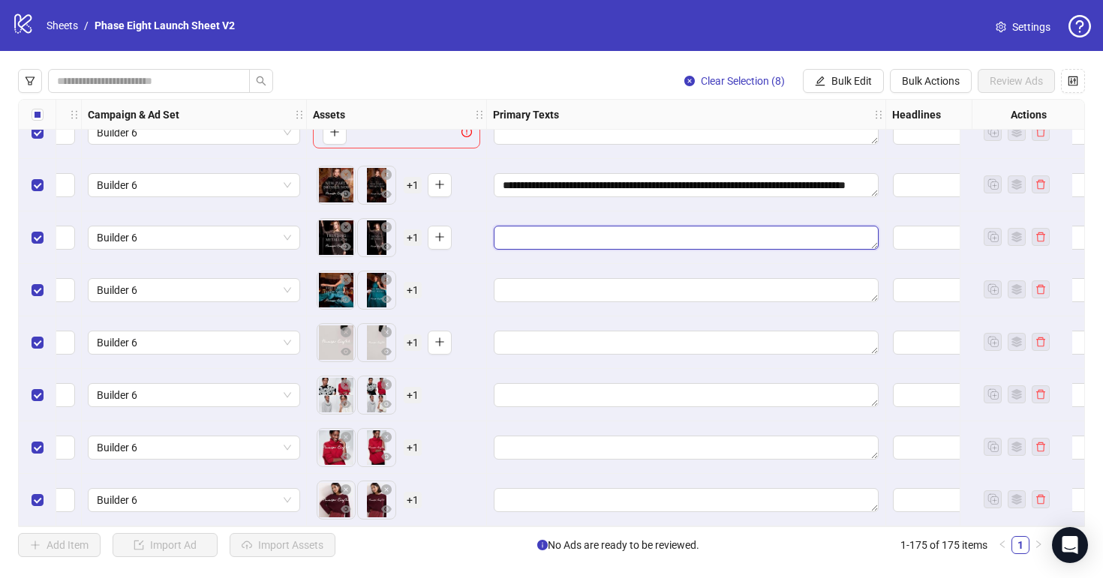
click at [521, 239] on textarea "Edit values" at bounding box center [686, 238] width 385 height 24
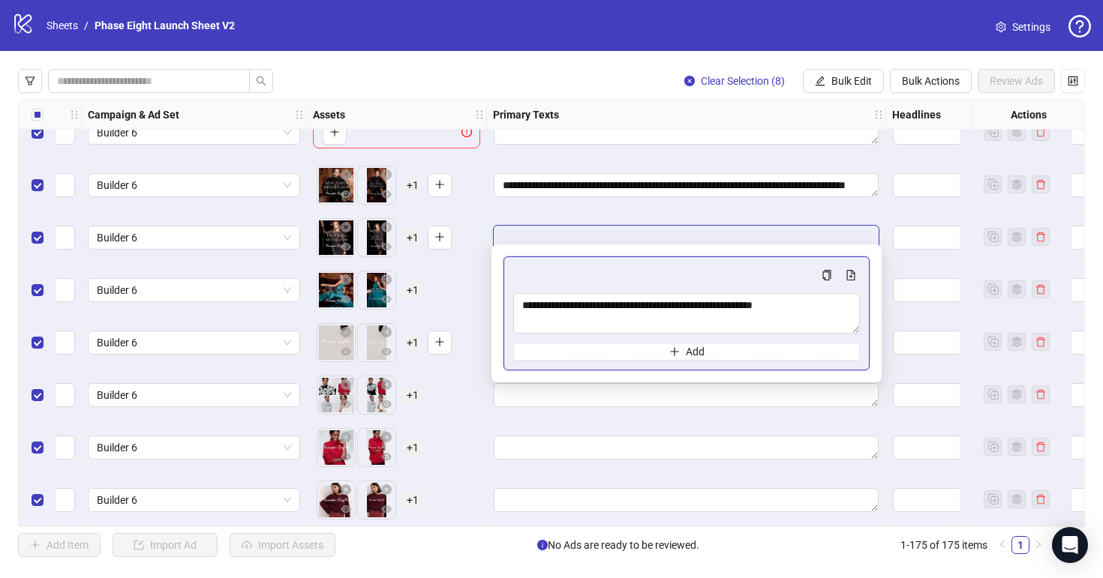
click at [440, 271] on div "To pick up a draggable item, press the space bar. While dragging, use the arrow…" at bounding box center [396, 290] width 167 height 47
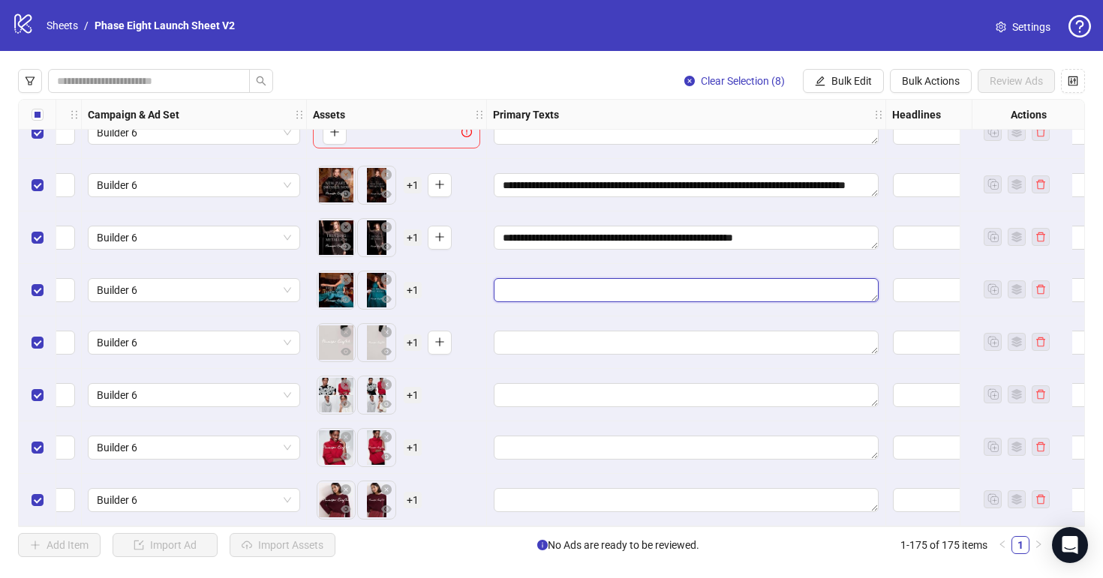
click at [519, 295] on textarea "Edit values" at bounding box center [686, 290] width 385 height 24
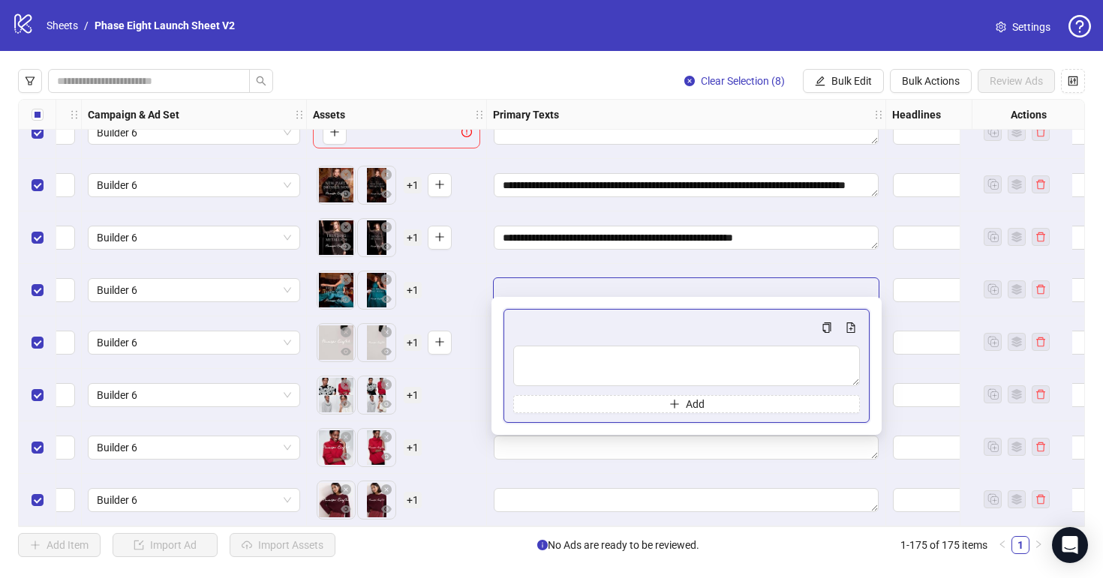
type textarea "**********"
click at [451, 300] on div "To pick up a draggable item, press the space bar. While dragging, use the arrow…" at bounding box center [396, 290] width 167 height 47
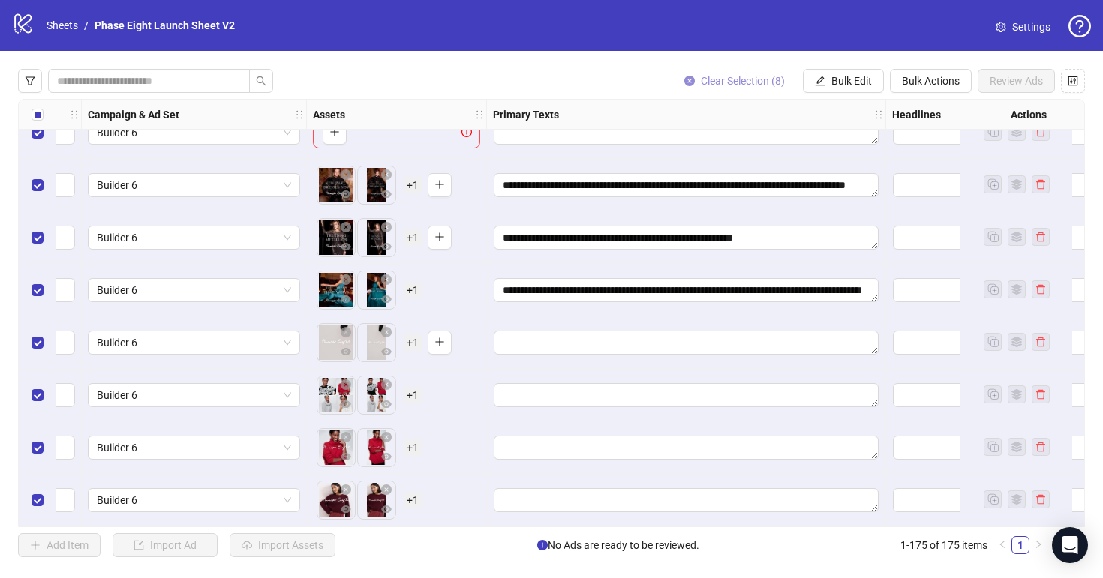
click at [701, 81] on span "Clear Selection (8)" at bounding box center [743, 81] width 84 height 12
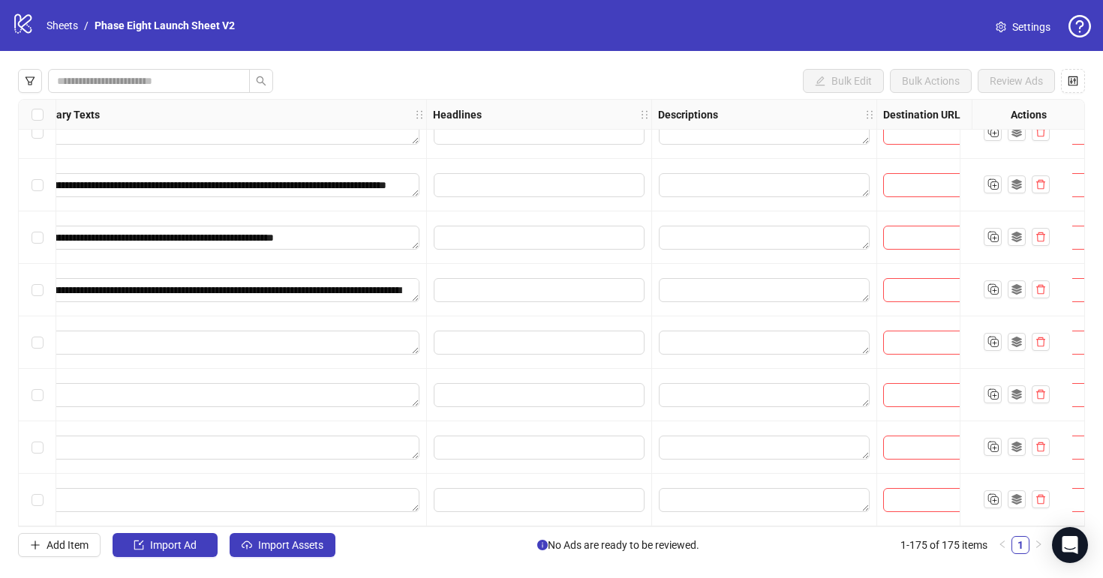
scroll to position [8753, 861]
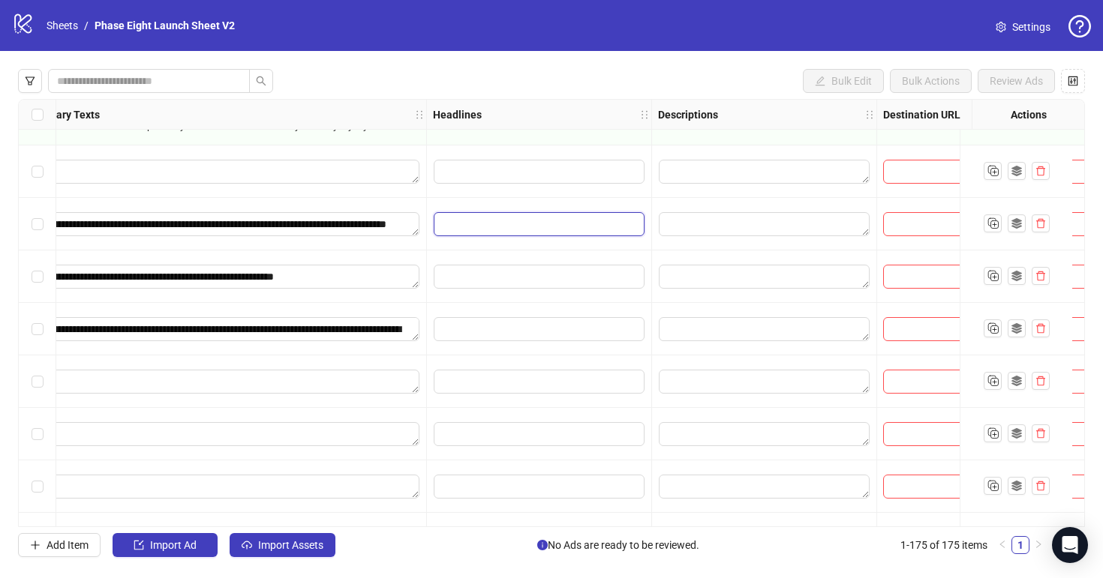
click at [510, 223] on input "Edit values" at bounding box center [539, 224] width 211 height 24
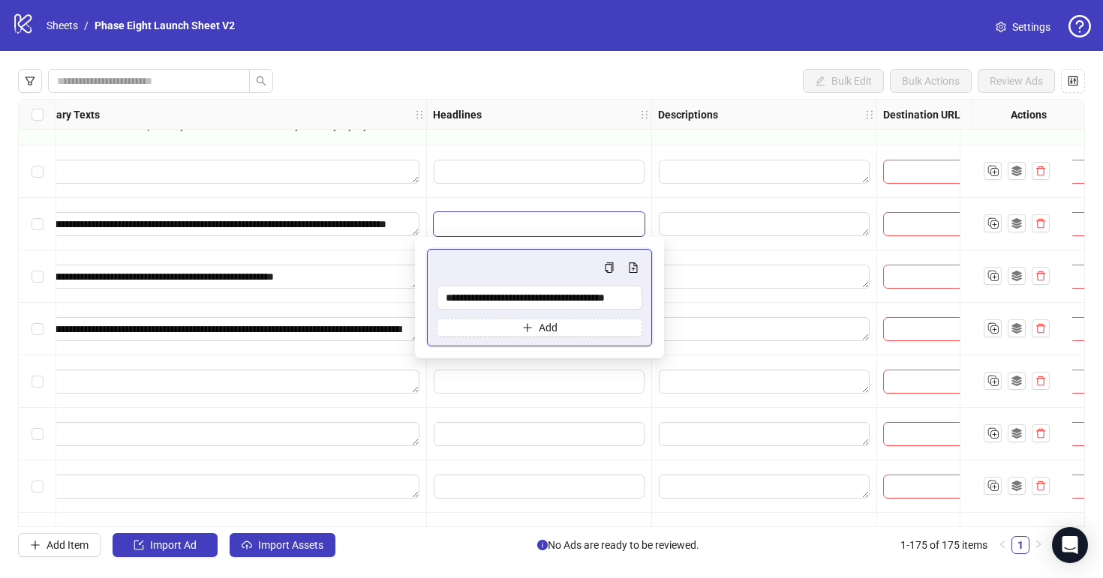
click at [399, 251] on div "**********" at bounding box center [227, 277] width 399 height 53
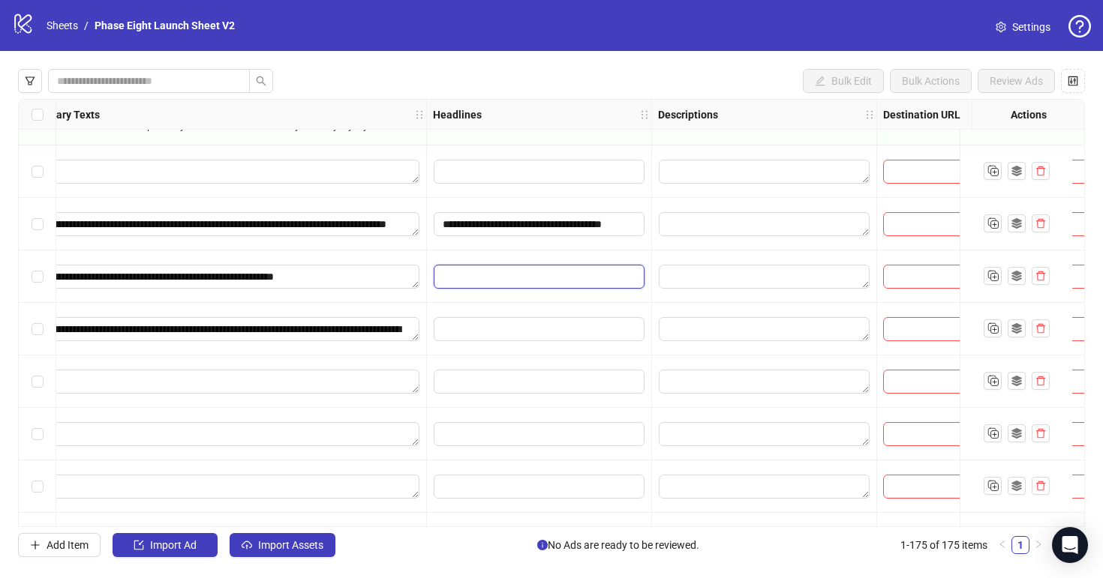
click at [476, 267] on input "Edit values" at bounding box center [539, 277] width 211 height 24
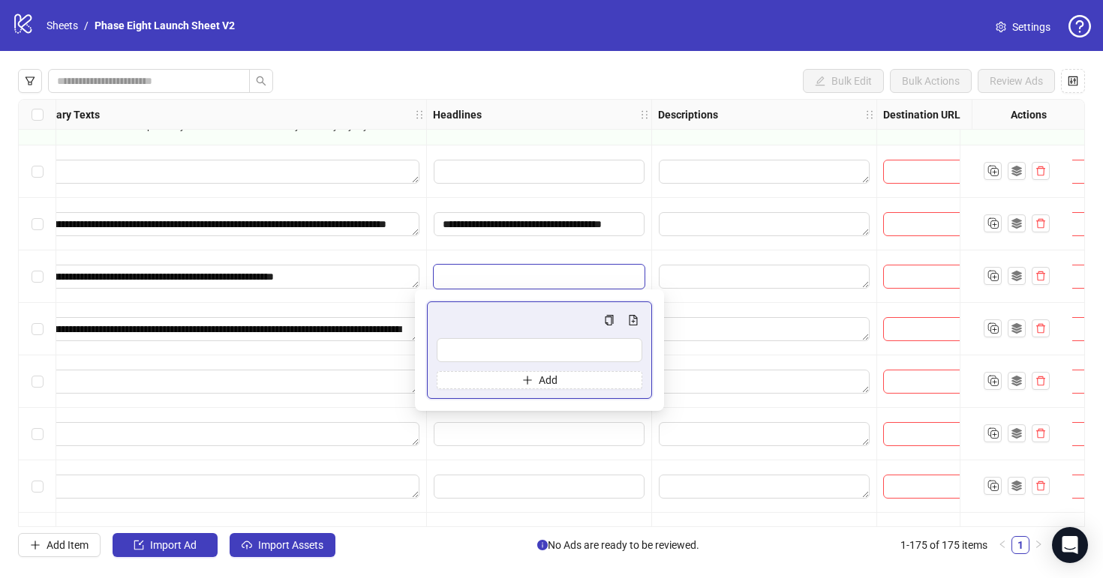
type input "**********"
click at [367, 301] on div "**********" at bounding box center [227, 277] width 399 height 53
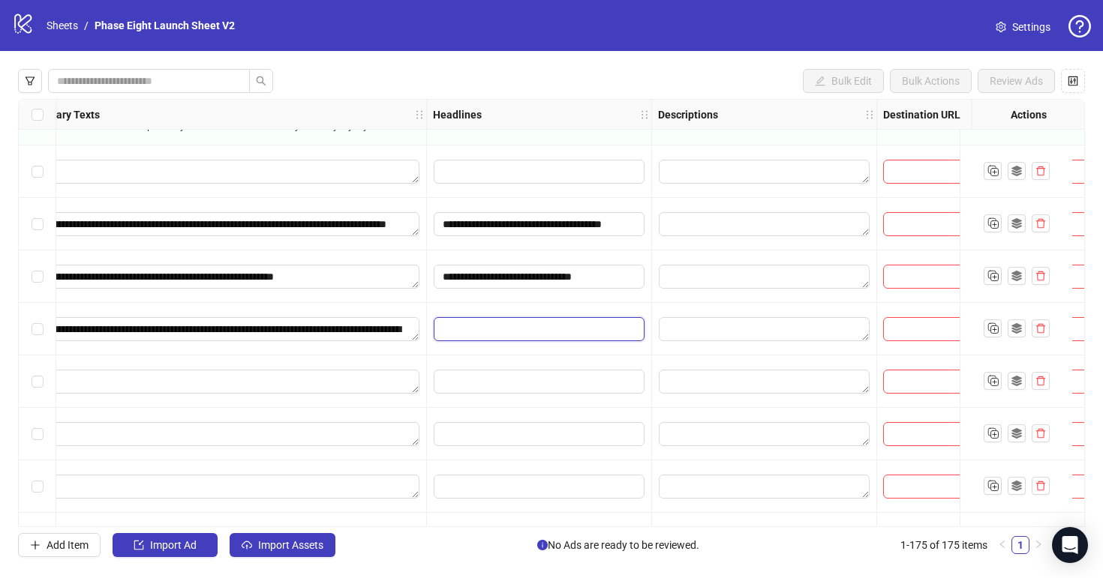
click at [459, 330] on input "Edit values" at bounding box center [539, 329] width 211 height 24
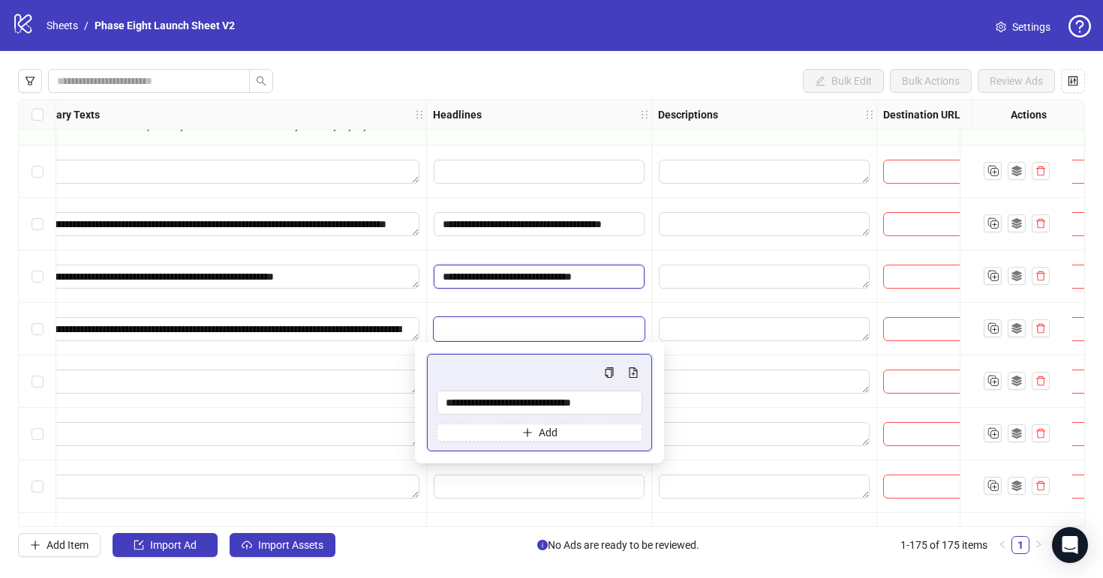
click at [545, 266] on input "**********" at bounding box center [539, 277] width 211 height 24
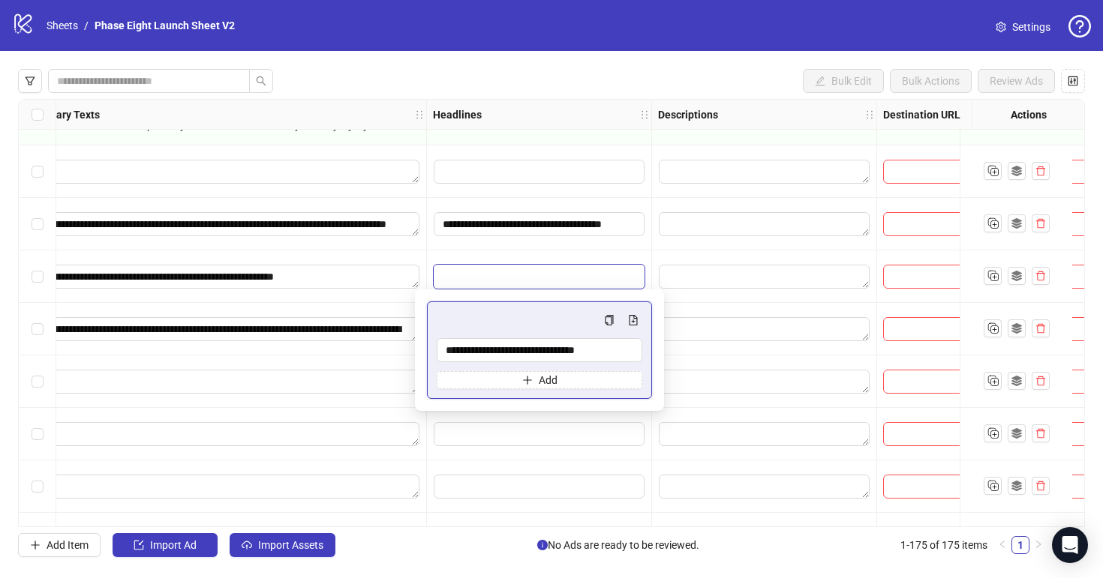
click at [536, 254] on div "**********" at bounding box center [539, 277] width 225 height 53
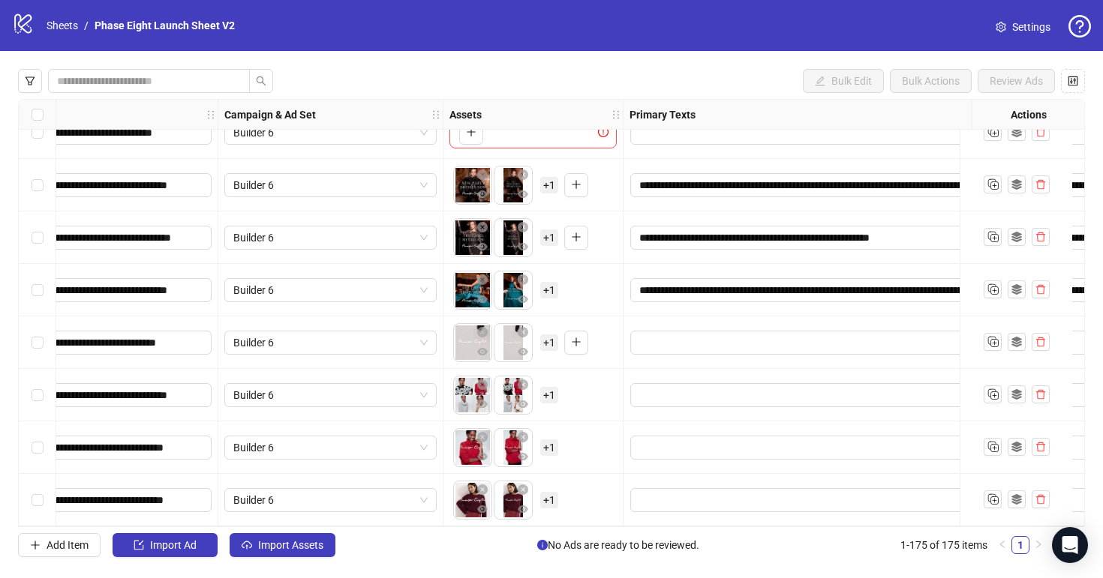
scroll to position [8798, 0]
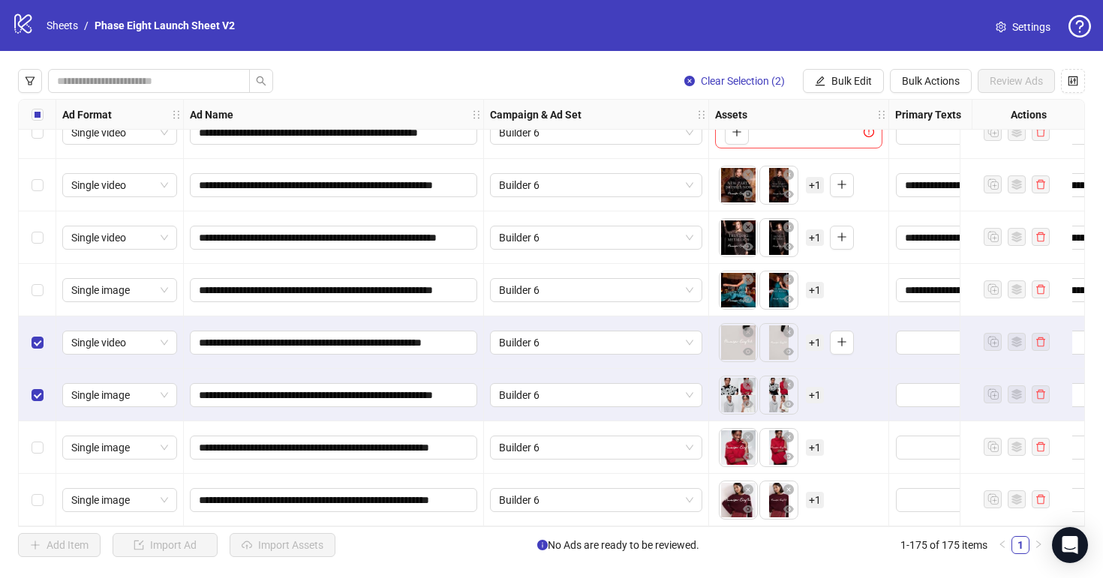
click at [36, 450] on div "Select row 174" at bounding box center [38, 448] width 38 height 53
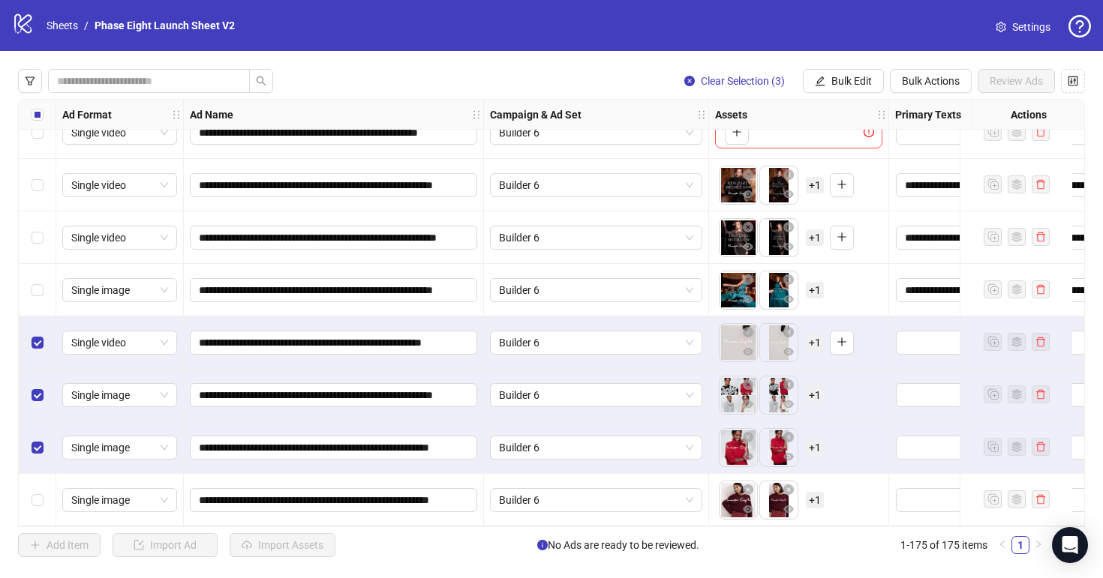
click at [36, 481] on div "Select row 175" at bounding box center [38, 500] width 38 height 53
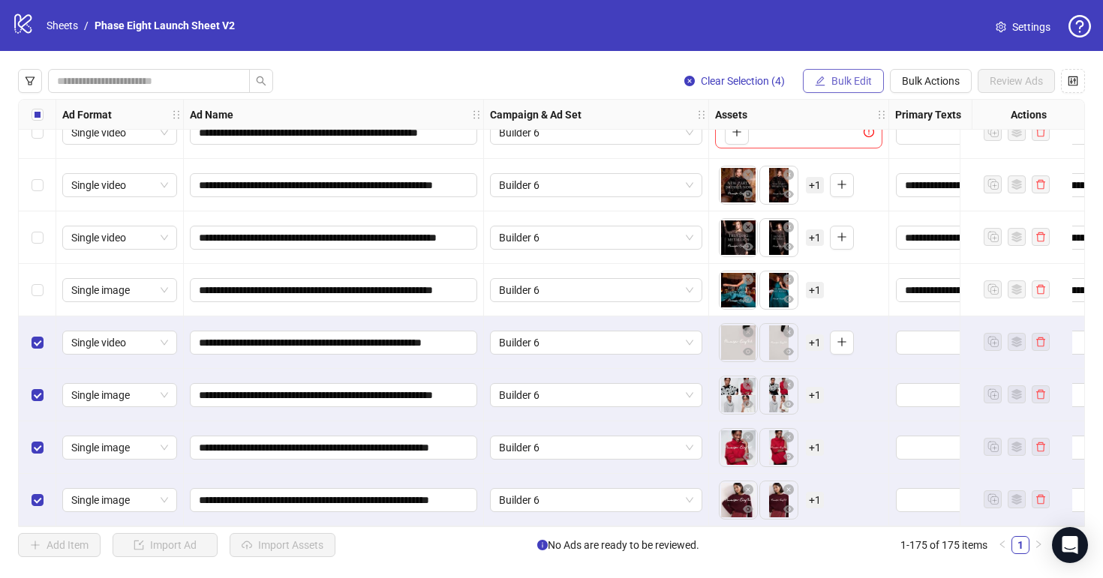
click at [844, 75] on span "Bulk Edit" at bounding box center [851, 81] width 41 height 12
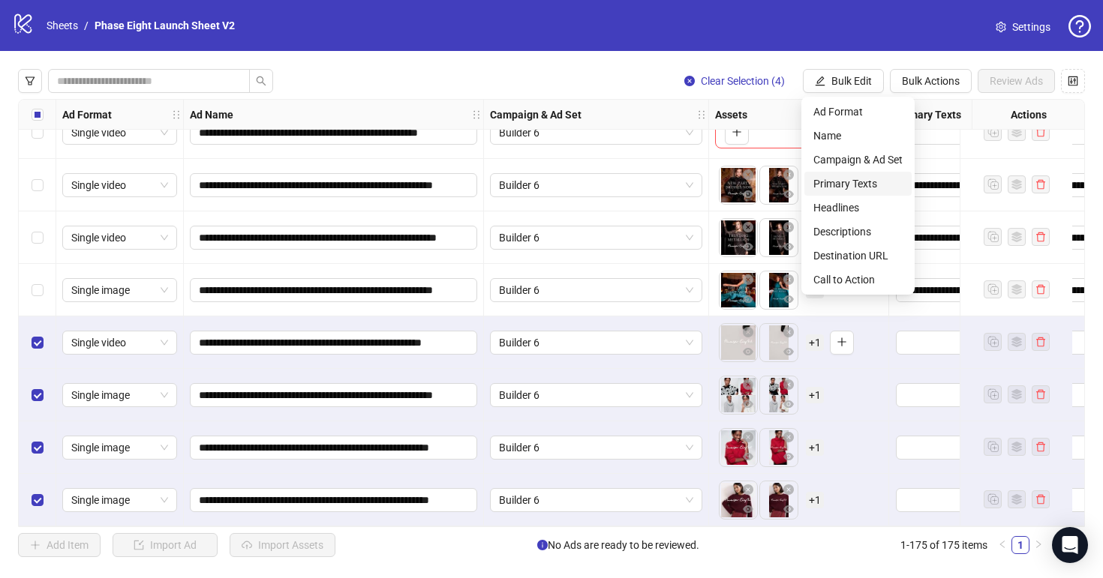
click at [863, 191] on span "Primary Texts" at bounding box center [857, 184] width 89 height 17
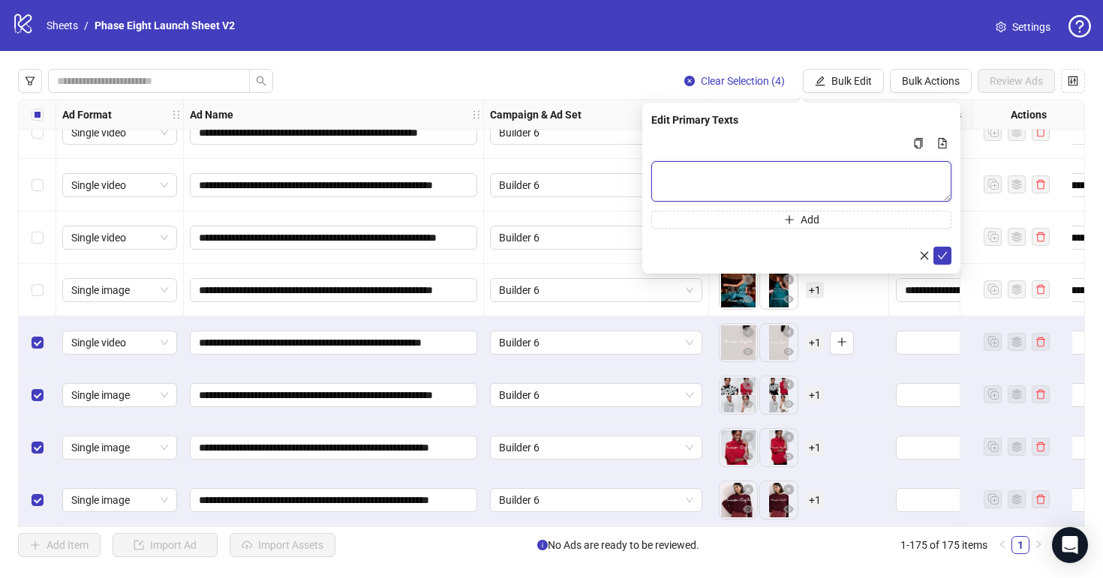
click at [736, 185] on textarea "Multi-text input container - paste or copy values" at bounding box center [801, 181] width 300 height 41
paste textarea "**********"
type textarea "**********"
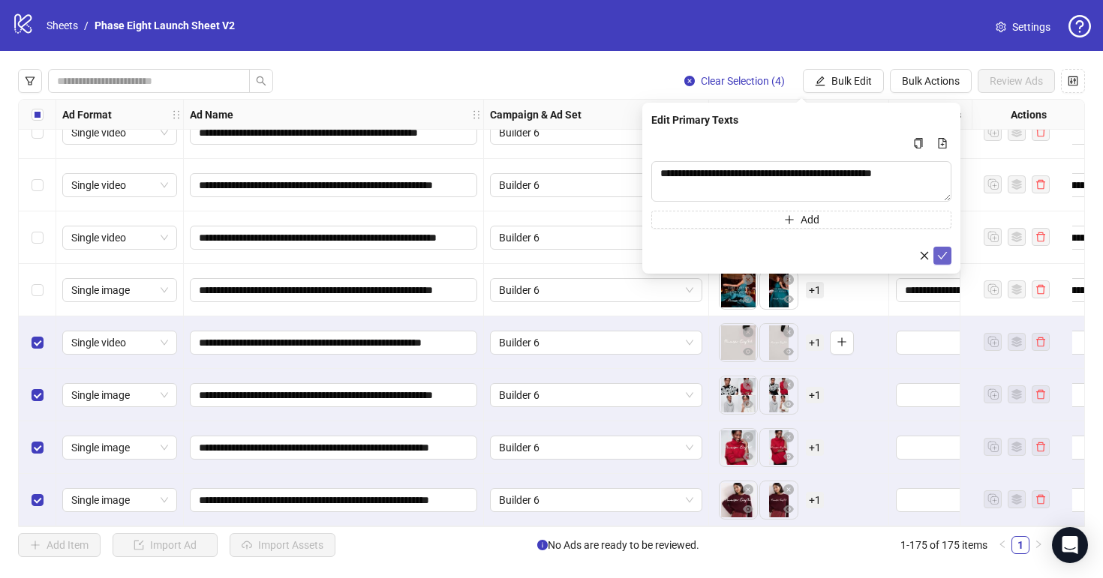
click at [940, 257] on icon "check" at bounding box center [943, 256] width 10 height 8
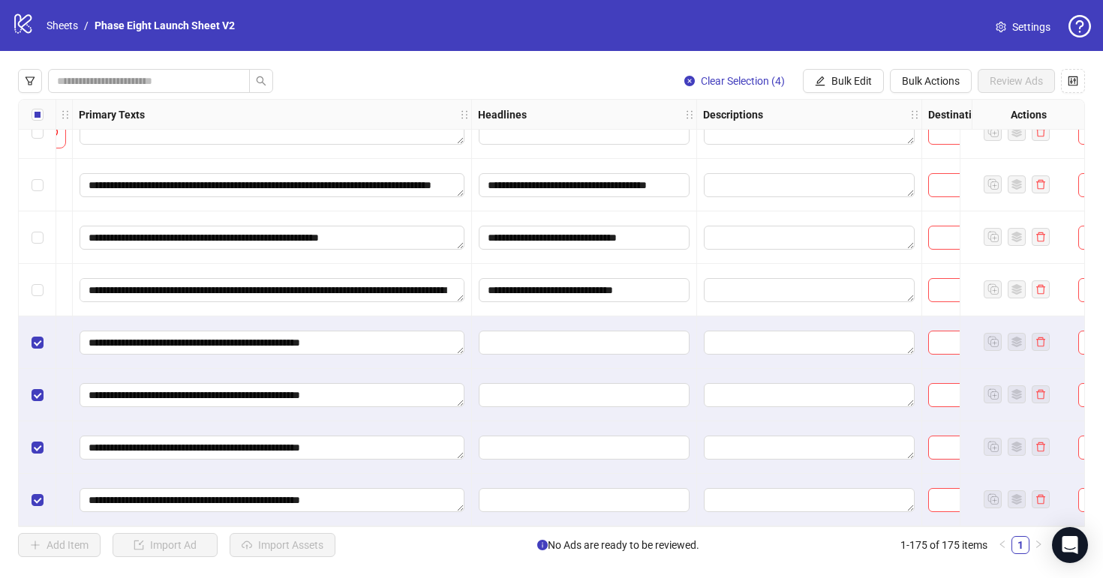
scroll to position [8798, 832]
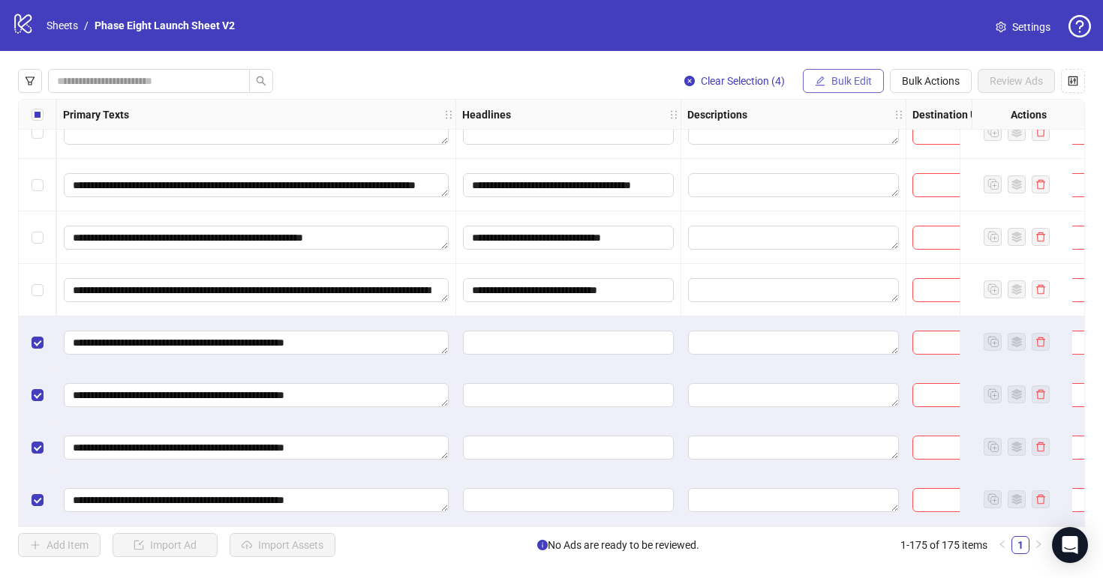
click at [829, 73] on button "Bulk Edit" at bounding box center [843, 81] width 81 height 24
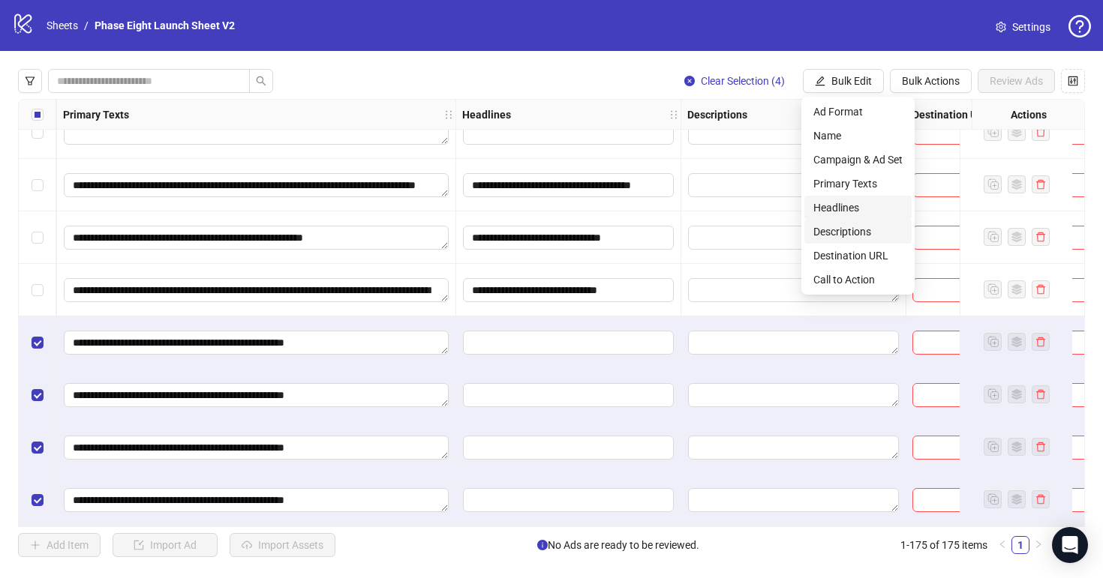
click at [856, 220] on li "Descriptions" at bounding box center [857, 232] width 107 height 24
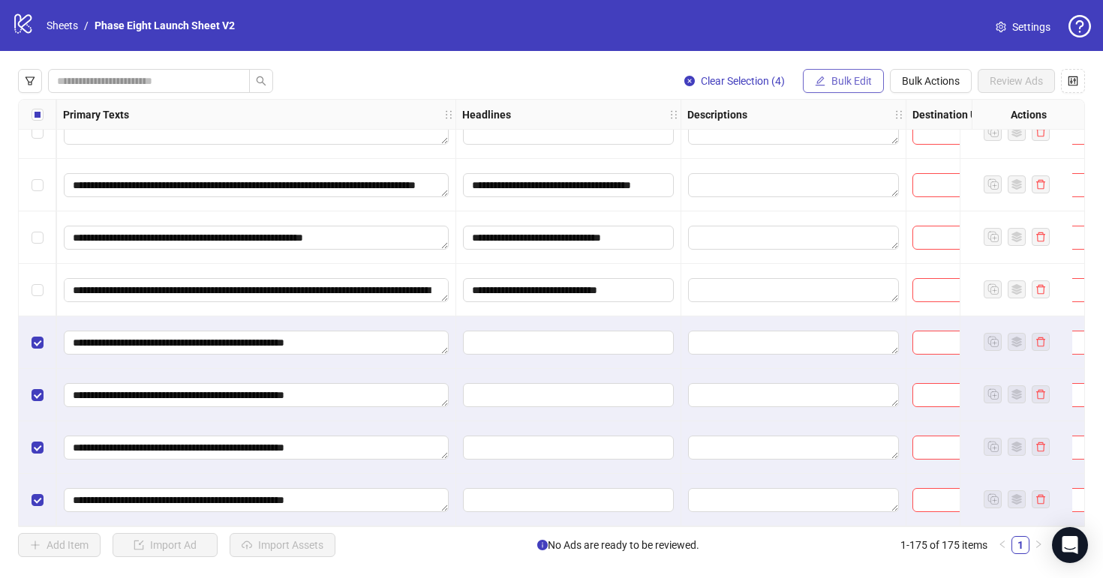
click at [831, 78] on span "Bulk Edit" at bounding box center [851, 81] width 41 height 12
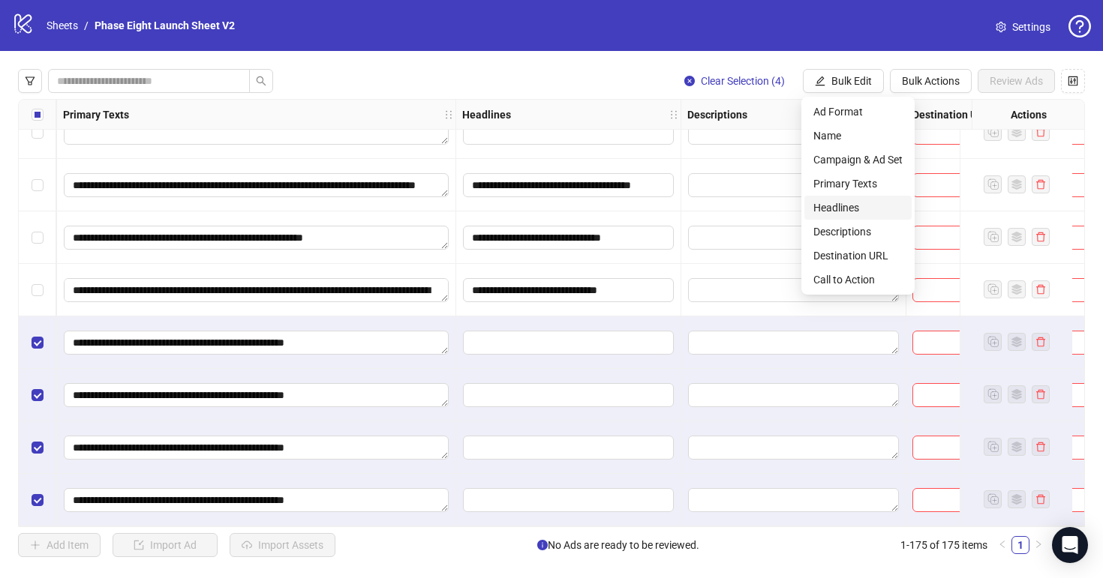
click at [848, 206] on span "Headlines" at bounding box center [857, 208] width 89 height 17
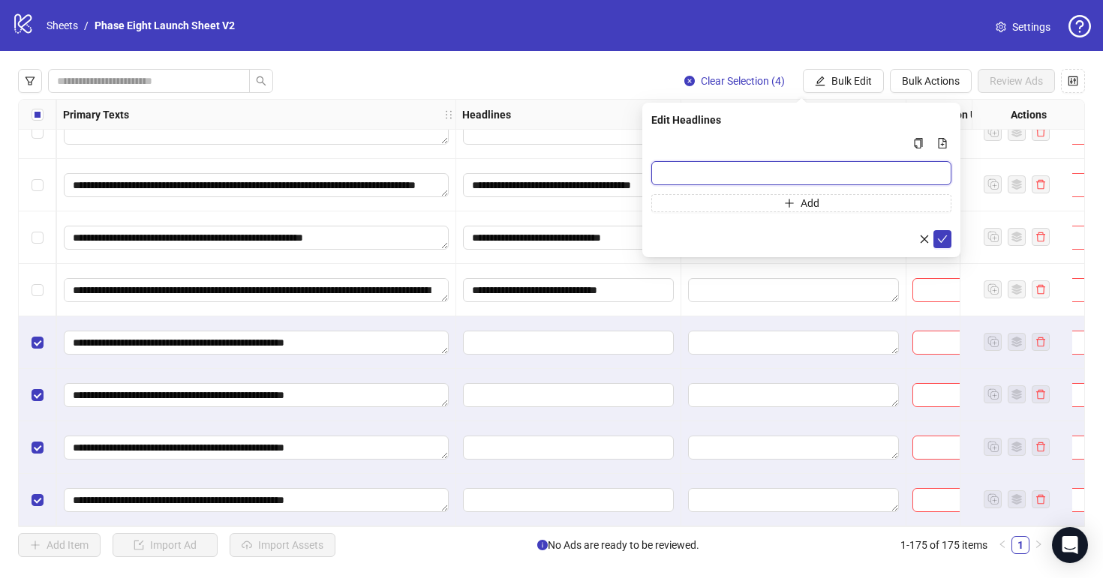
click at [779, 179] on input "Multi-input container - paste or copy values" at bounding box center [801, 173] width 300 height 24
paste input "**********"
type input "**********"
click at [944, 241] on icon "check" at bounding box center [942, 239] width 11 height 11
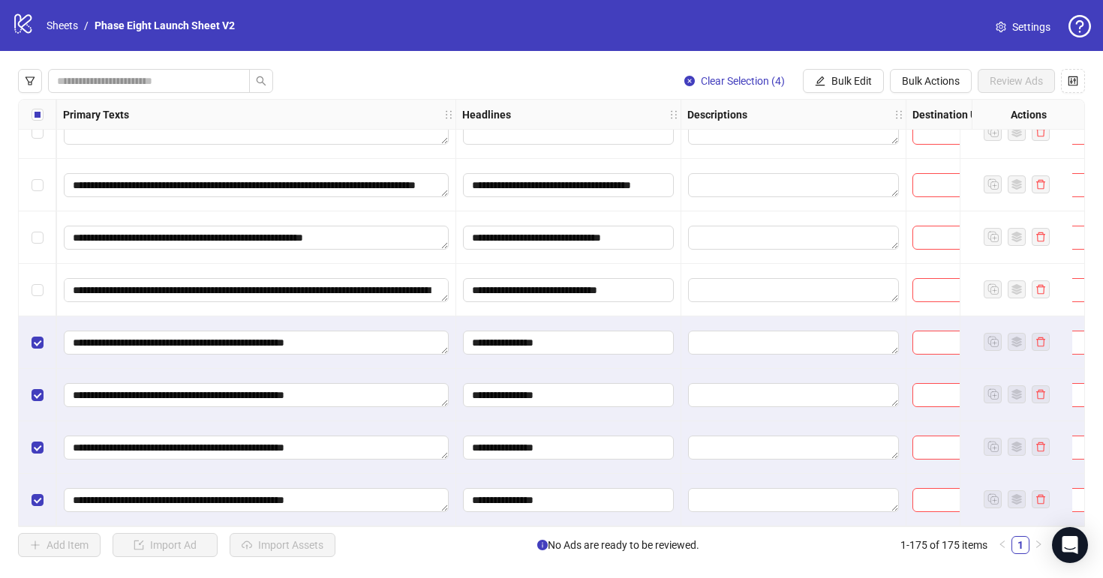
scroll to position [8798, 1049]
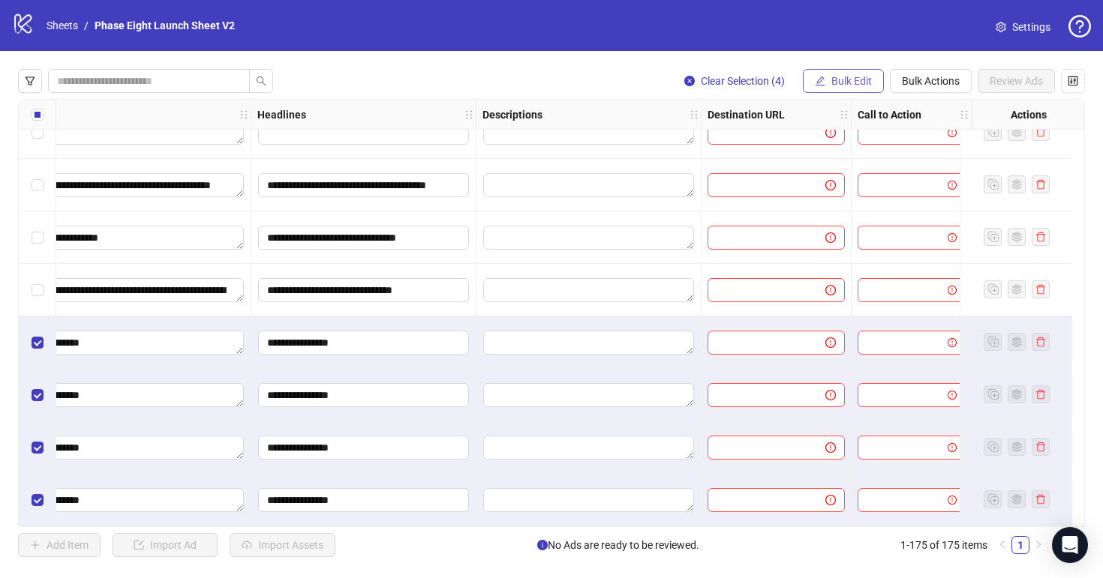
click at [828, 75] on button "Bulk Edit" at bounding box center [843, 81] width 81 height 24
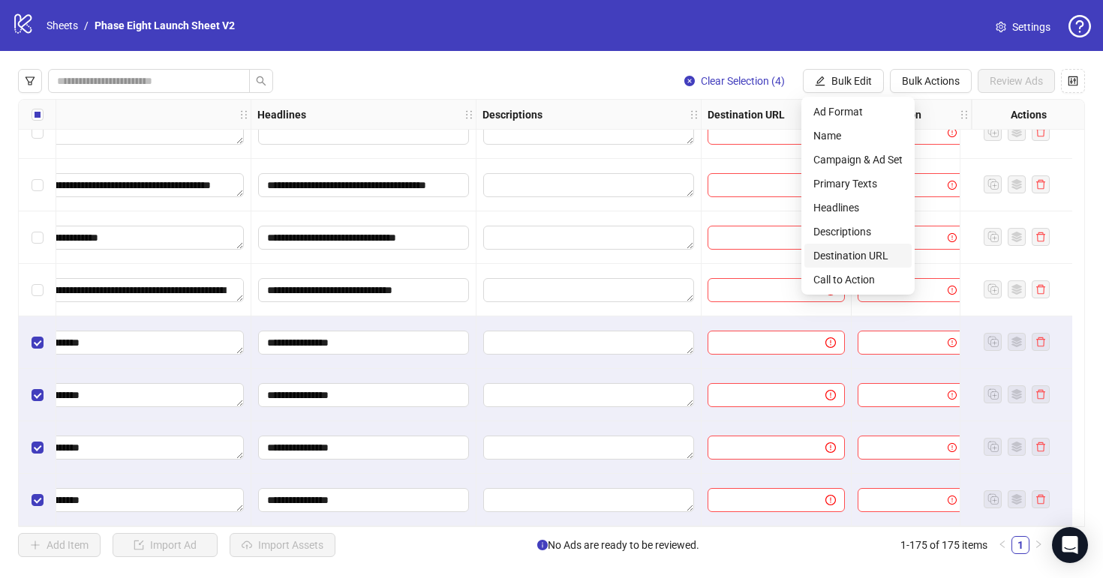
click at [860, 251] on span "Destination URL" at bounding box center [857, 256] width 89 height 17
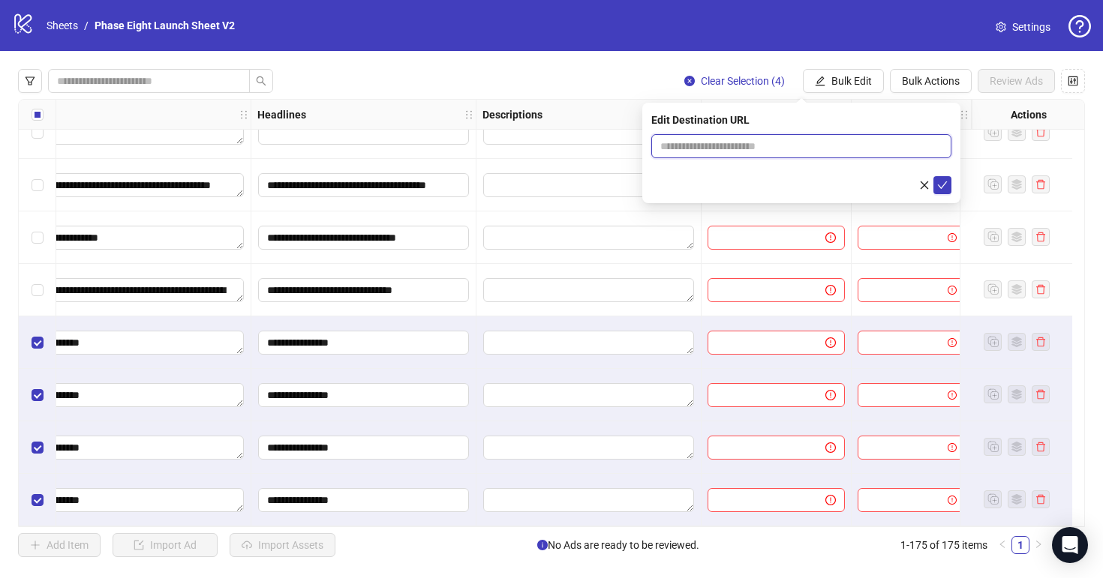
click at [766, 138] on input "text" at bounding box center [795, 146] width 270 height 17
paste input "**********"
type input "**********"
click at [942, 190] on span "submit" at bounding box center [942, 185] width 11 height 12
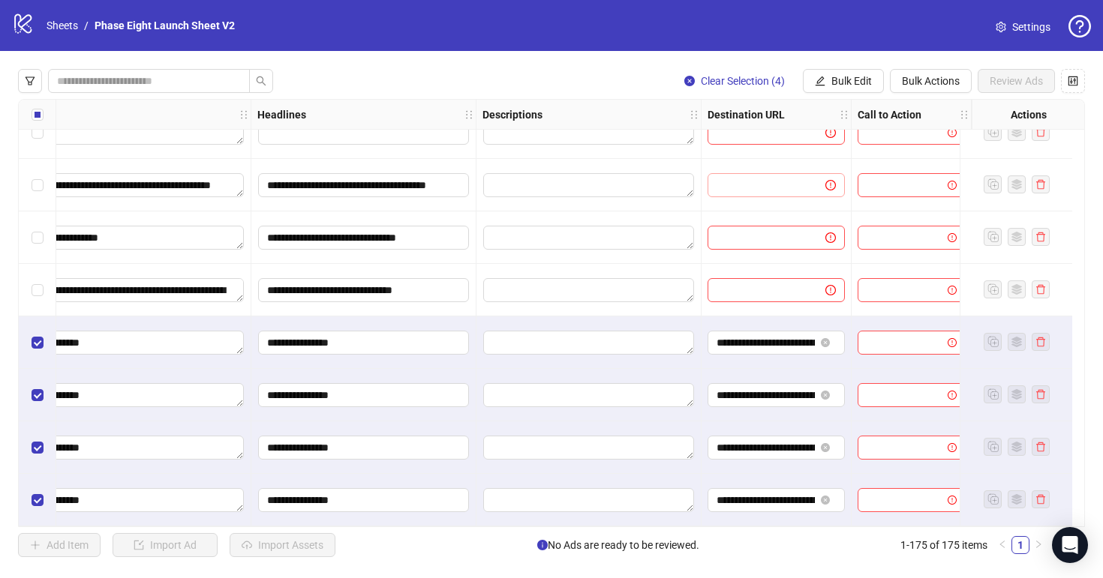
click at [742, 173] on span at bounding box center [775, 185] width 137 height 24
paste input "**********"
type input "**********"
click at [746, 230] on input "text" at bounding box center [760, 238] width 88 height 17
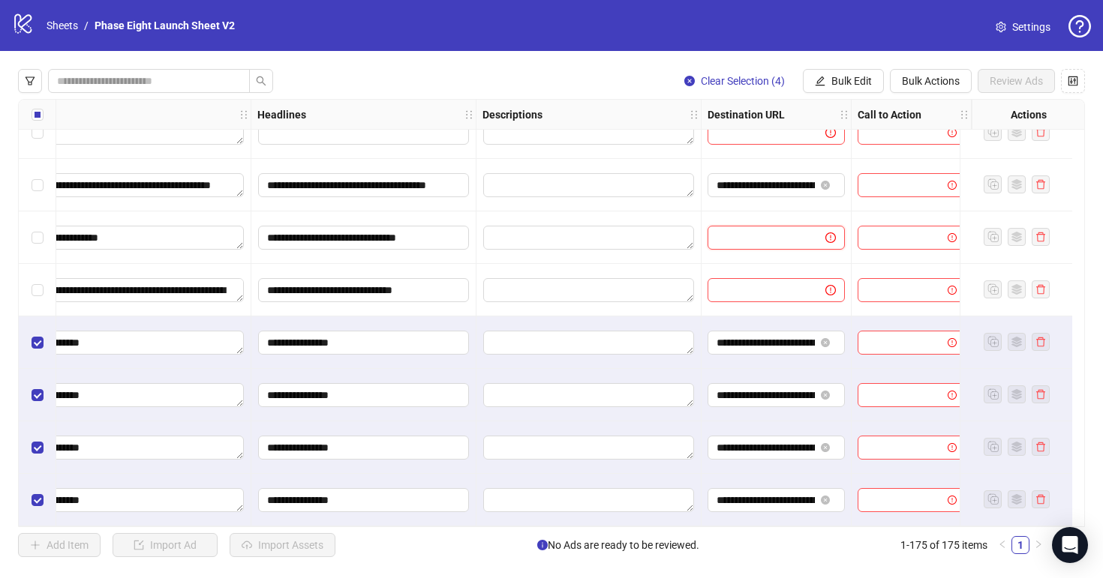
paste input "**********"
type input "**********"
click at [754, 282] on input "text" at bounding box center [760, 290] width 88 height 17
paste input "**********"
type input "**********"
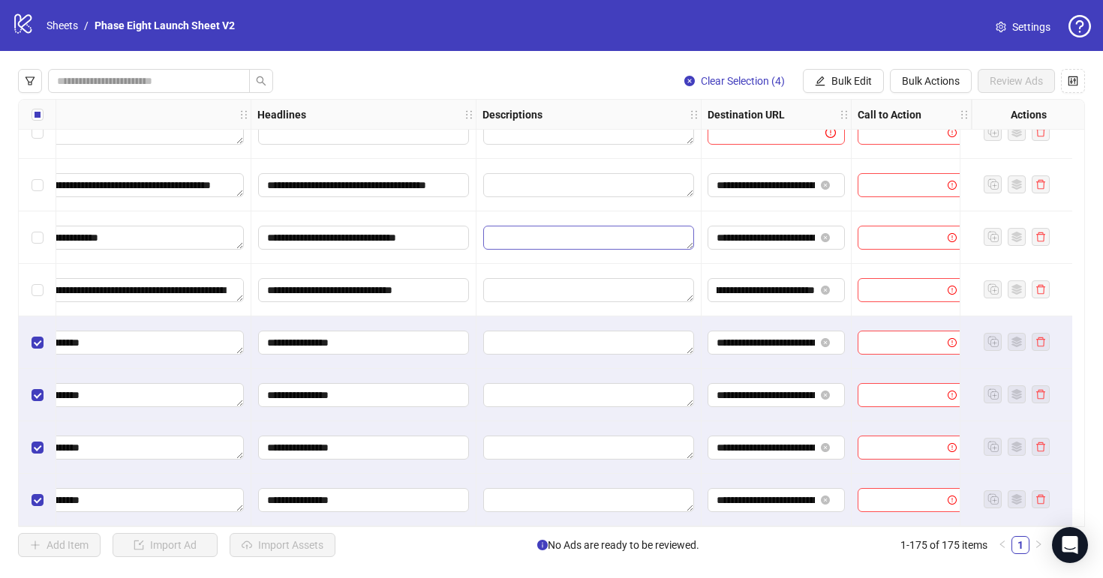
scroll to position [8798, 243]
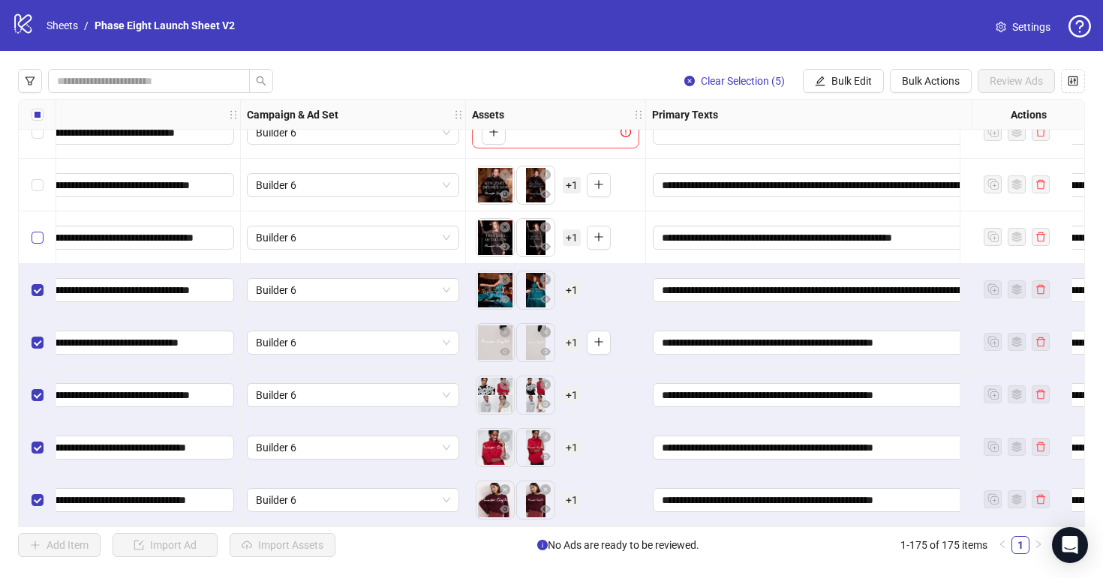
click at [35, 239] on label "Select row 170" at bounding box center [38, 238] width 12 height 17
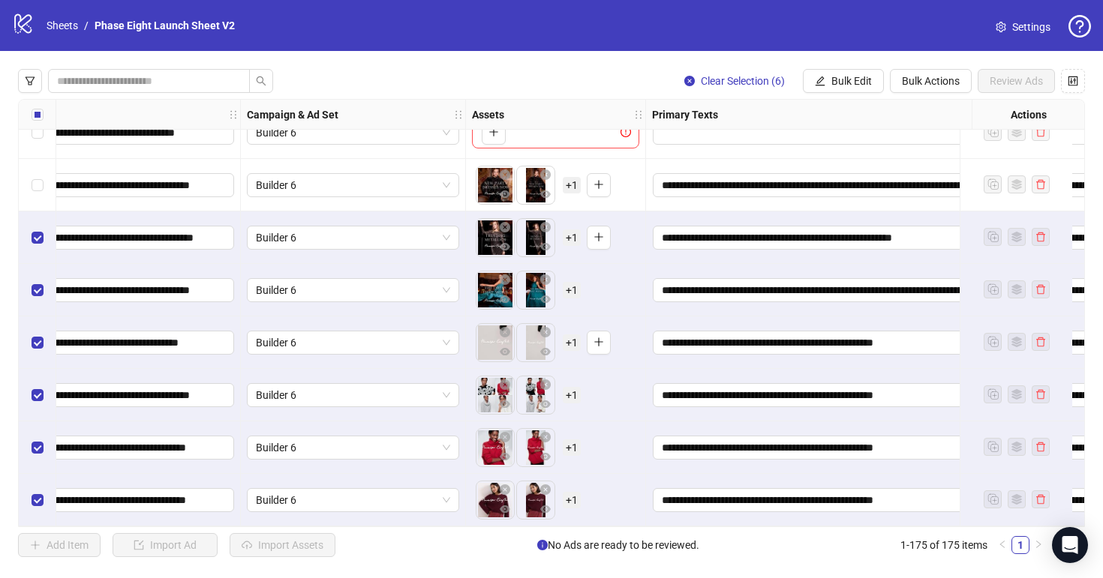
click at [38, 191] on div "Select row 169" at bounding box center [38, 185] width 38 height 53
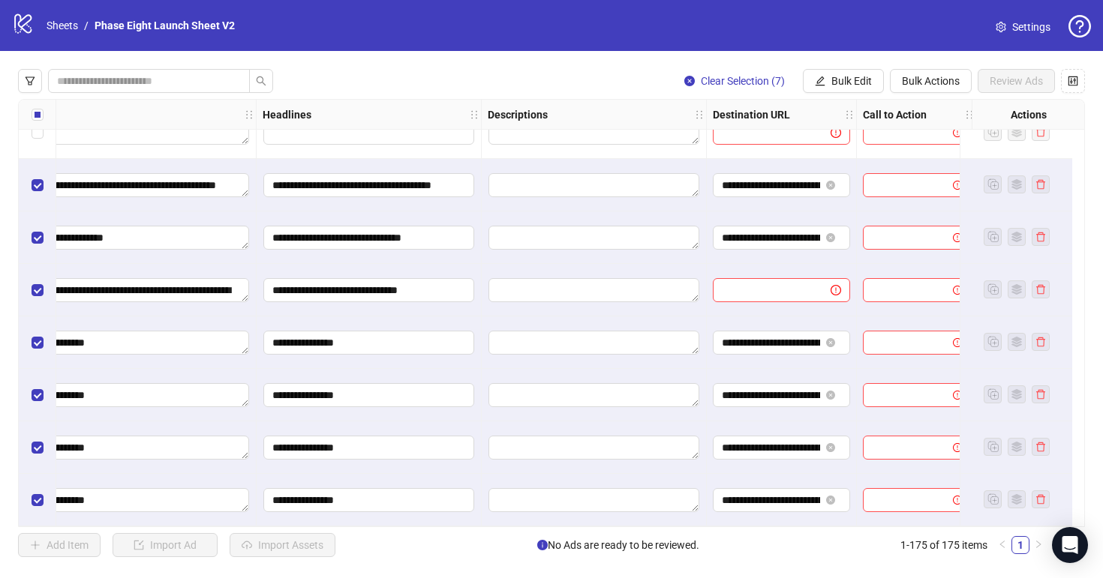
scroll to position [8797, 1049]
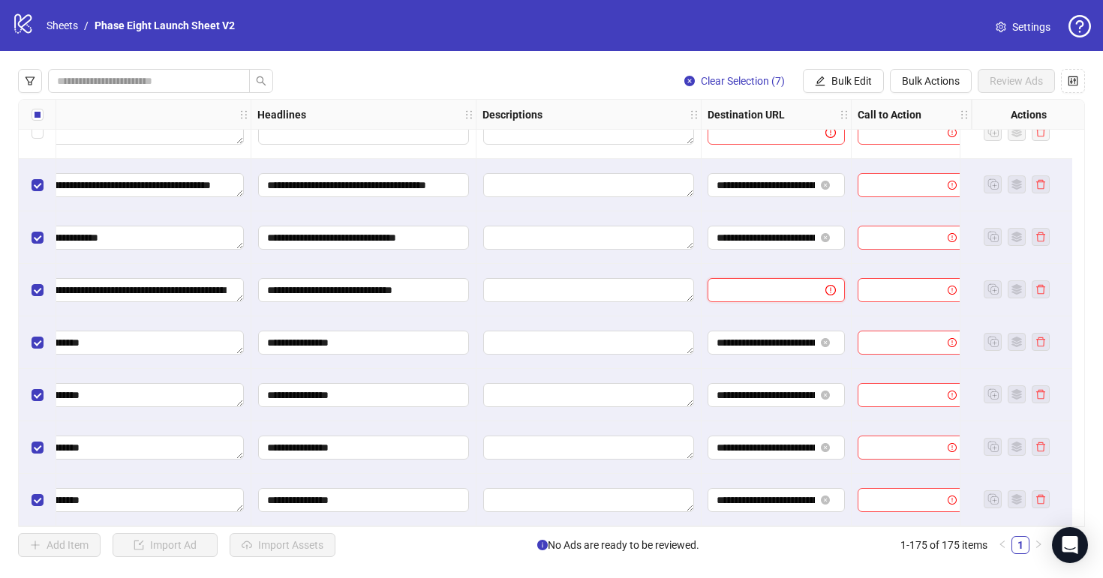
click at [785, 282] on input "text" at bounding box center [760, 290] width 88 height 17
paste input "**********"
type input "**********"
click at [828, 72] on button "Bulk Edit" at bounding box center [843, 81] width 81 height 24
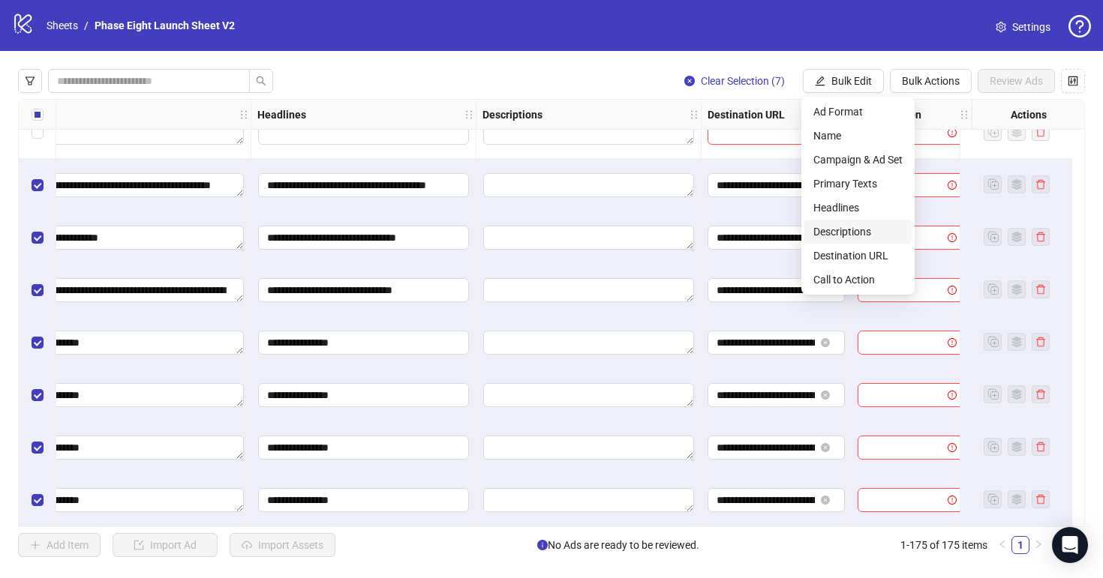
click at [863, 230] on span "Descriptions" at bounding box center [857, 232] width 89 height 17
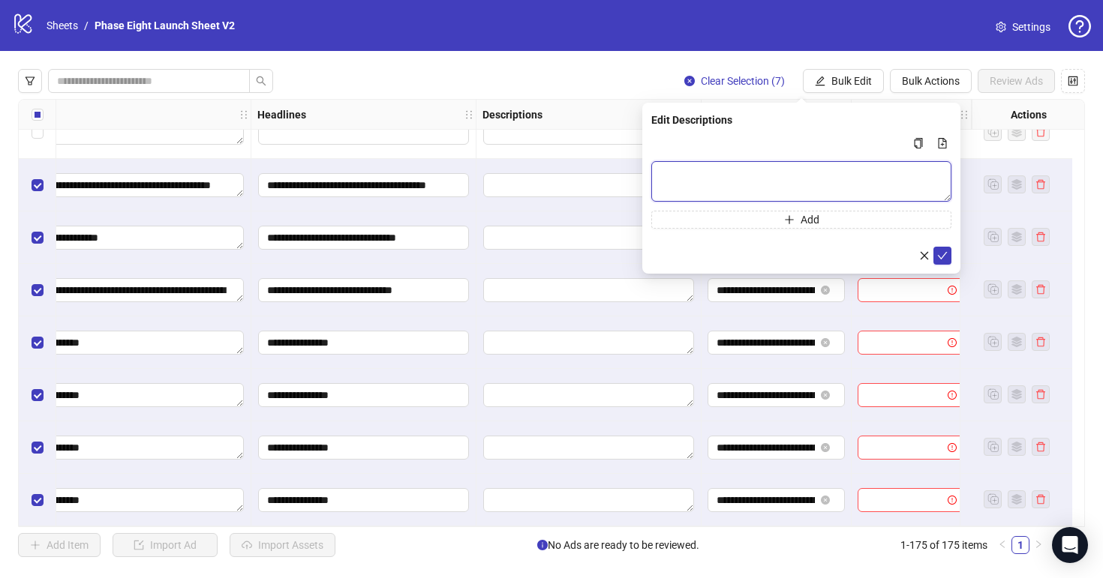
click at [698, 180] on textarea "Multi-text input container - paste or copy values" at bounding box center [801, 181] width 300 height 41
paste textarea "**********"
type textarea "**********"
click at [953, 261] on div "**********" at bounding box center [801, 188] width 318 height 171
click at [946, 257] on icon "check" at bounding box center [942, 256] width 11 height 11
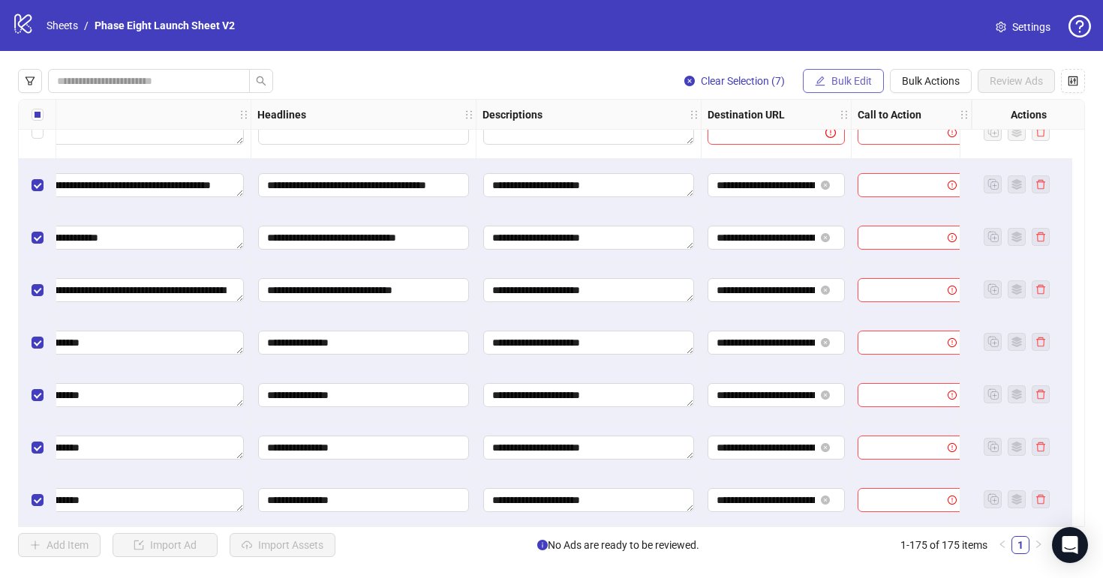
click at [846, 80] on span "Bulk Edit" at bounding box center [851, 81] width 41 height 12
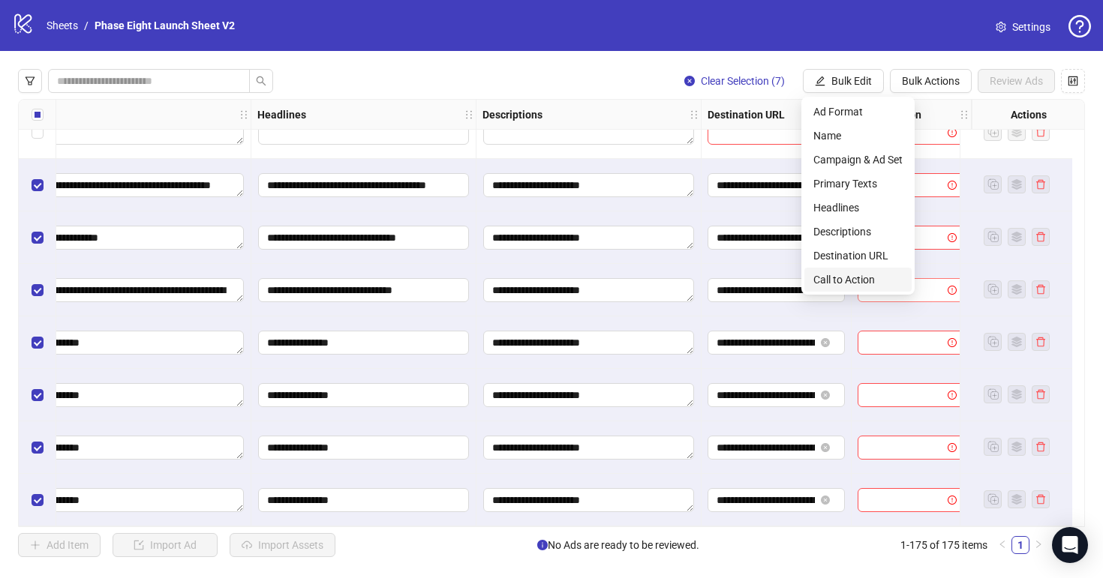
click at [860, 284] on span "Call to Action" at bounding box center [857, 280] width 89 height 17
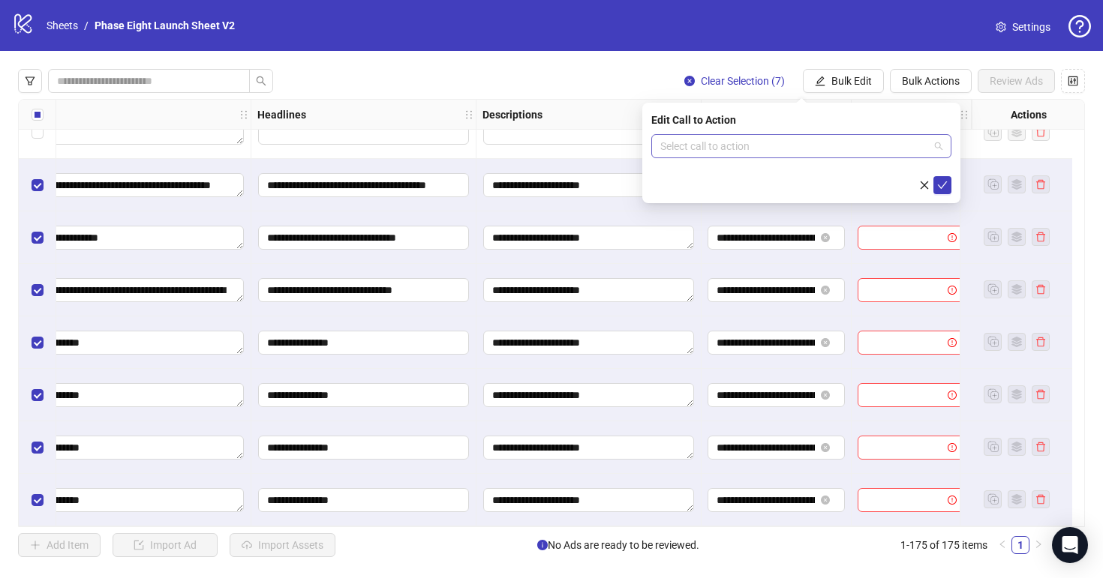
click at [745, 141] on input "search" at bounding box center [794, 146] width 269 height 23
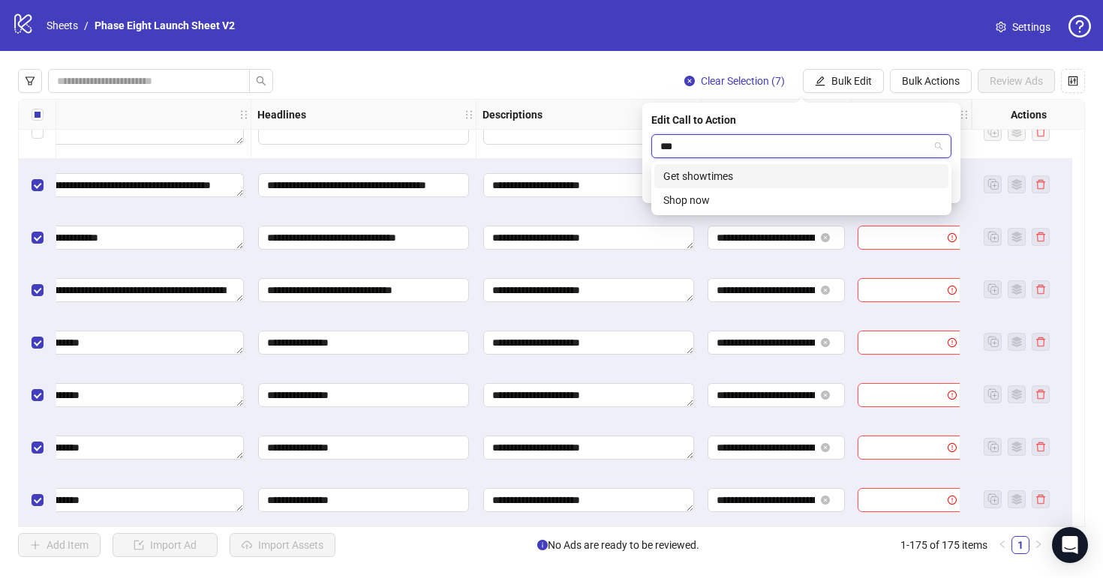
type input "****"
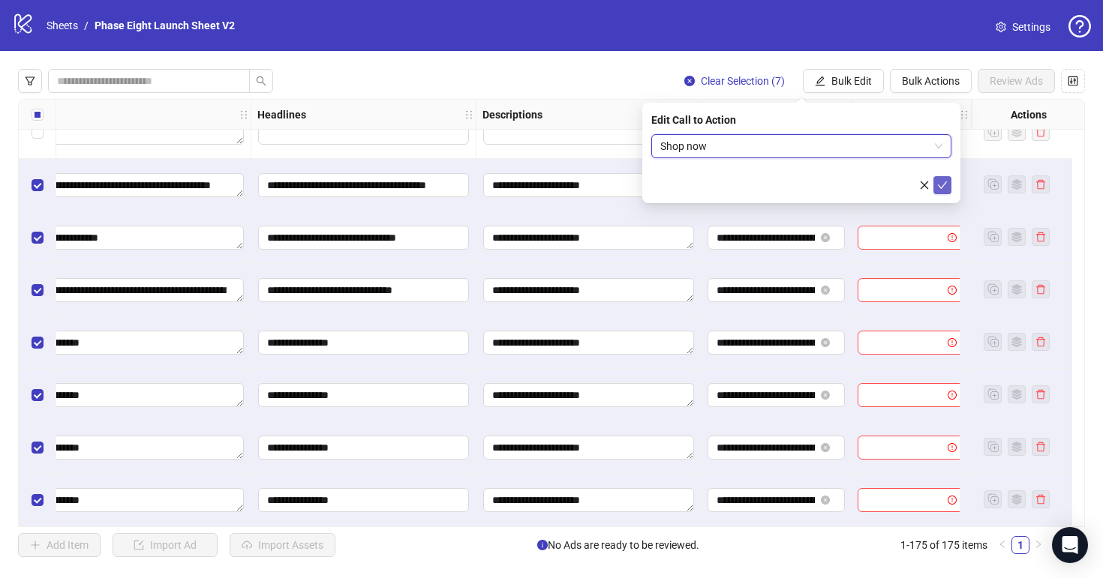
click at [950, 188] on button "submit" at bounding box center [942, 185] width 18 height 18
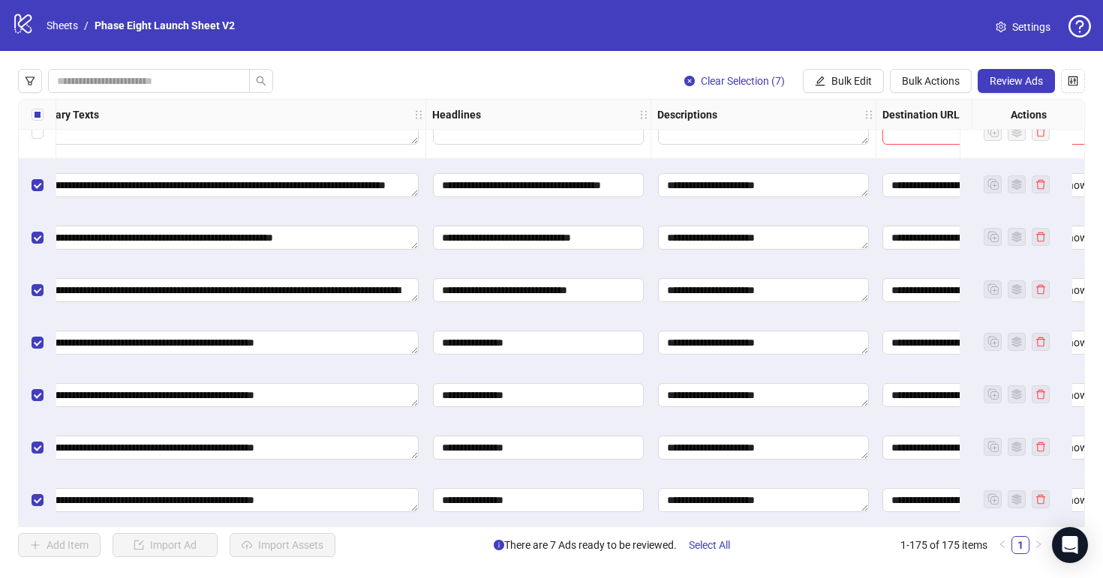
scroll to position [8798, 1049]
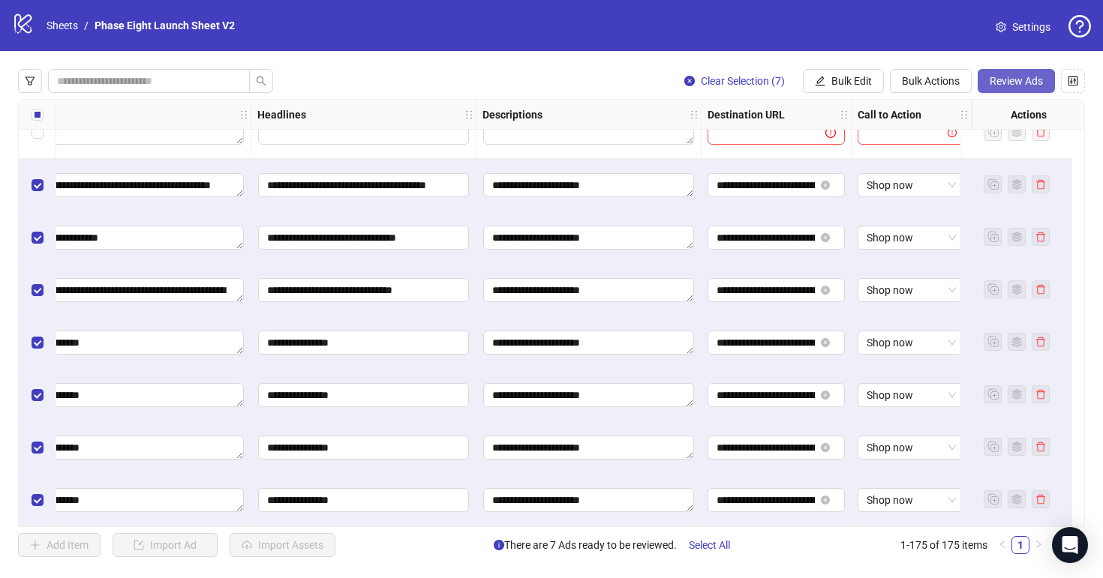
click at [1020, 79] on span "Review Ads" at bounding box center [1015, 81] width 53 height 12
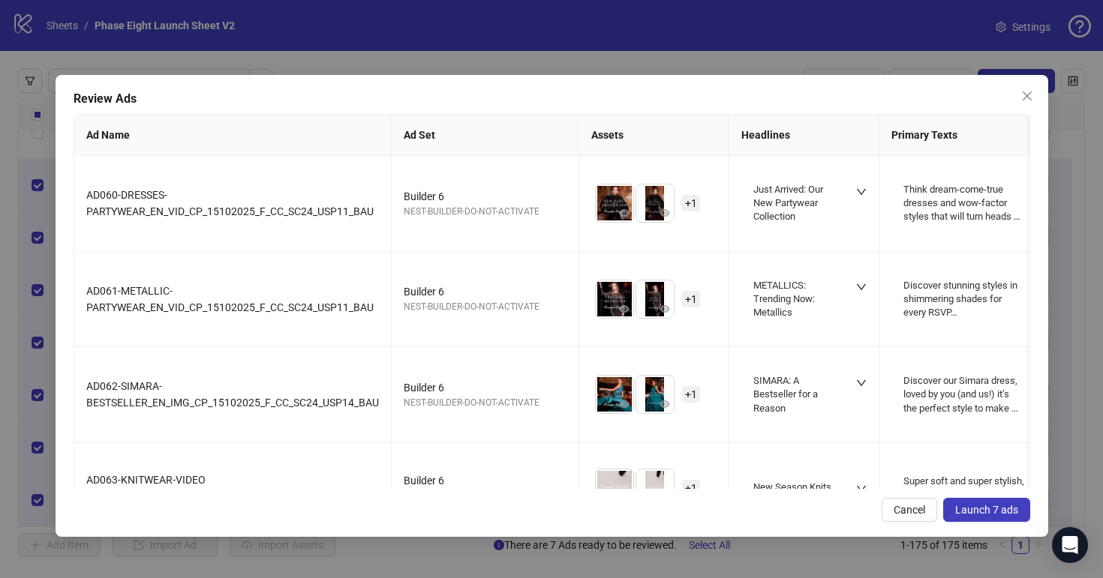
click at [986, 507] on span "Launch 7 ads" at bounding box center [986, 510] width 63 height 12
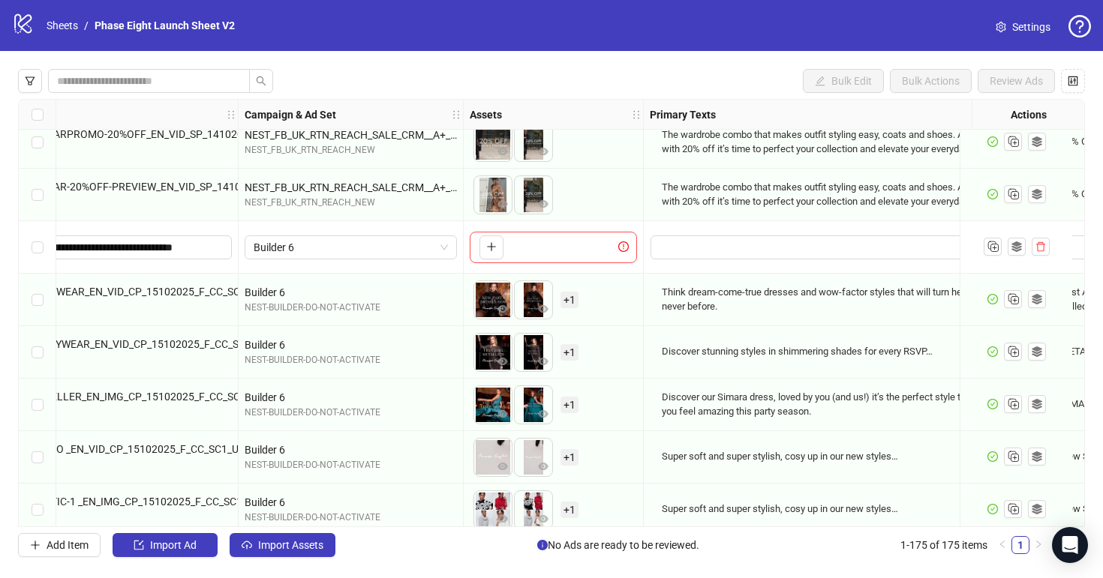
scroll to position [8677, 302]
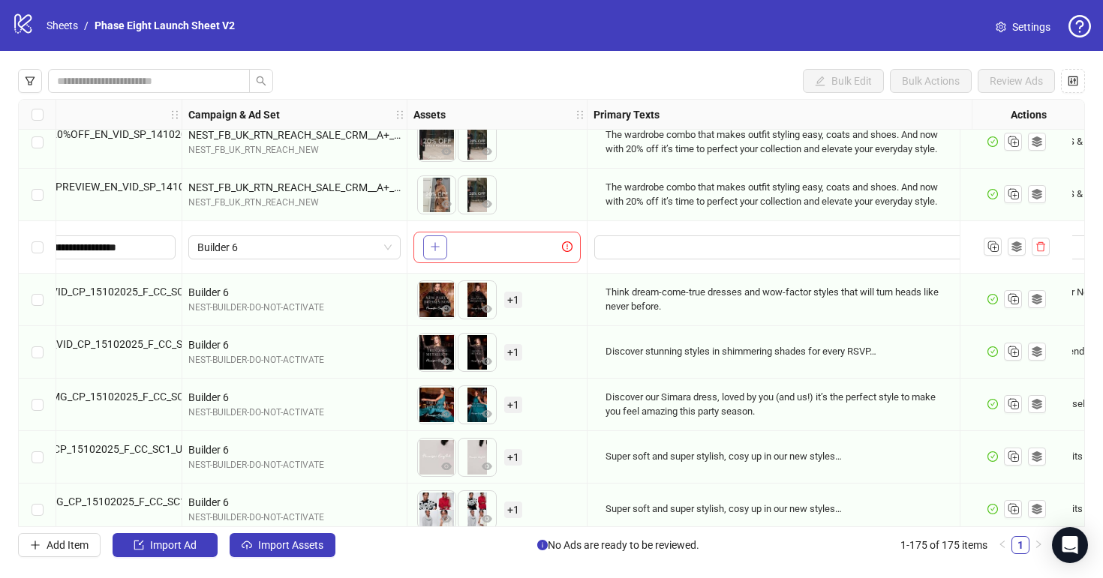
click at [425, 238] on button "button" at bounding box center [435, 248] width 24 height 24
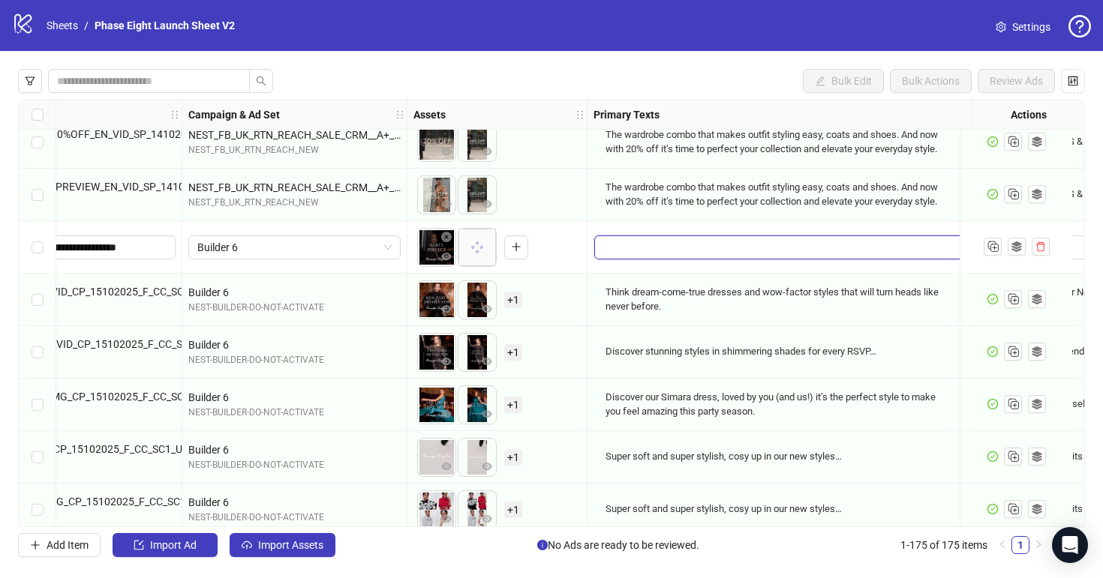
click at [656, 249] on textarea "Edit values" at bounding box center [786, 248] width 385 height 24
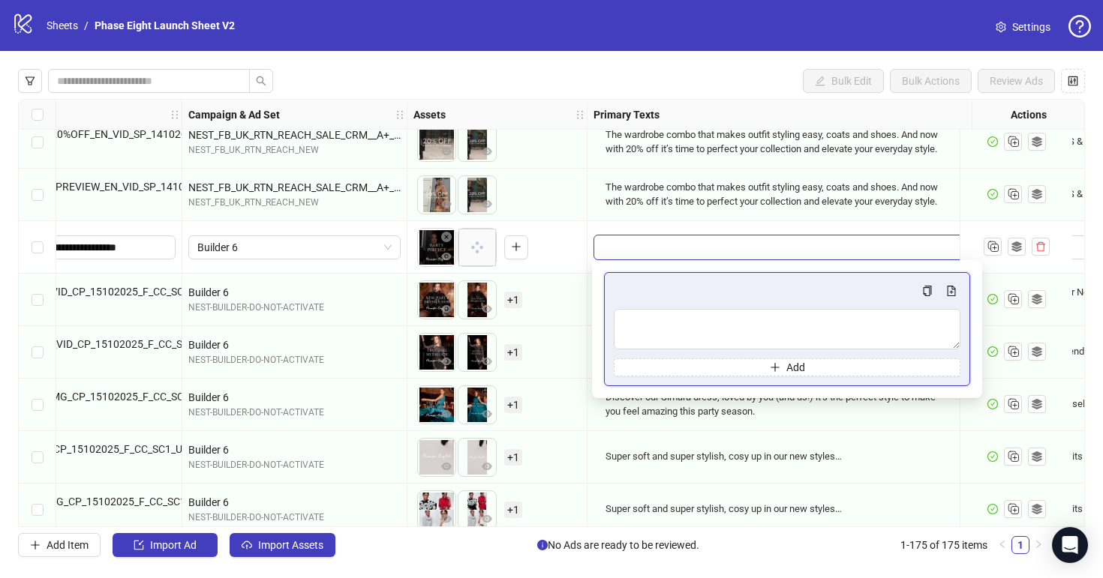
type textarea "**********"
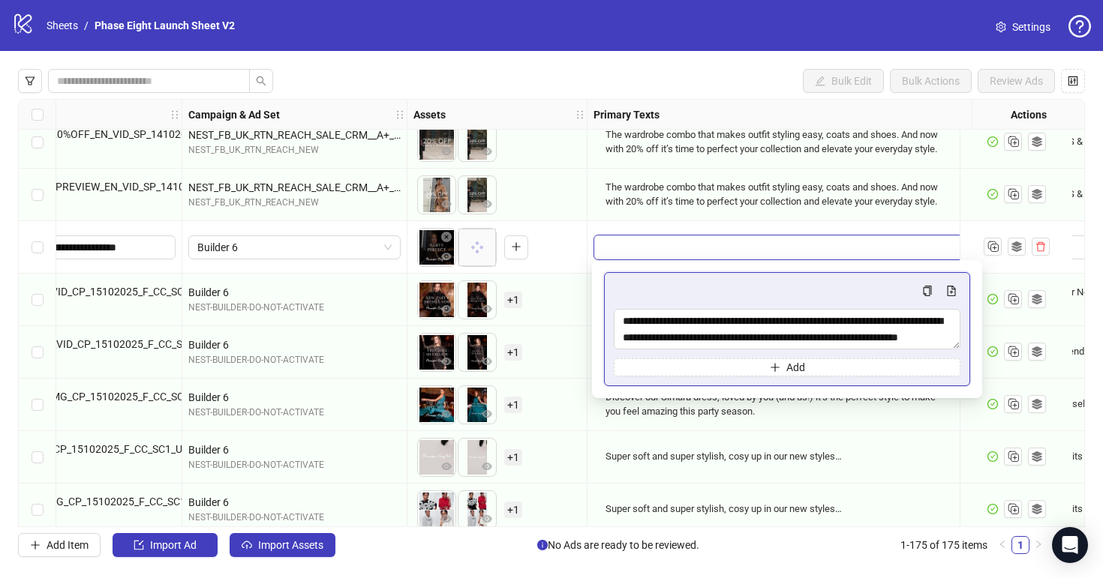
click at [567, 238] on div "To pick up a draggable item, press the space bar. While dragging, use the arrow…" at bounding box center [496, 247] width 167 height 47
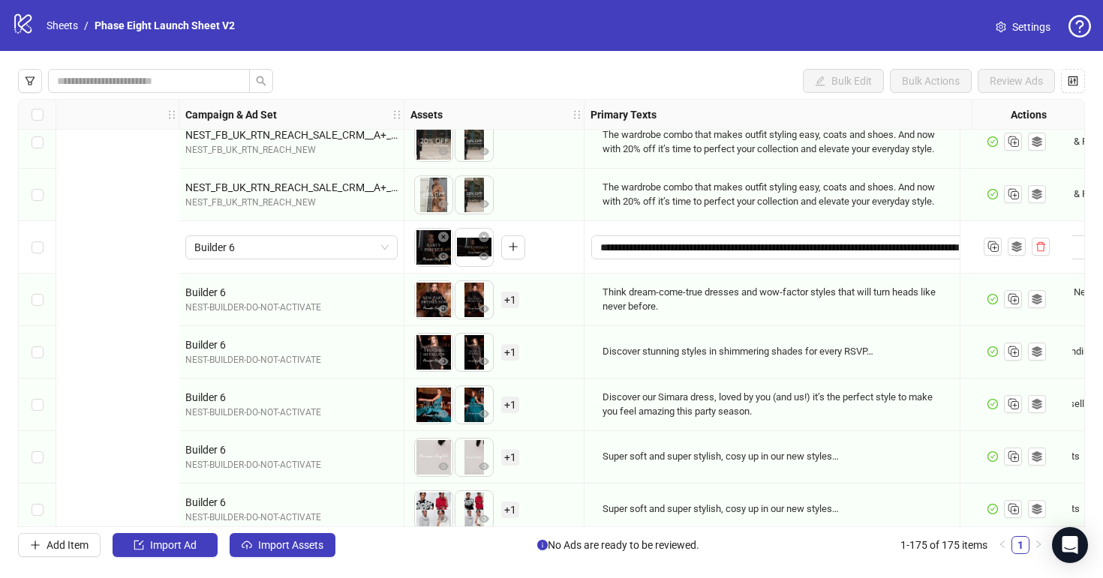
scroll to position [8677, 747]
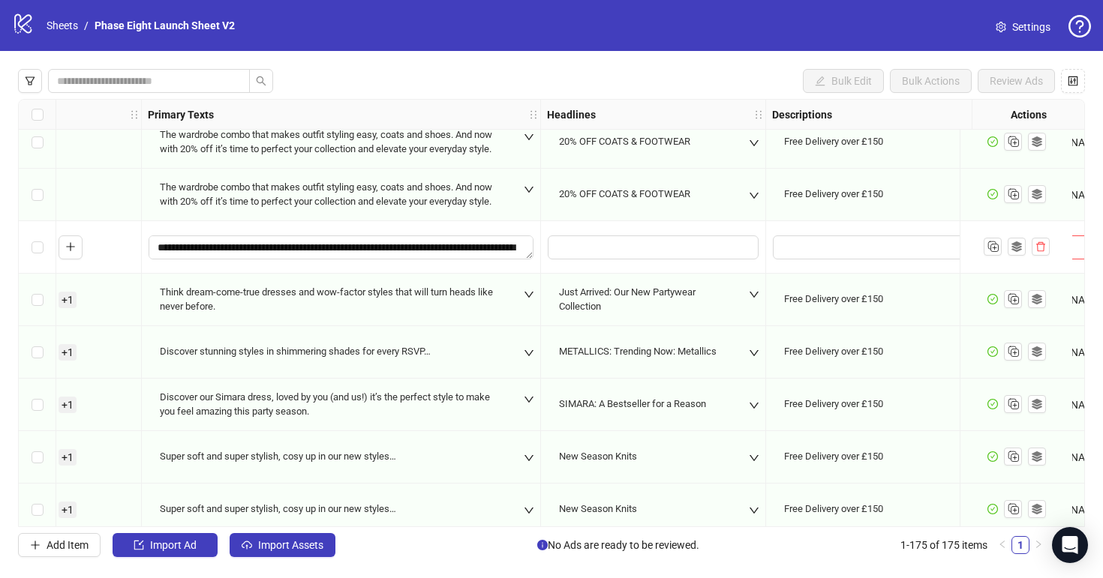
click at [596, 251] on div "Ad Format Ad Name Campaign & Ad Set Assets Primary Texts Headlines Descriptions…" at bounding box center [551, 313] width 1067 height 428
click at [608, 244] on input "Edit values" at bounding box center [653, 248] width 211 height 24
type input "**********"
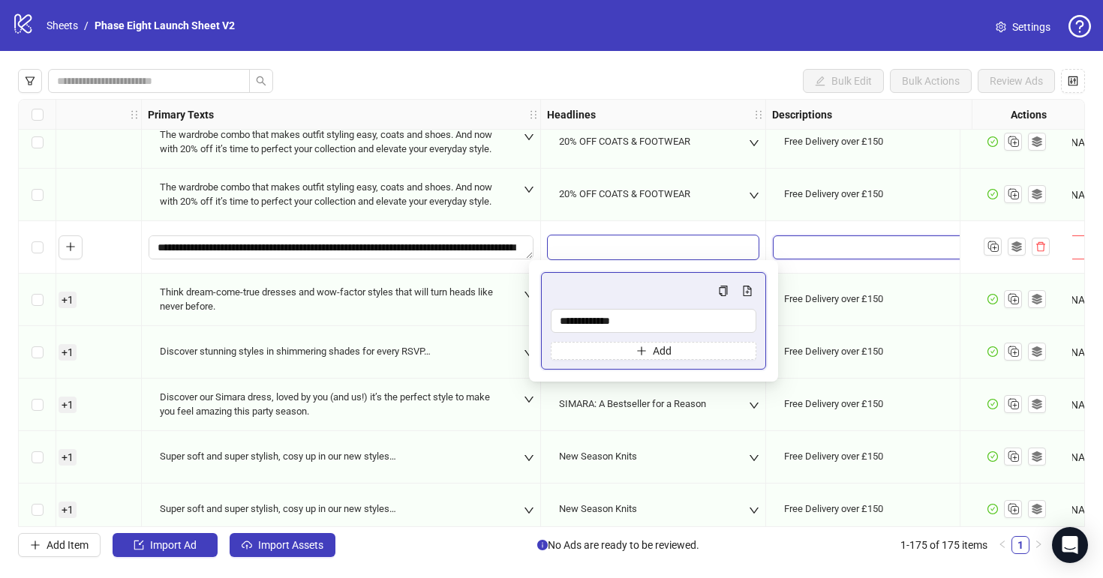
click at [830, 244] on textarea "Edit values" at bounding box center [878, 248] width 211 height 24
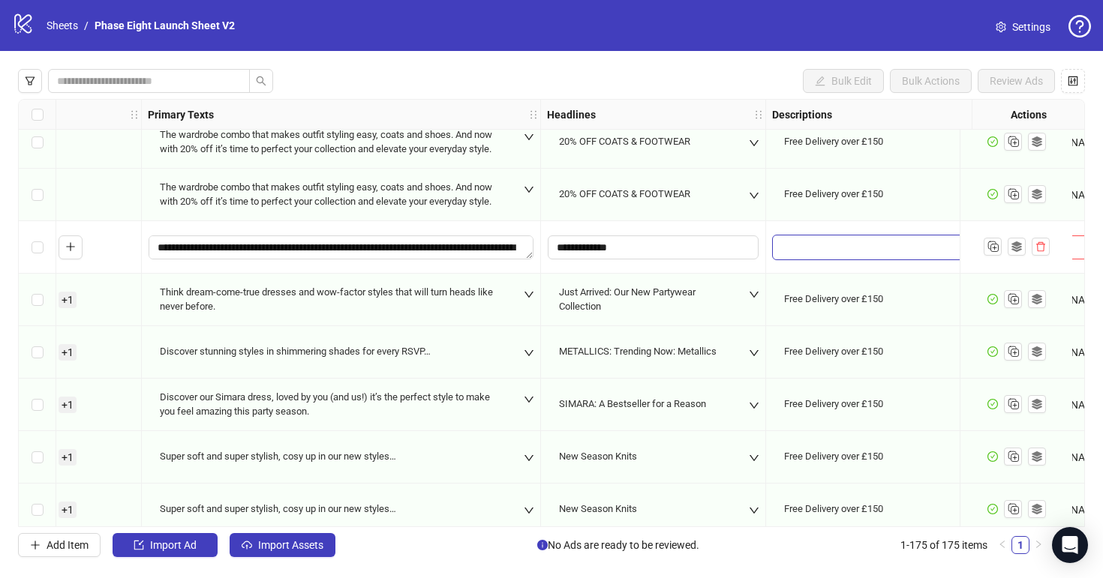
type textarea "**********"
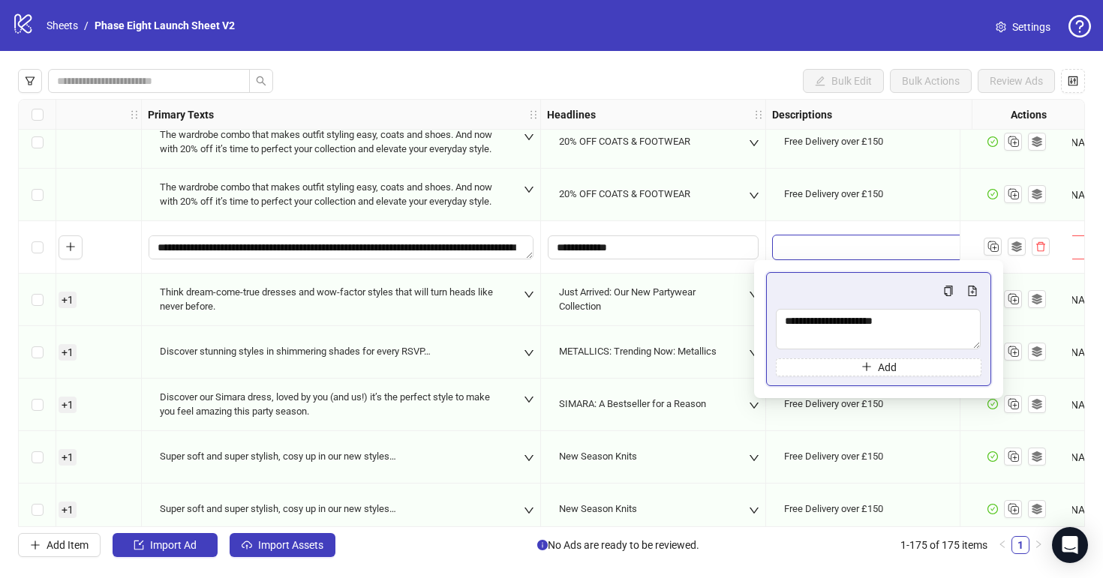
click at [576, 224] on div "**********" at bounding box center [653, 247] width 225 height 53
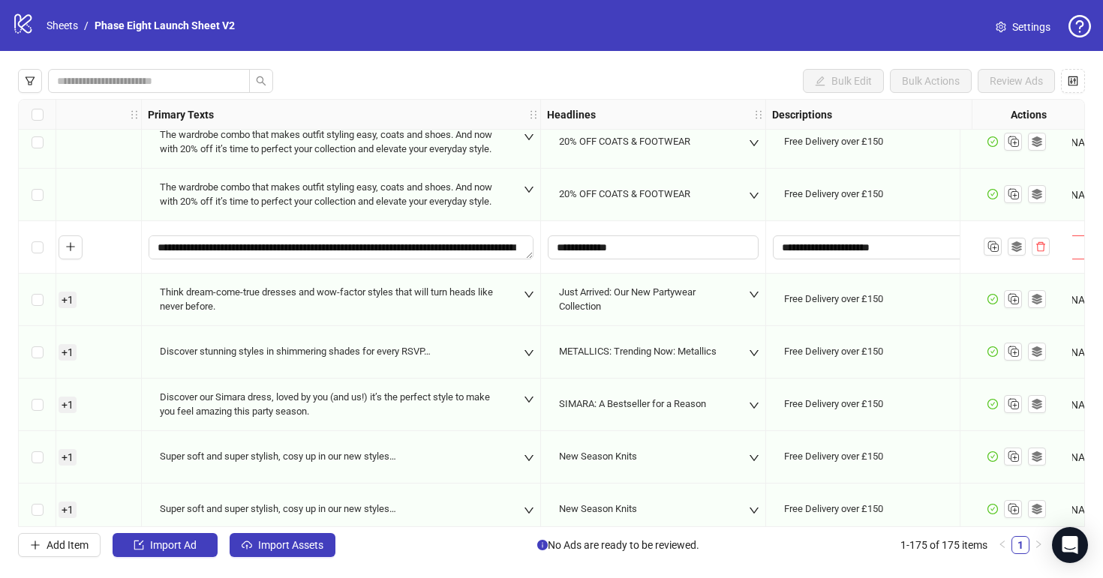
click at [576, 224] on div "**********" at bounding box center [653, 247] width 225 height 53
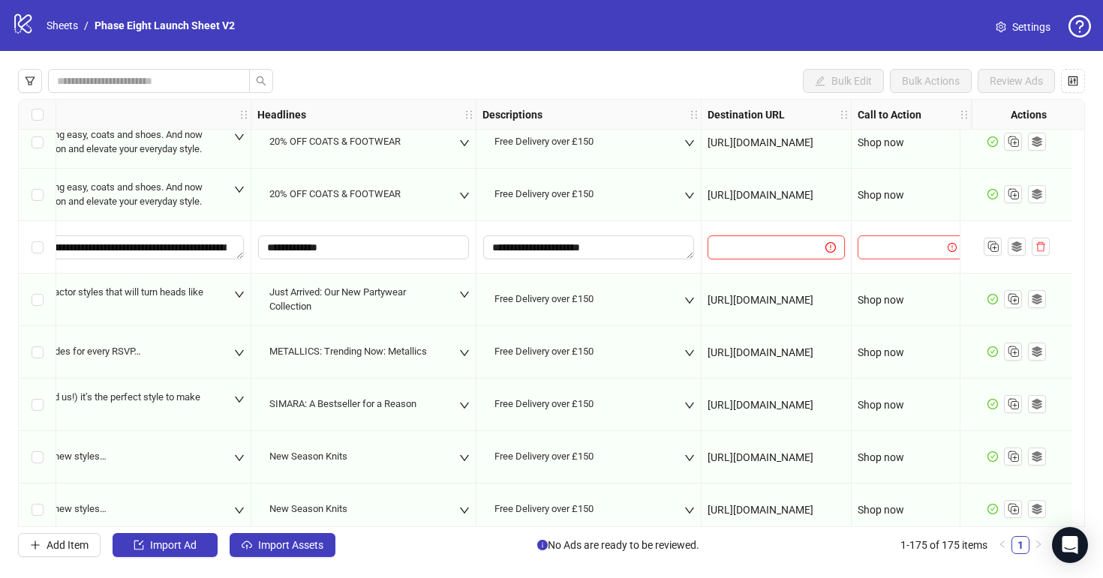
click at [739, 245] on input "text" at bounding box center [760, 247] width 88 height 17
paste input "**********"
type input "**********"
click at [900, 249] on input "search" at bounding box center [904, 247] width 76 height 23
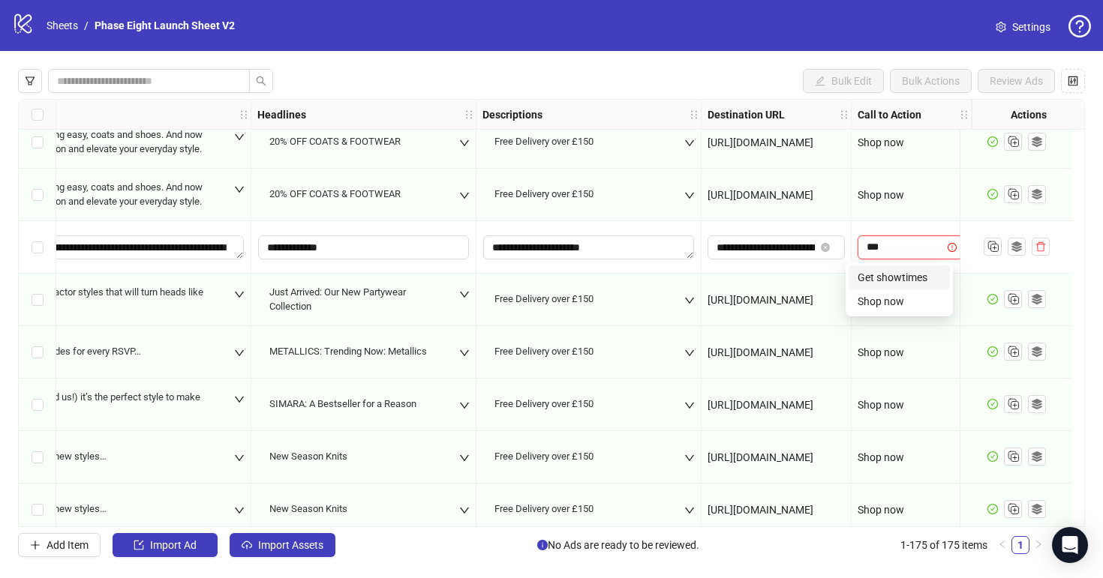
type input "****"
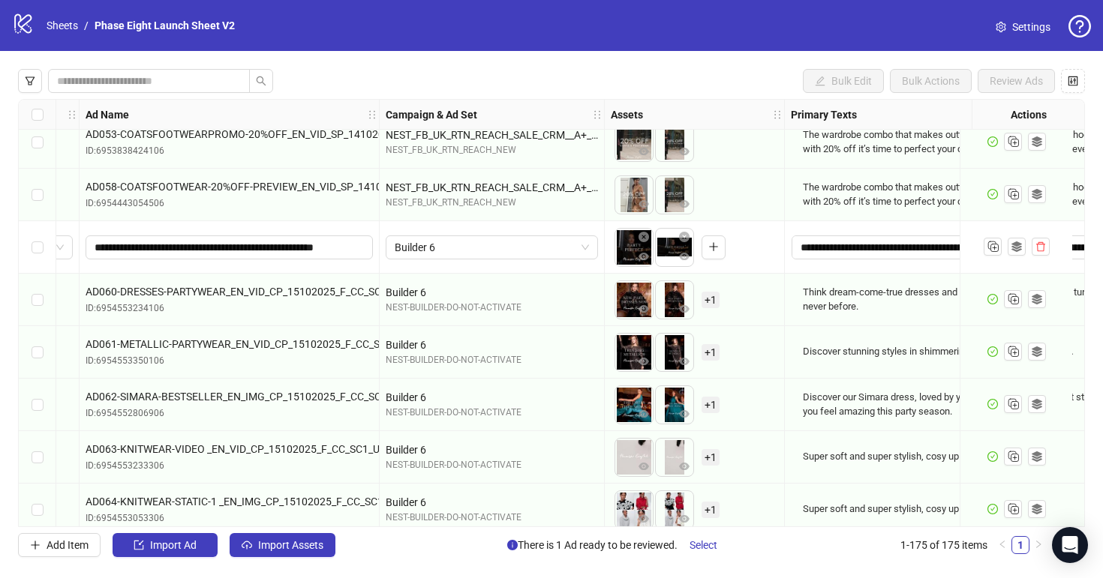
scroll to position [8677, 0]
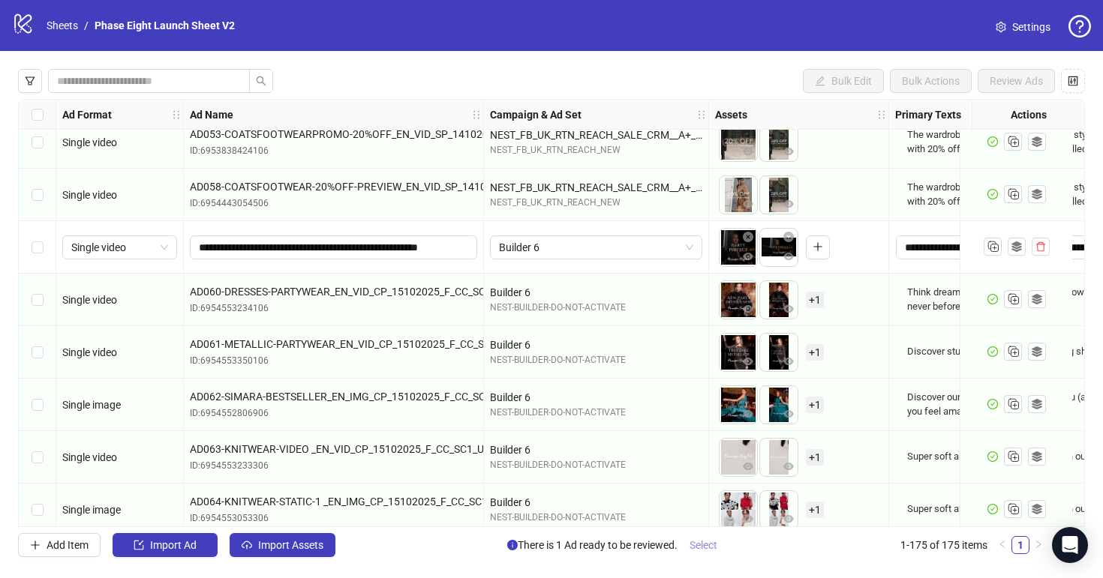
click at [707, 543] on span "Select" at bounding box center [703, 545] width 28 height 12
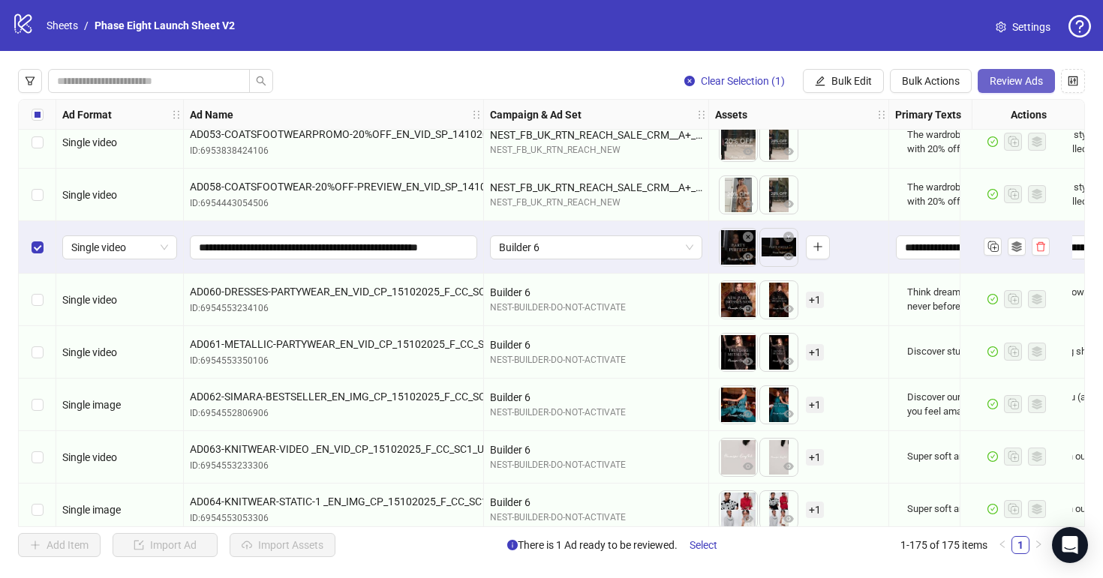
click at [1008, 80] on span "Review Ads" at bounding box center [1015, 81] width 53 height 12
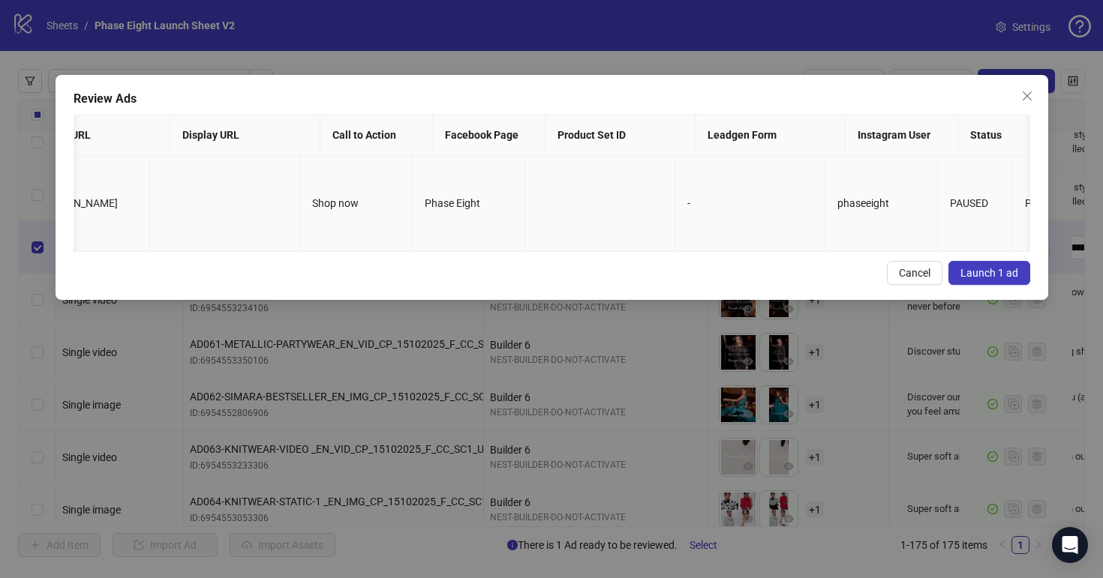
scroll to position [0, 1377]
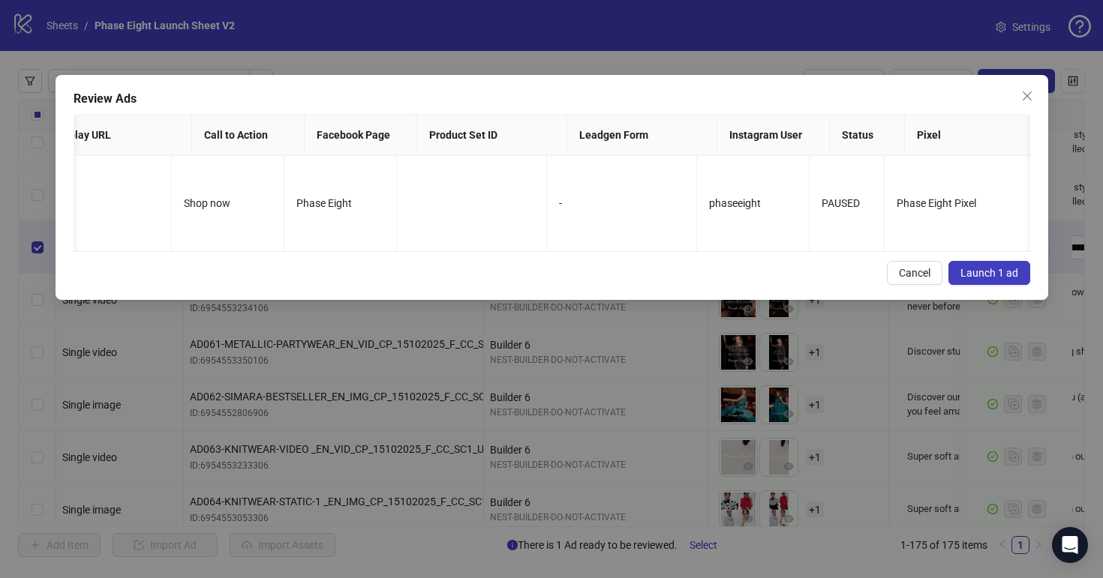
click at [1022, 275] on button "Launch 1 ad" at bounding box center [989, 273] width 82 height 24
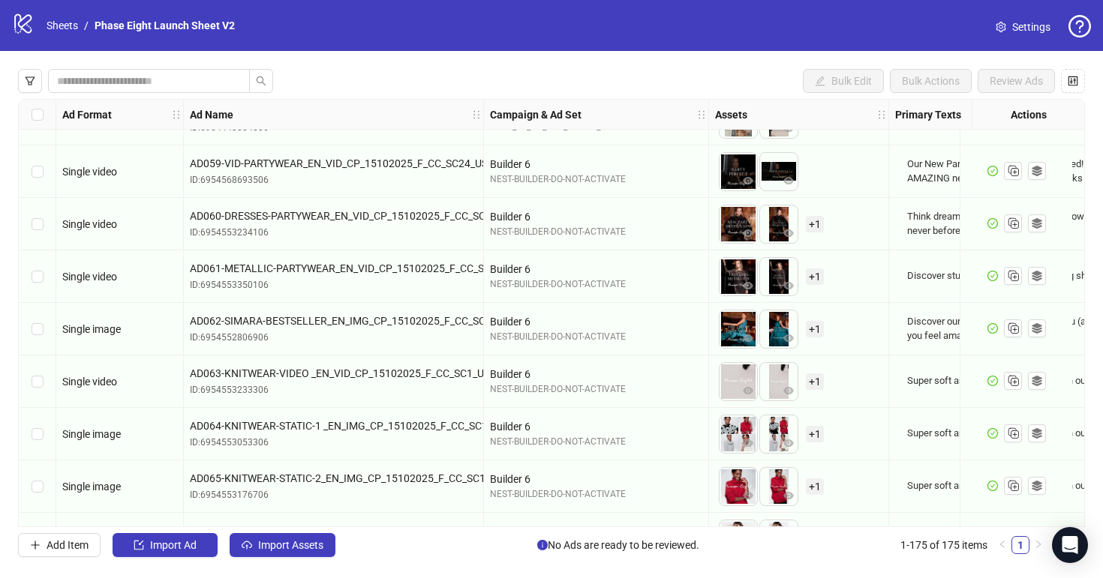
scroll to position [8716, 0]
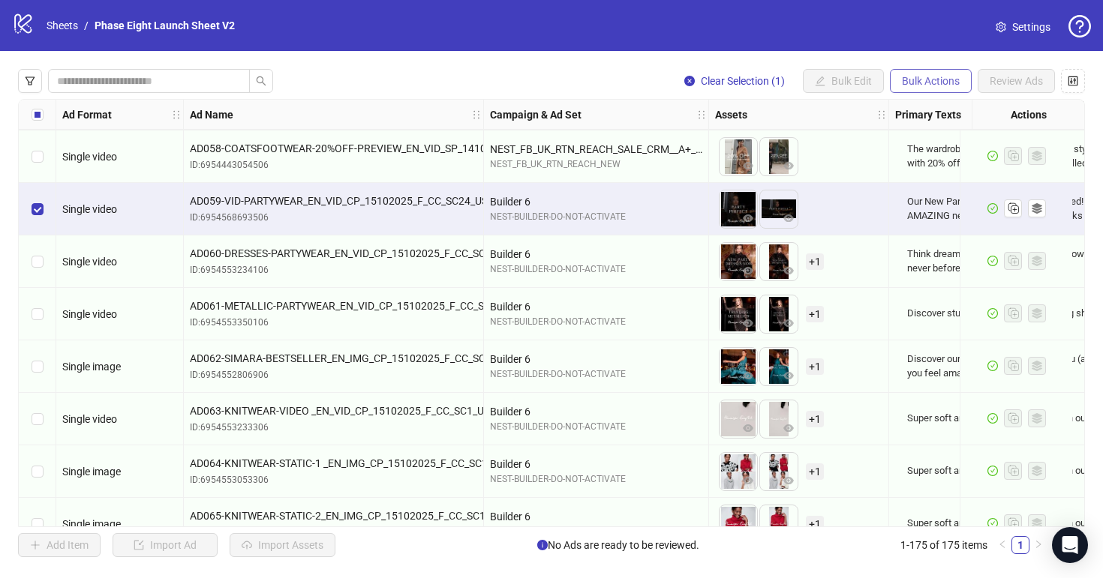
click at [935, 79] on span "Bulk Actions" at bounding box center [931, 81] width 58 height 12
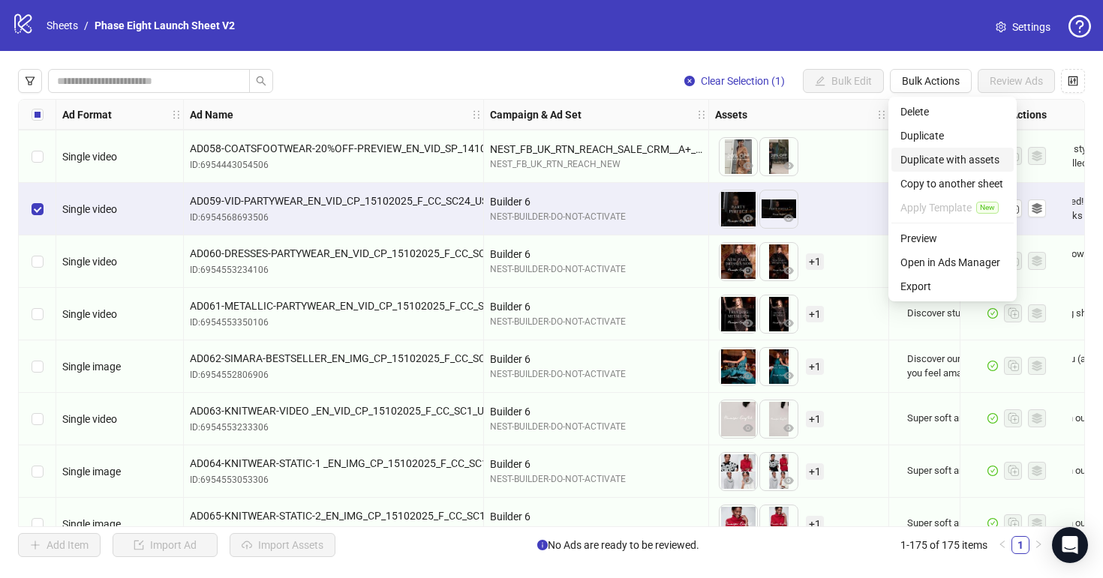
click at [952, 163] on span "Duplicate with assets" at bounding box center [952, 160] width 104 height 17
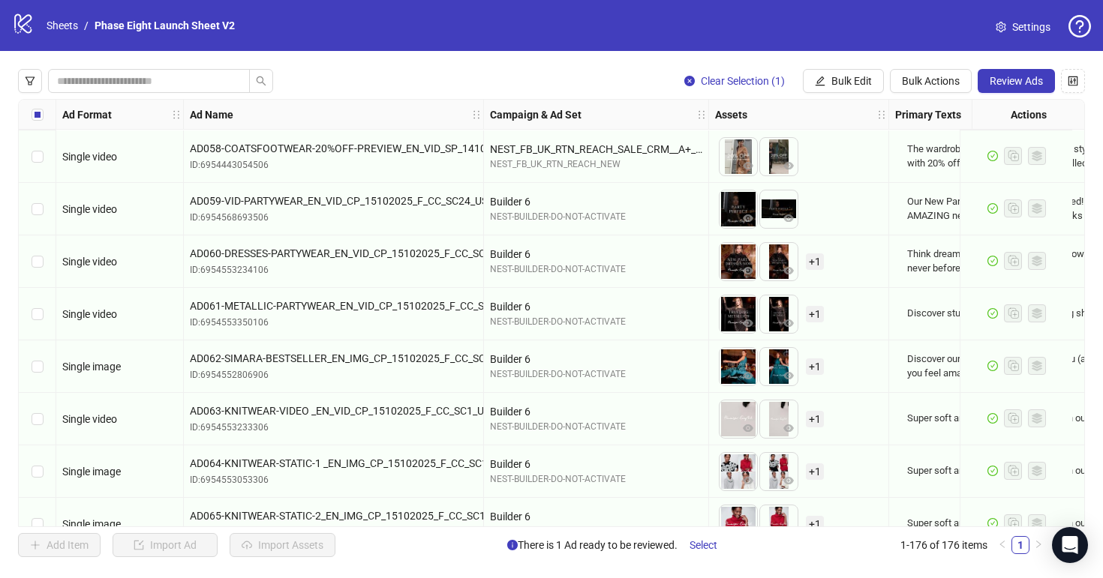
scroll to position [8851, 0]
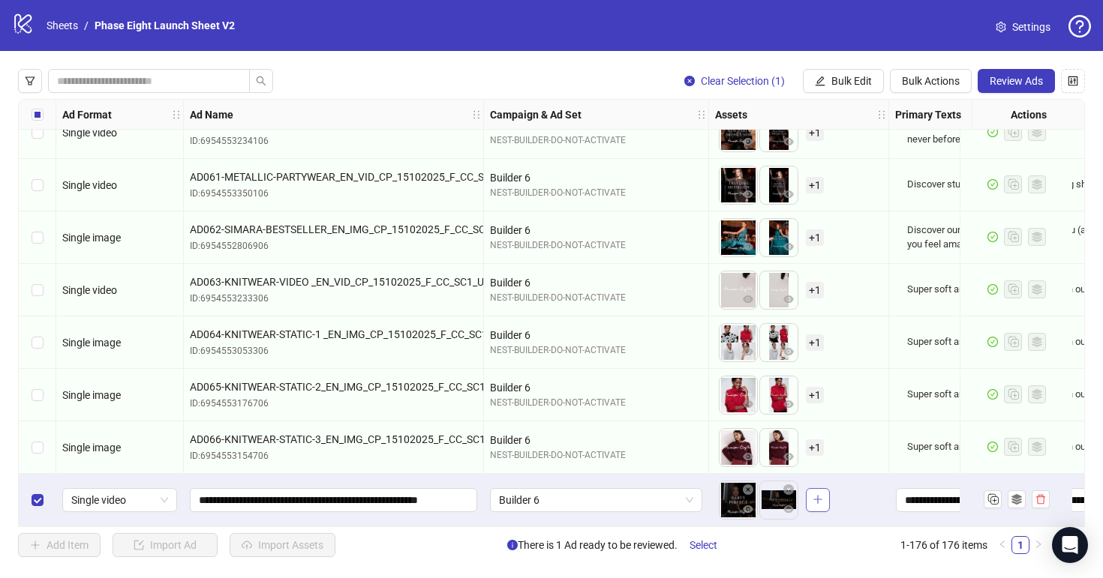
click at [819, 500] on span "button" at bounding box center [817, 500] width 11 height 12
click at [817, 495] on span "+ 1" at bounding box center [815, 500] width 18 height 17
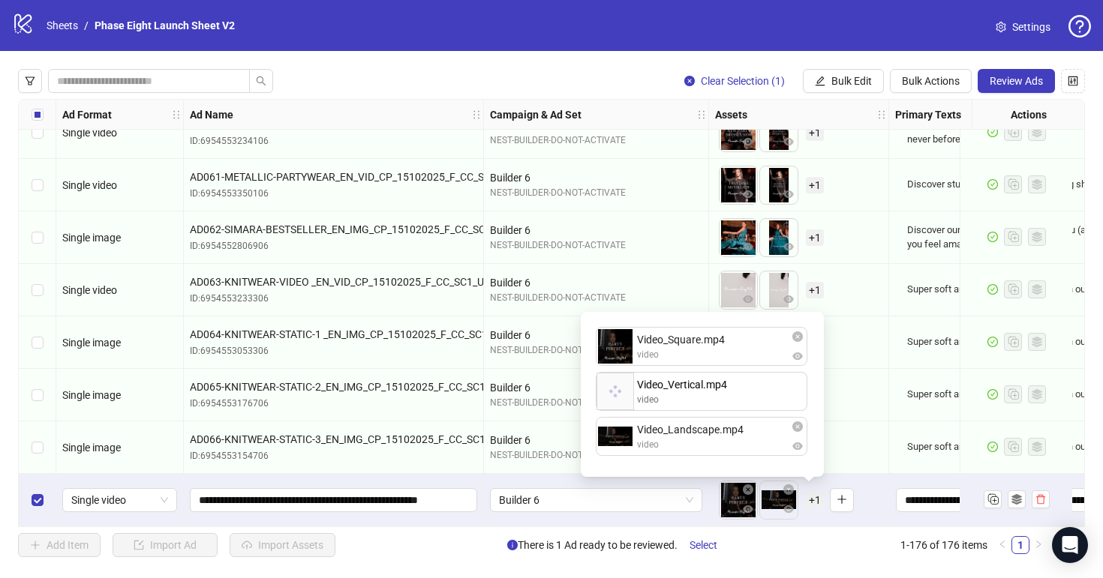
drag, startPoint x: 755, startPoint y: 438, endPoint x: 755, endPoint y: 392, distance: 45.8
click at [755, 392] on div "Video_Square.mp4 video Video_Landscape.mp4 video Video_Vertical.mp4 video Video…" at bounding box center [702, 394] width 225 height 147
click at [863, 489] on div "To pick up a draggable item, press the space bar. While dragging, use the arrow…" at bounding box center [798, 500] width 167 height 47
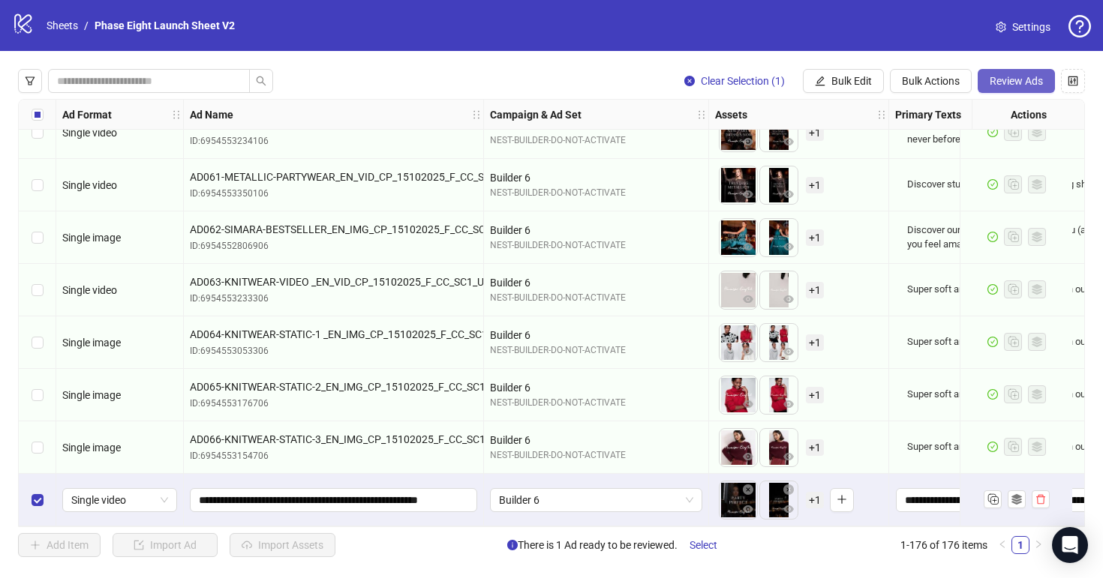
click at [1021, 83] on span "Review Ads" at bounding box center [1015, 81] width 53 height 12
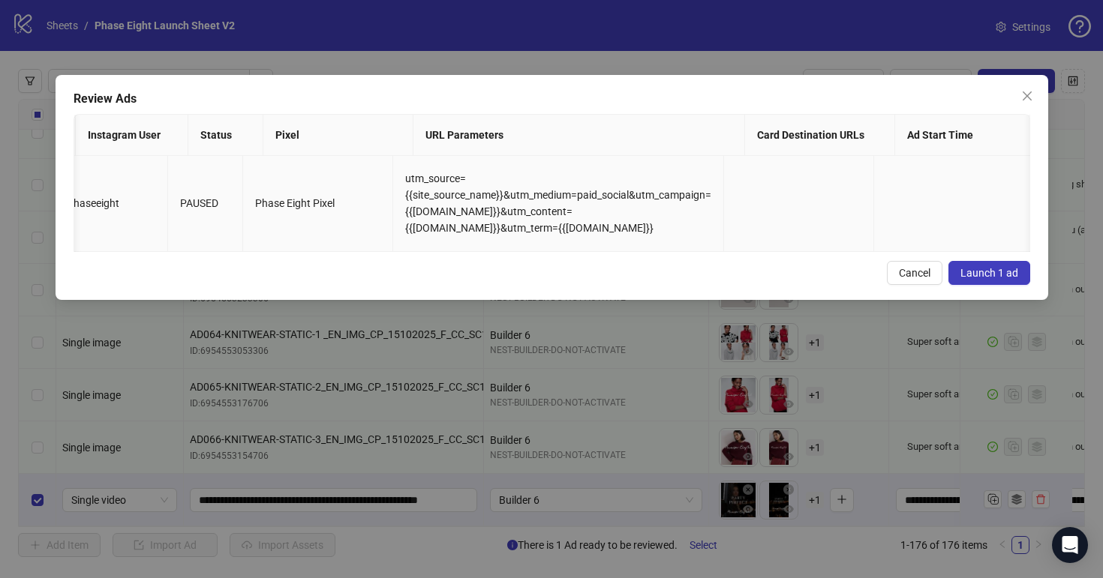
scroll to position [0, 0]
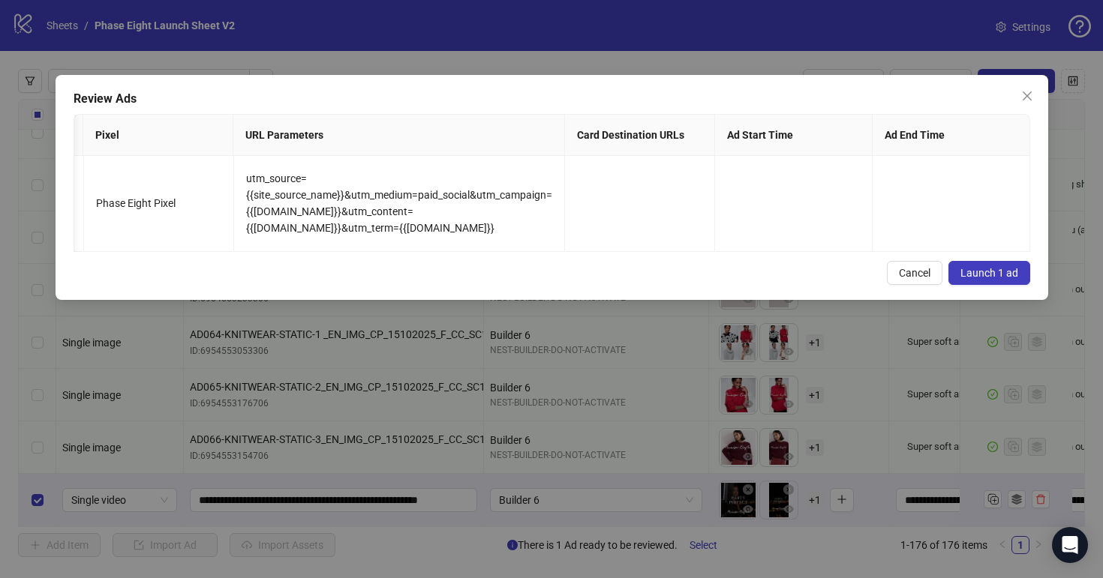
click at [1016, 269] on span "Launch 1 ad" at bounding box center [989, 273] width 58 height 12
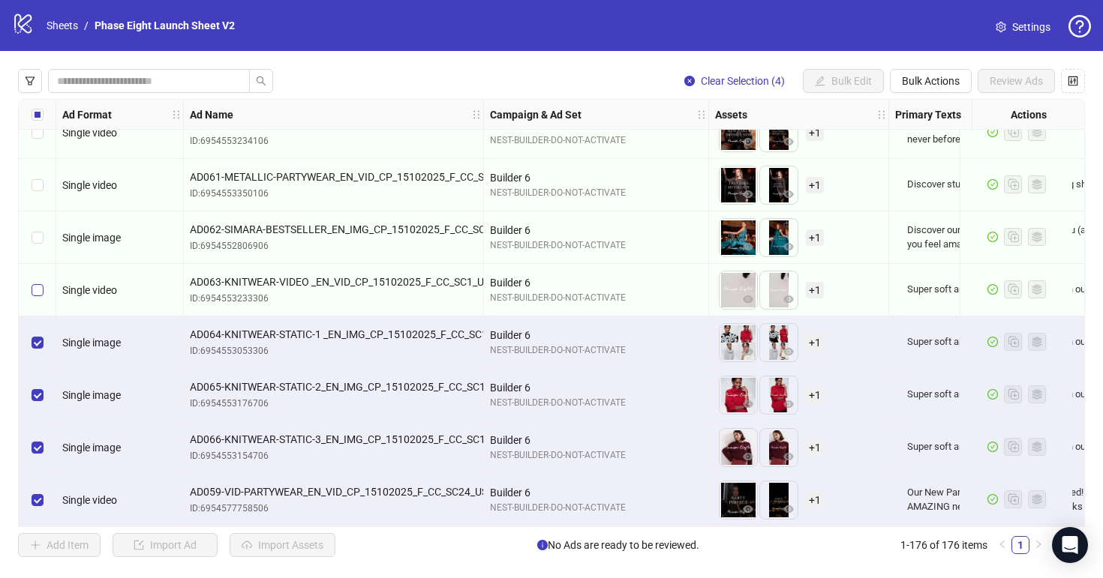
click at [39, 291] on label "Select row 172" at bounding box center [38, 290] width 12 height 17
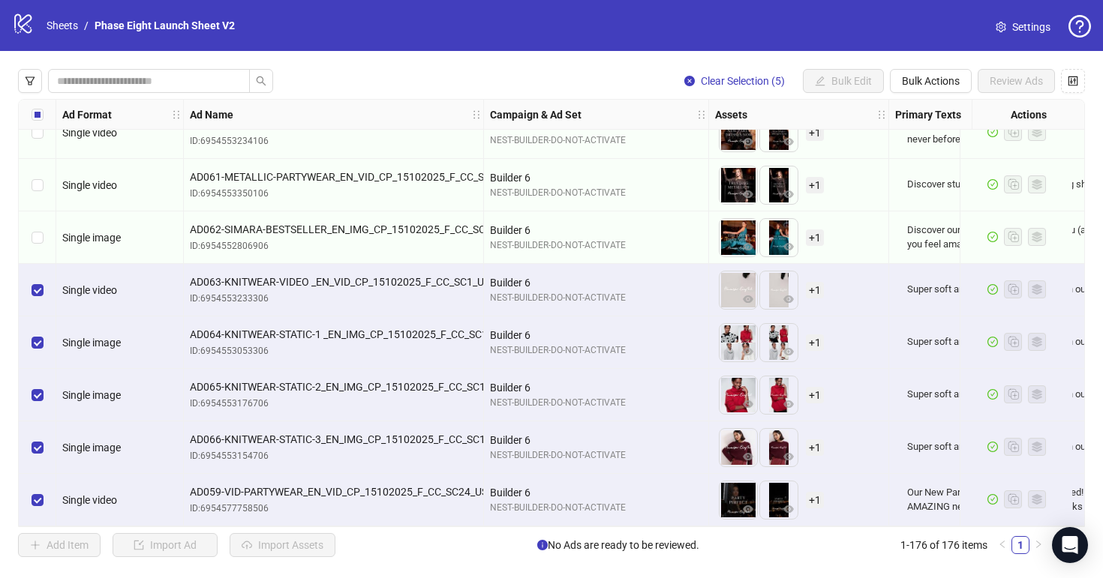
click at [40, 240] on div "Select row 171" at bounding box center [38, 238] width 38 height 53
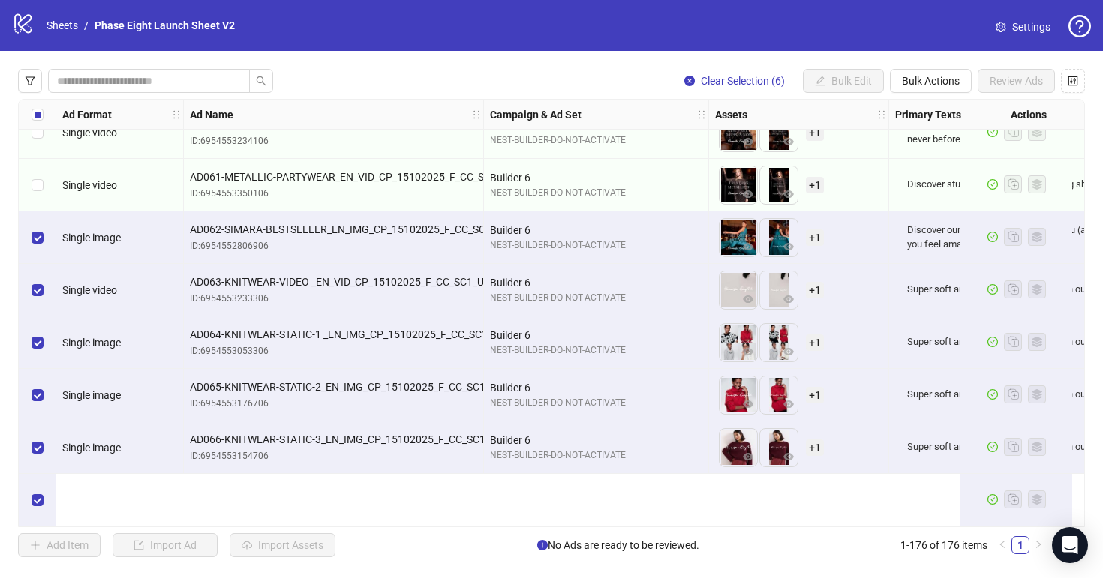
scroll to position [8719, 0]
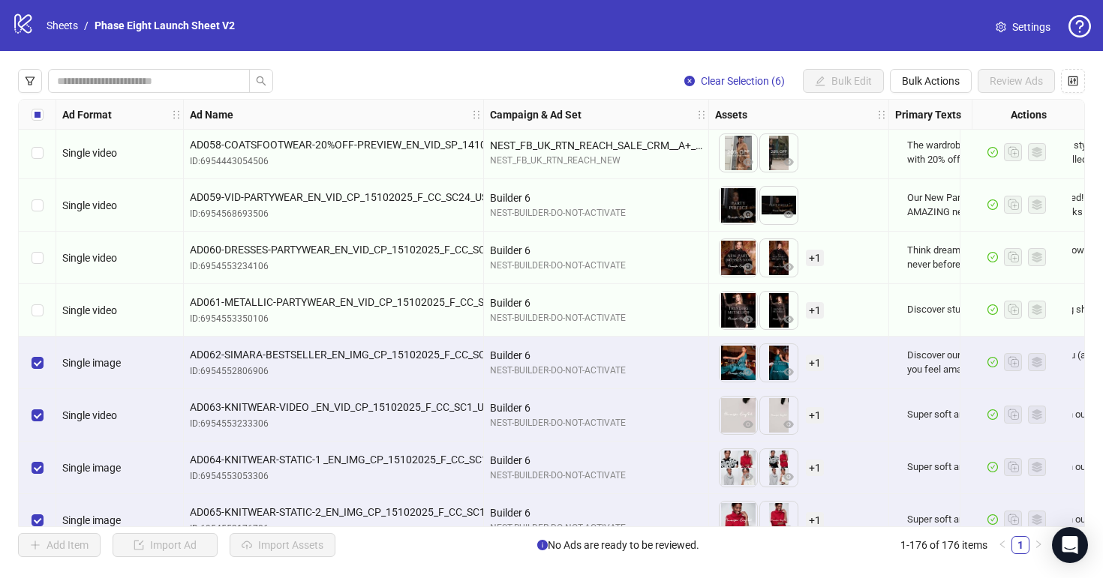
click at [45, 312] on div "Select row 170" at bounding box center [38, 310] width 38 height 53
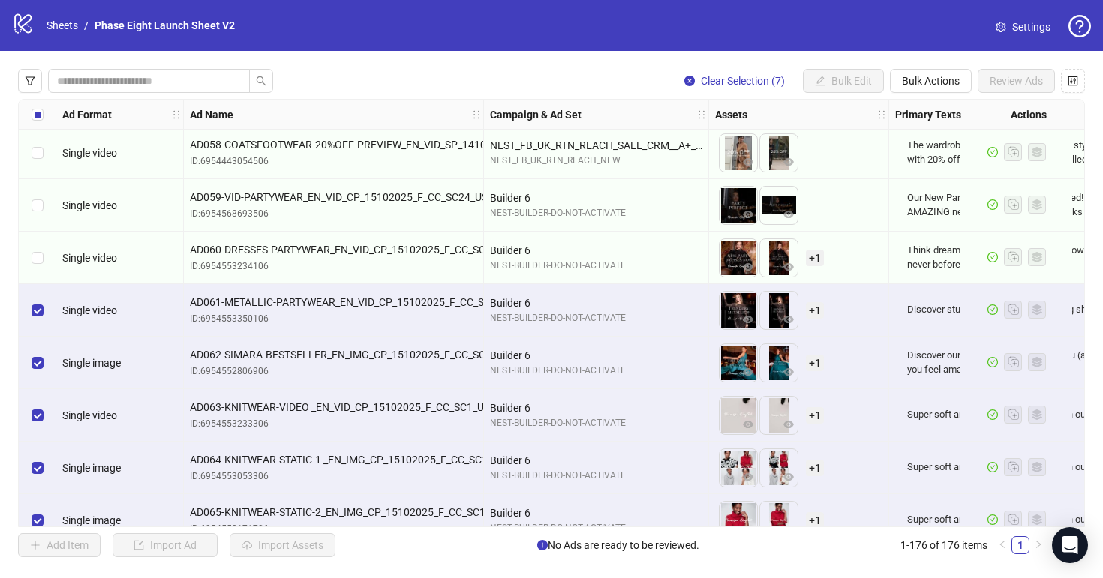
click at [38, 249] on div "Select row 169" at bounding box center [38, 258] width 38 height 53
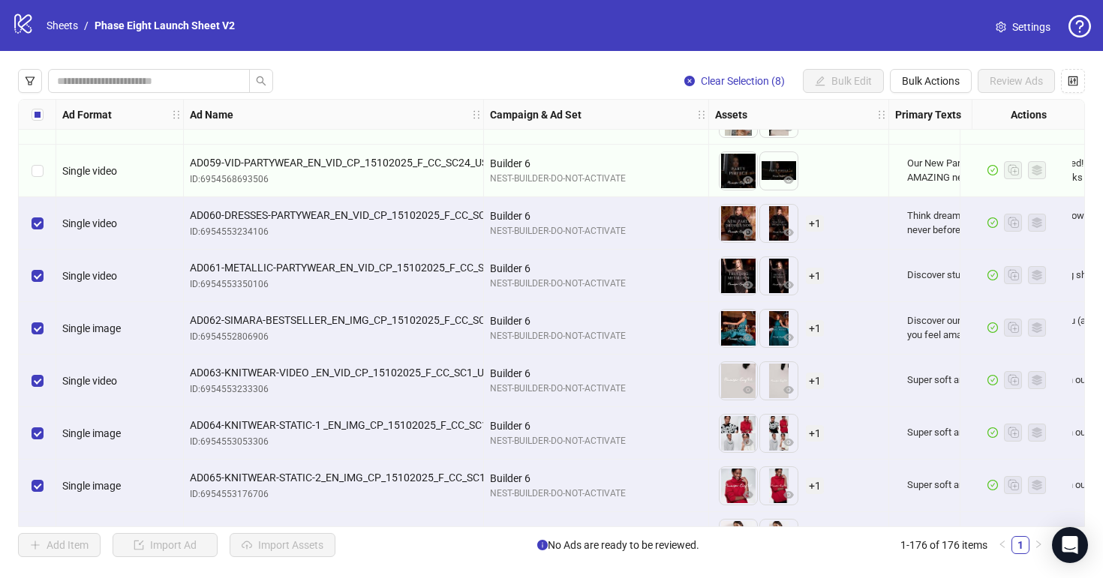
scroll to position [8851, 0]
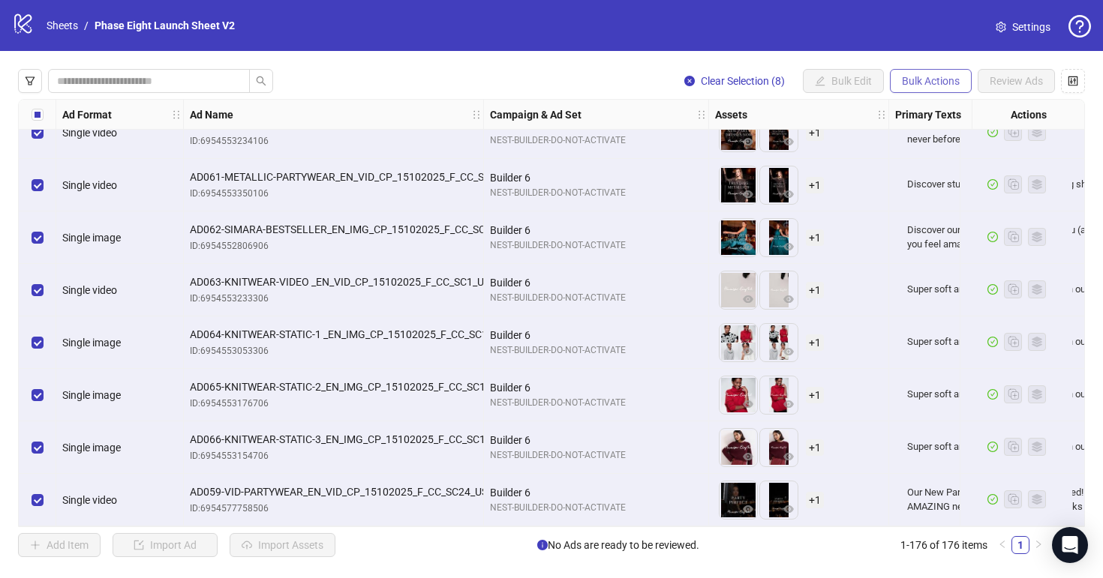
click at [944, 82] on span "Bulk Actions" at bounding box center [931, 81] width 58 height 12
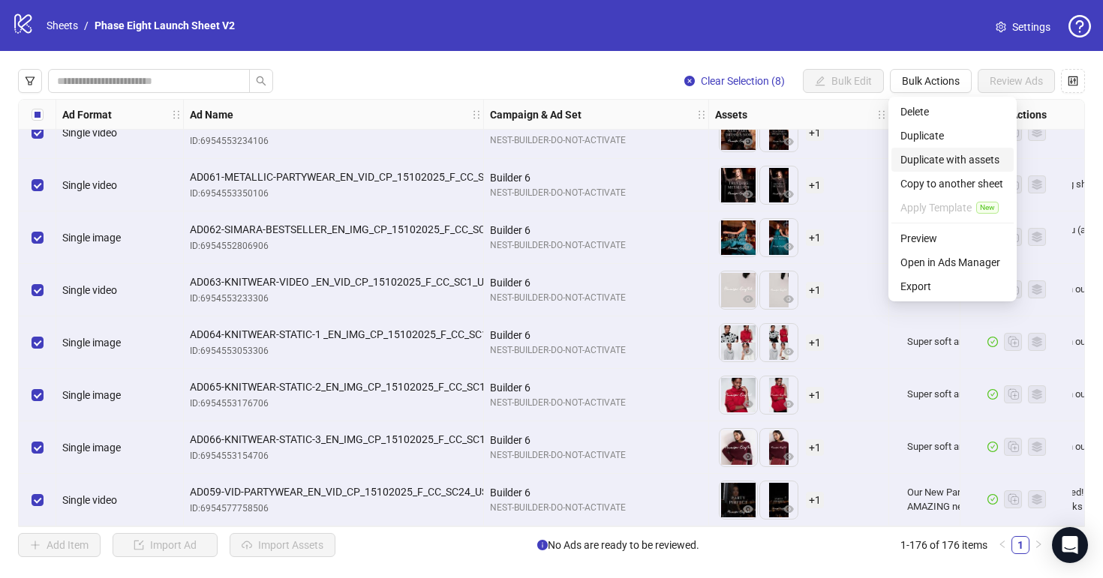
click at [936, 171] on li "Duplicate with assets" at bounding box center [952, 160] width 122 height 24
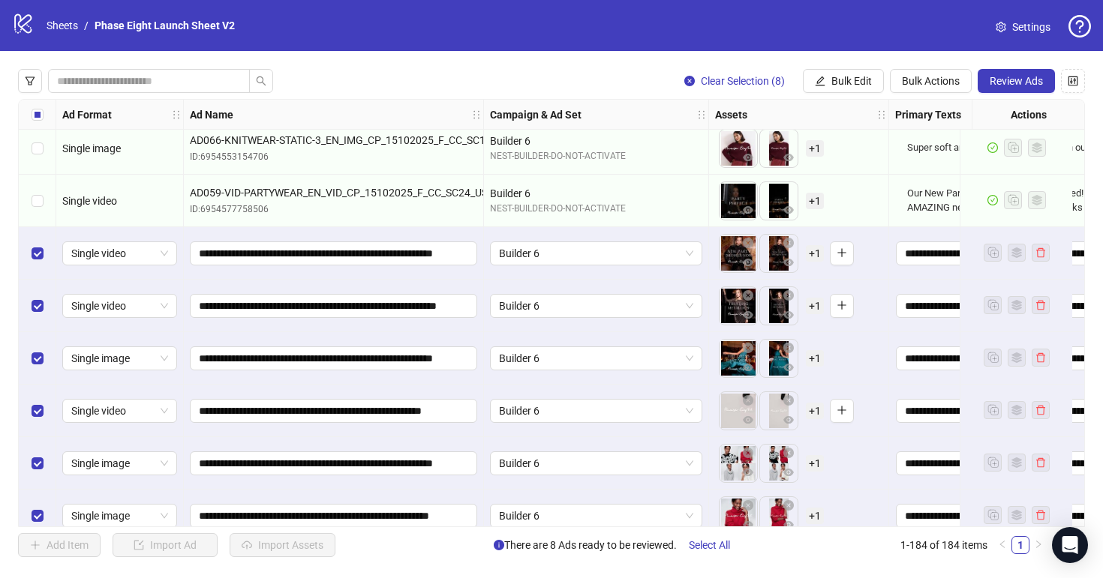
scroll to position [9271, 0]
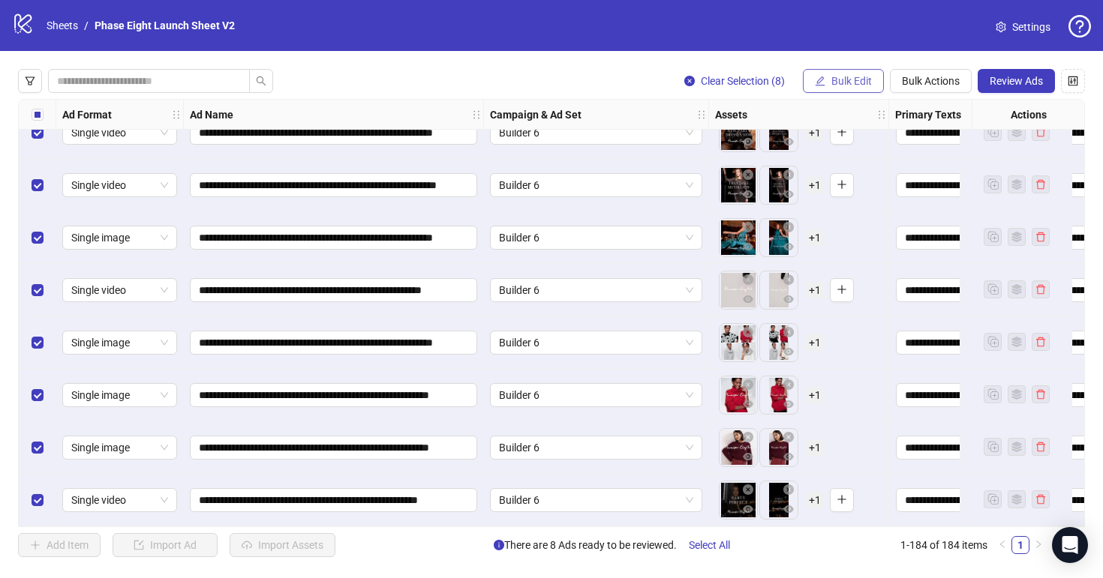
click at [843, 76] on span "Bulk Edit" at bounding box center [851, 81] width 41 height 12
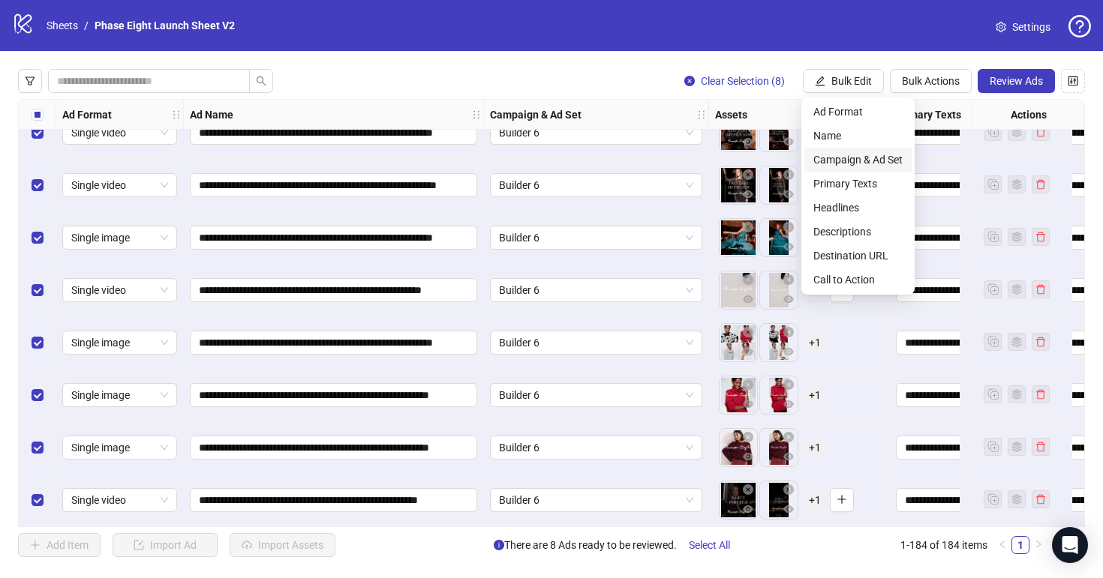
click at [879, 164] on span "Campaign & Ad Set" at bounding box center [857, 160] width 89 height 17
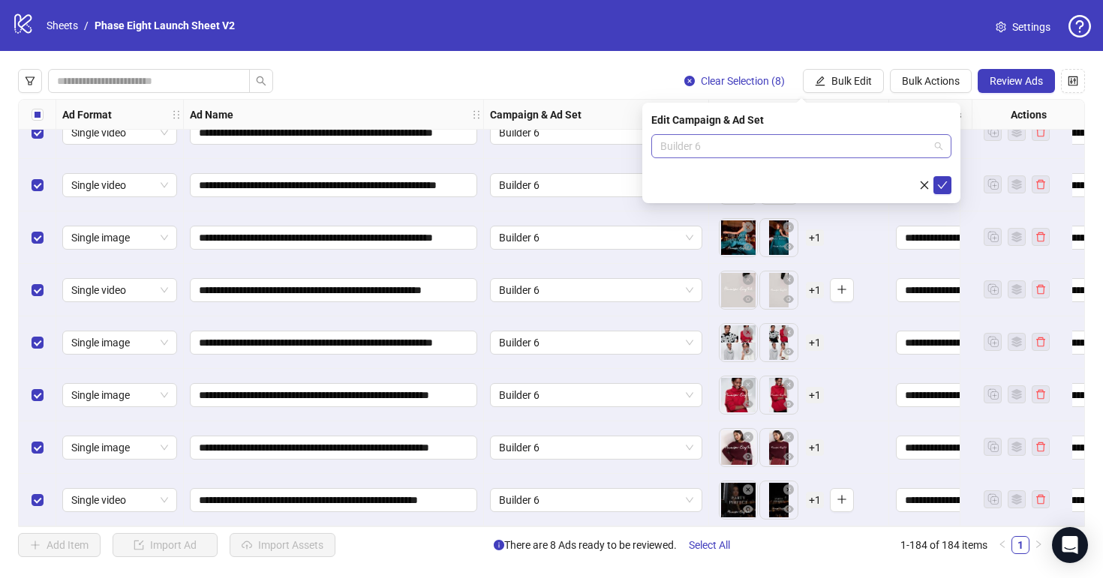
click at [773, 136] on span "Builder 6" at bounding box center [801, 146] width 282 height 23
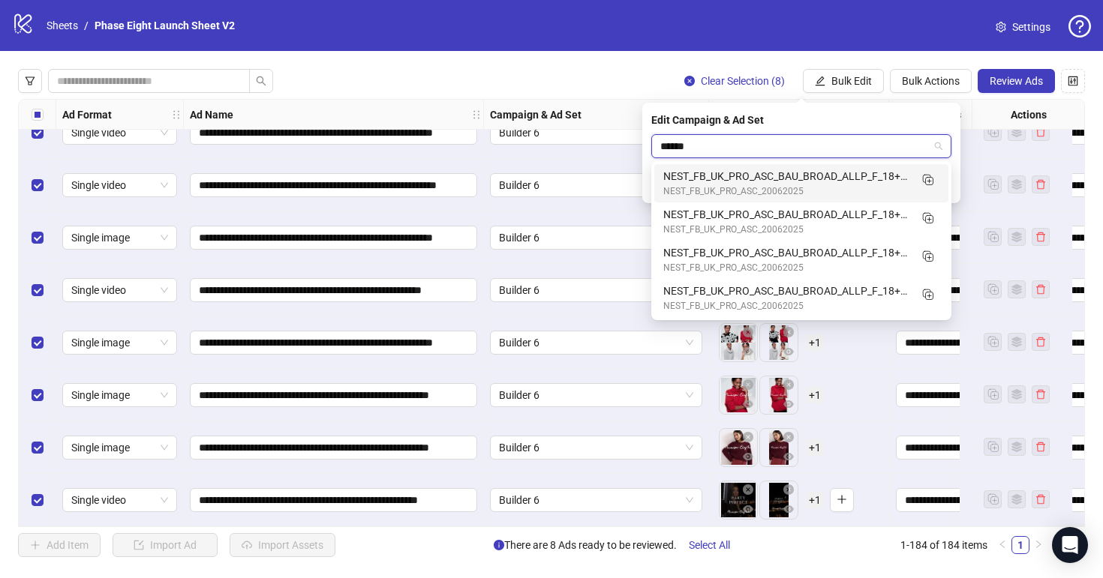
type input "*******"
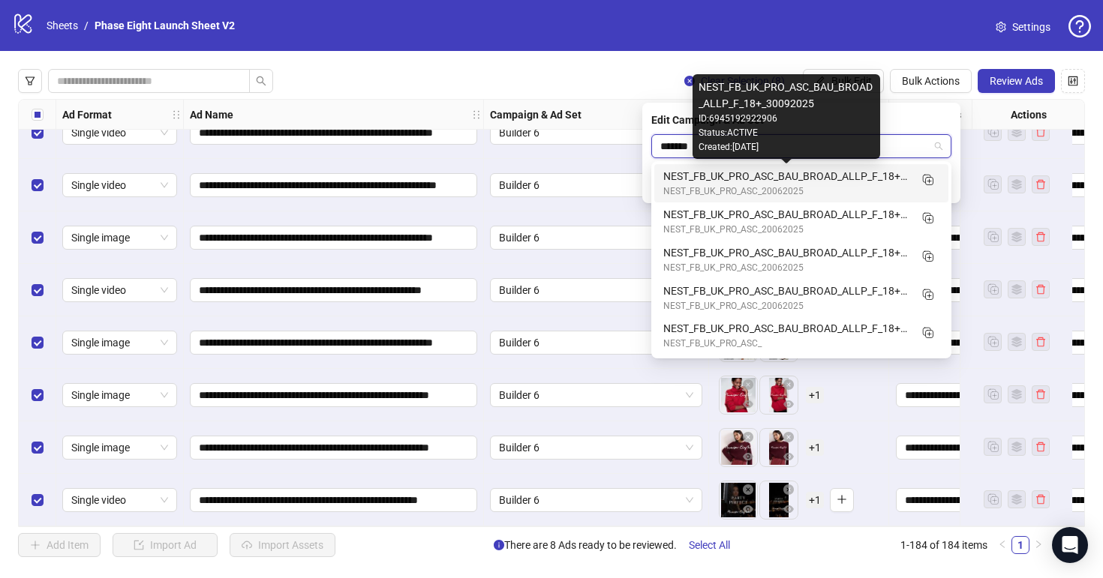
click at [787, 177] on div "NEST_FB_UK_PRO_ASC_BAU_BROAD_ALLP_F_18+_30092025" at bounding box center [786, 176] width 246 height 17
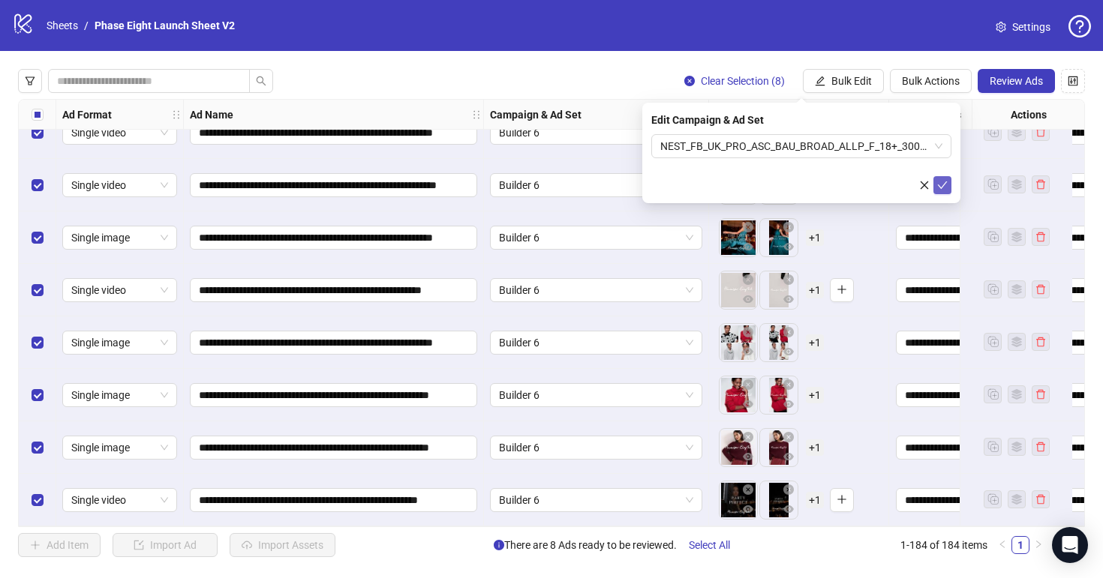
click at [946, 186] on icon "check" at bounding box center [942, 185] width 11 height 11
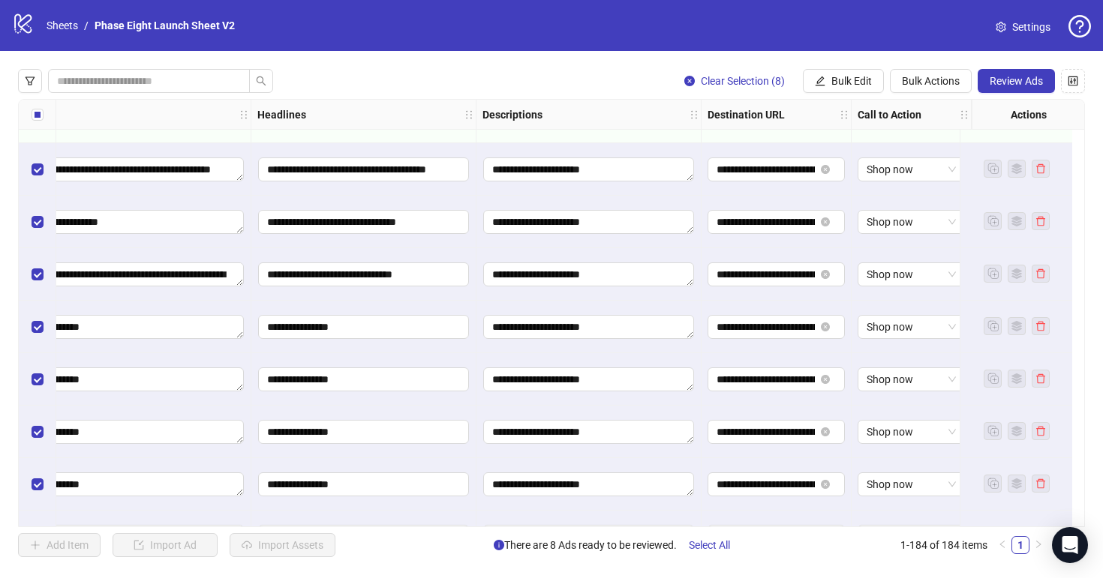
scroll to position [9271, 1049]
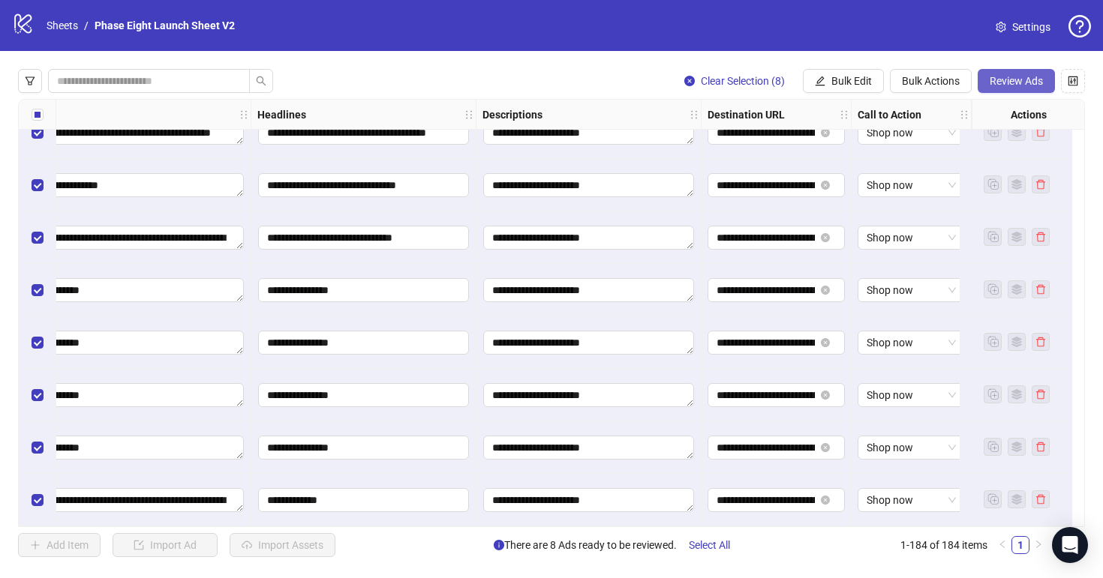
click at [1007, 78] on span "Review Ads" at bounding box center [1015, 81] width 53 height 12
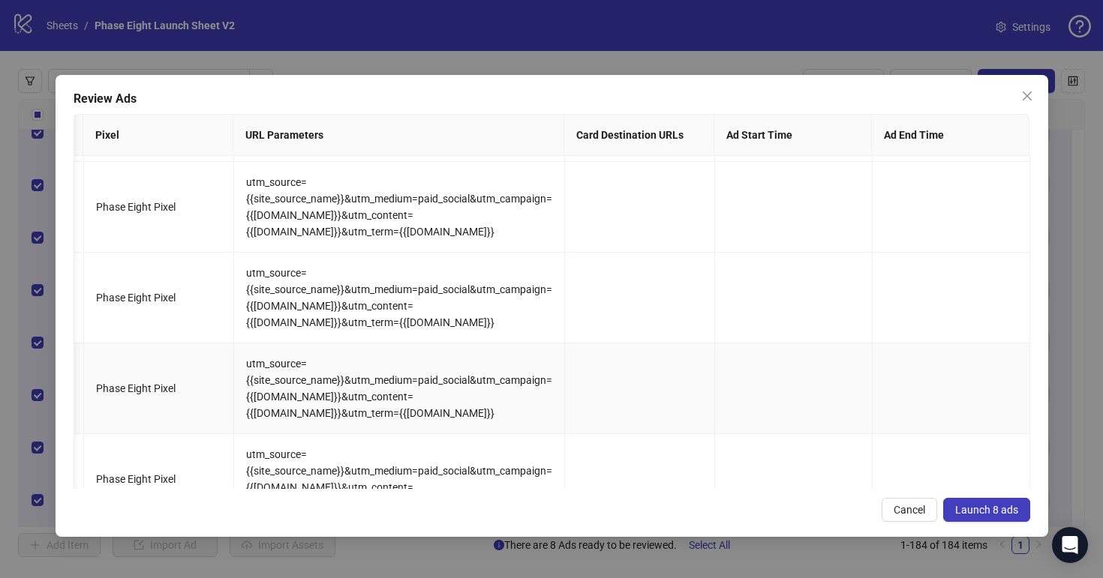
scroll to position [432, 2328]
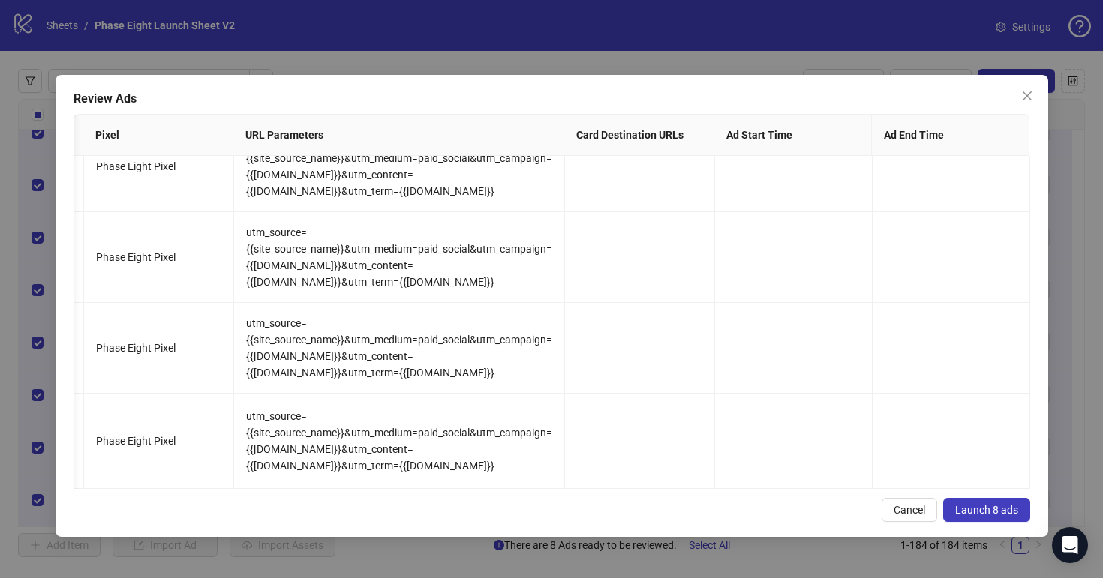
click at [1007, 504] on span "Launch 8 ads" at bounding box center [986, 510] width 63 height 12
